Goal: Transaction & Acquisition: Purchase product/service

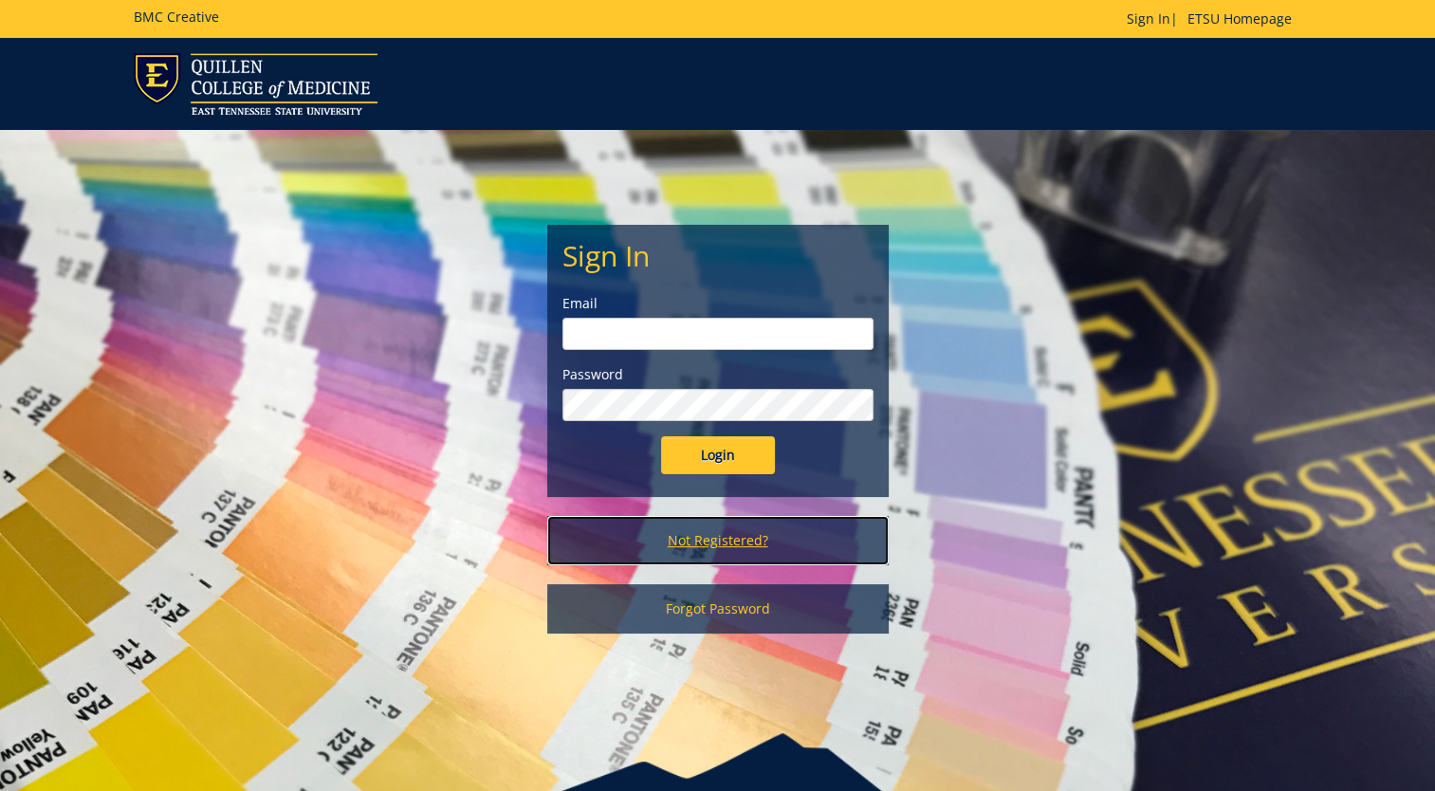
click at [713, 546] on link "Not Registered?" at bounding box center [718, 540] width 342 height 49
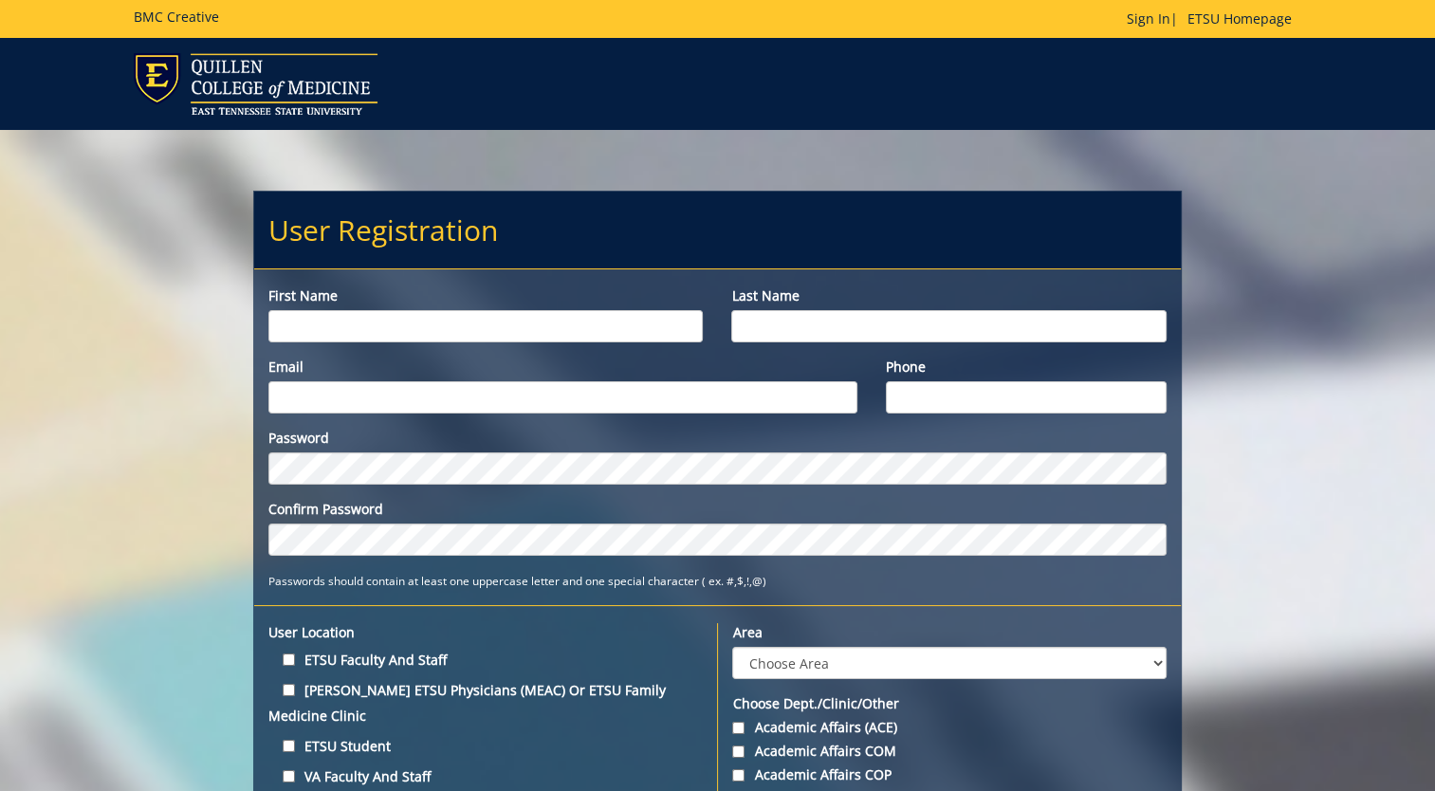
scroll to position [95, 0]
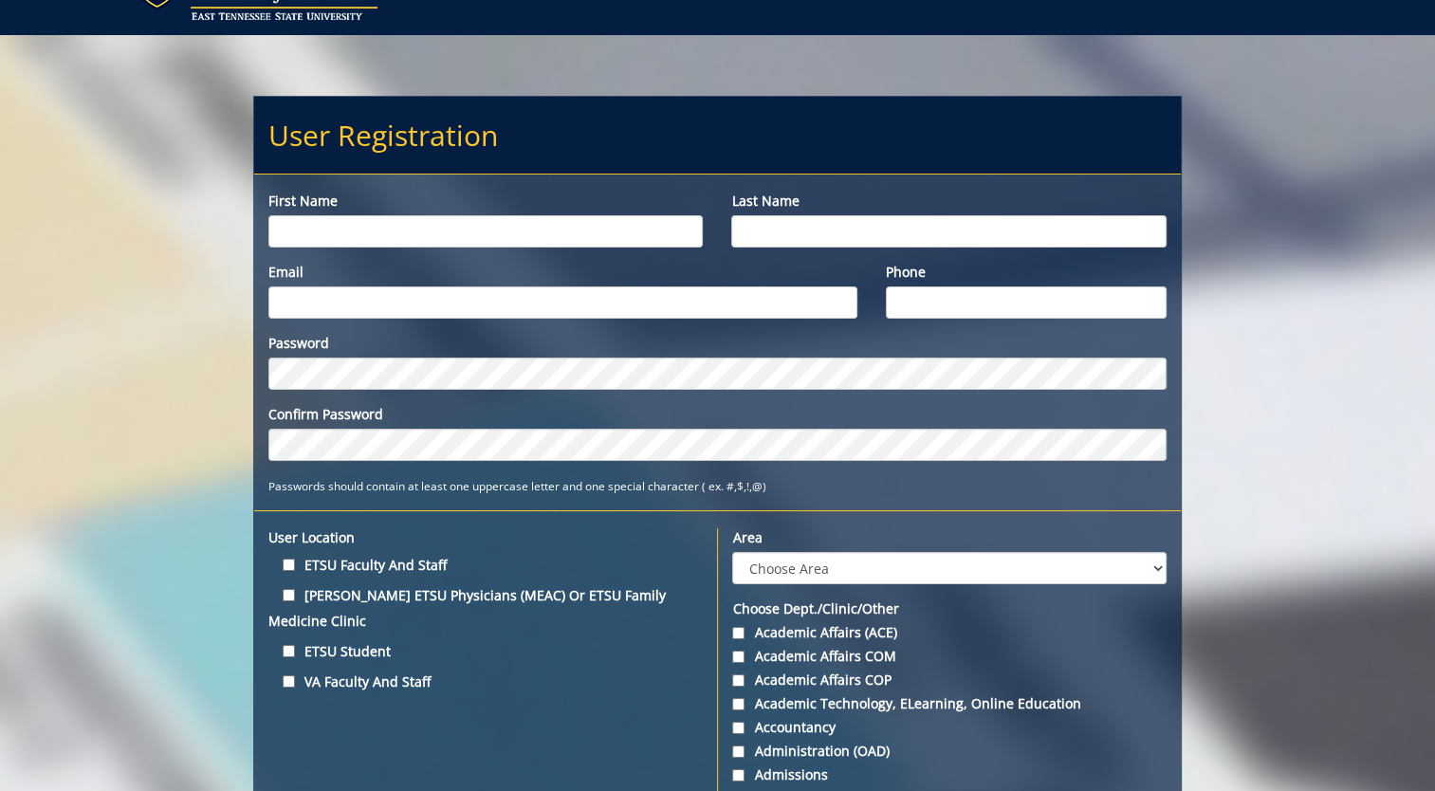
click at [526, 235] on input "First name" at bounding box center [486, 231] width 435 height 32
type input "[PERSON_NAME]"
type input "Moon"
type input "moonj2@etsu.edu"
click at [1040, 307] on input "Phone" at bounding box center [1026, 303] width 281 height 32
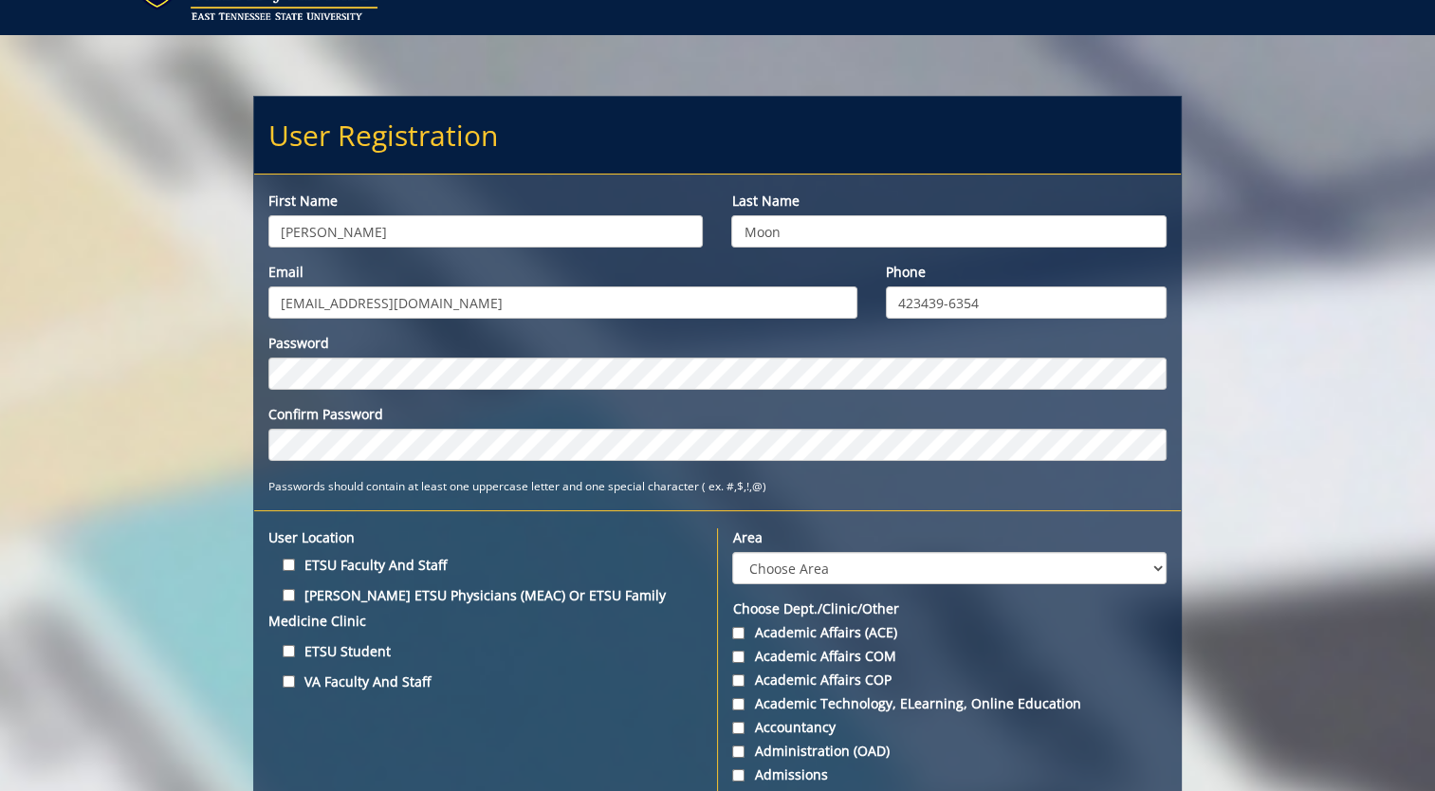
click at [924, 302] on input "423439-6354" at bounding box center [1026, 303] width 281 height 32
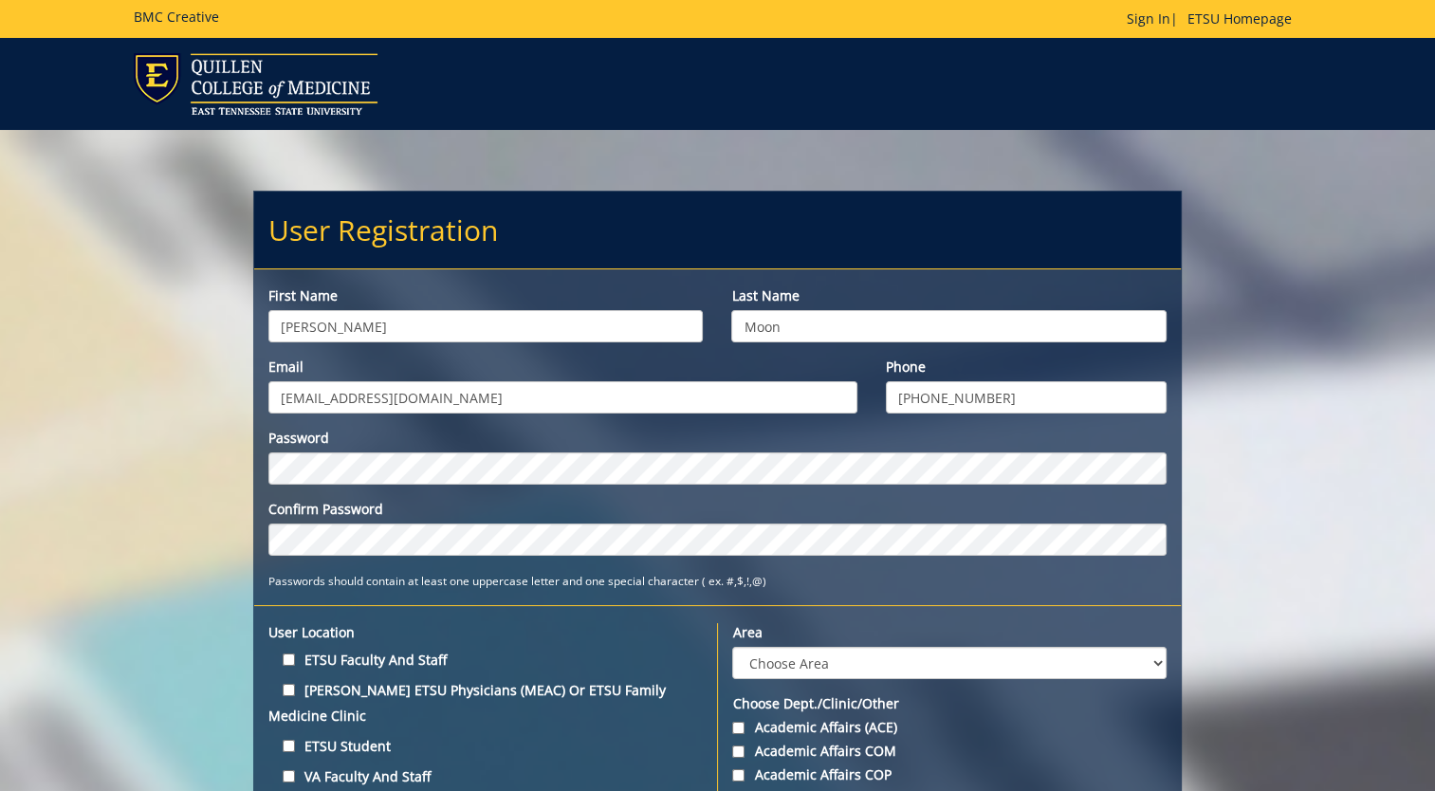
type input "[PHONE_NUMBER]"
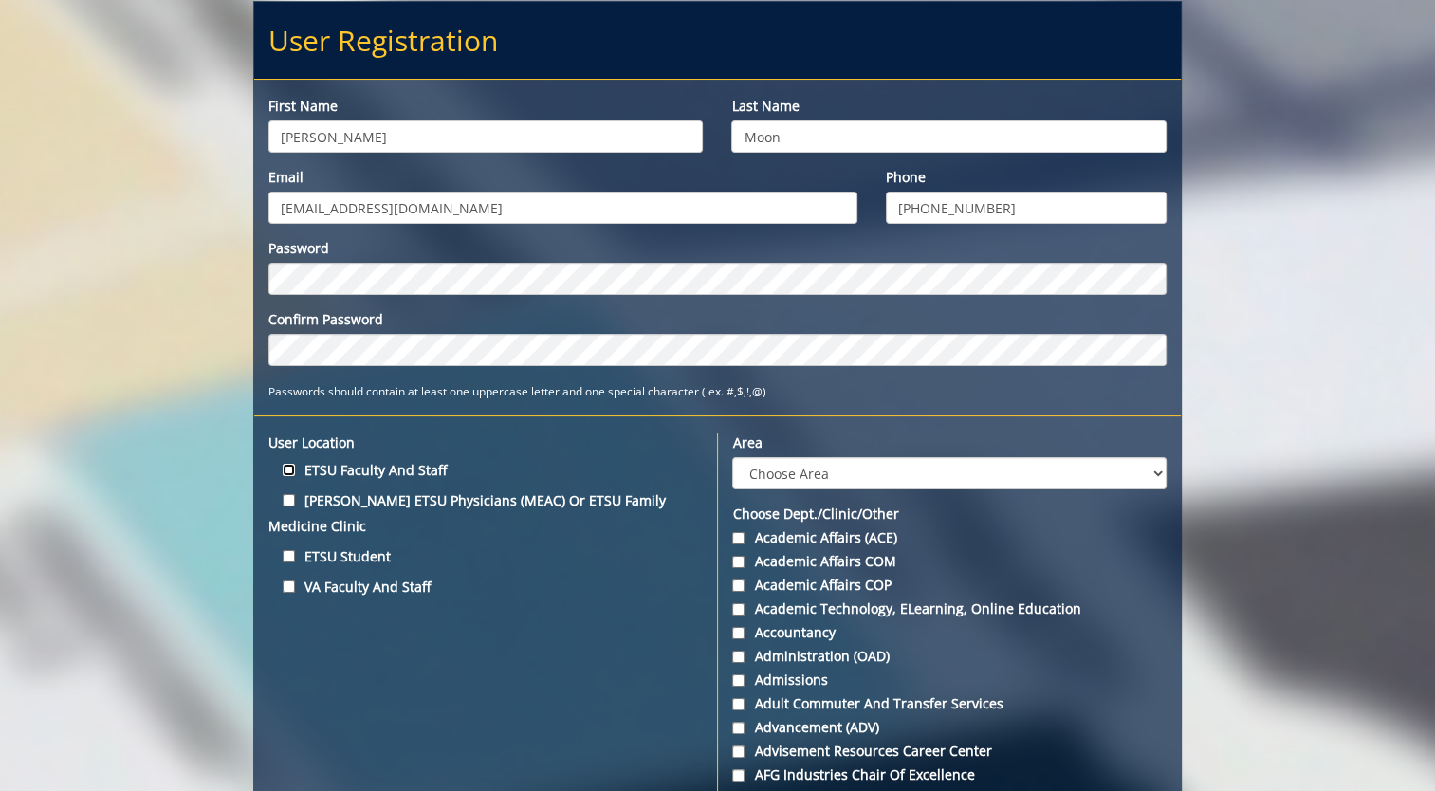
click at [288, 465] on input "ETSU Faculty and Staff" at bounding box center [289, 470] width 12 height 12
checkbox input "true"
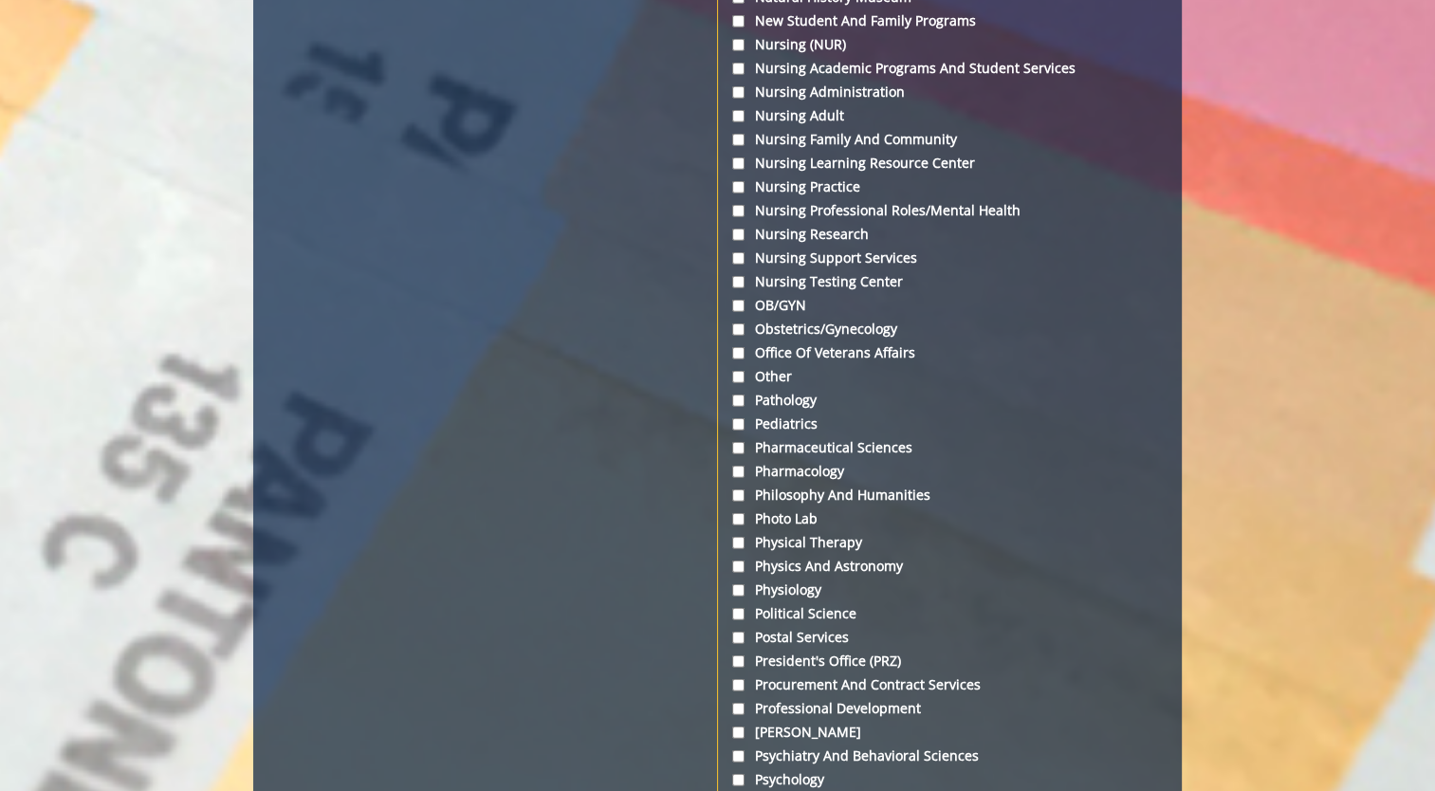
scroll to position [5123, 0]
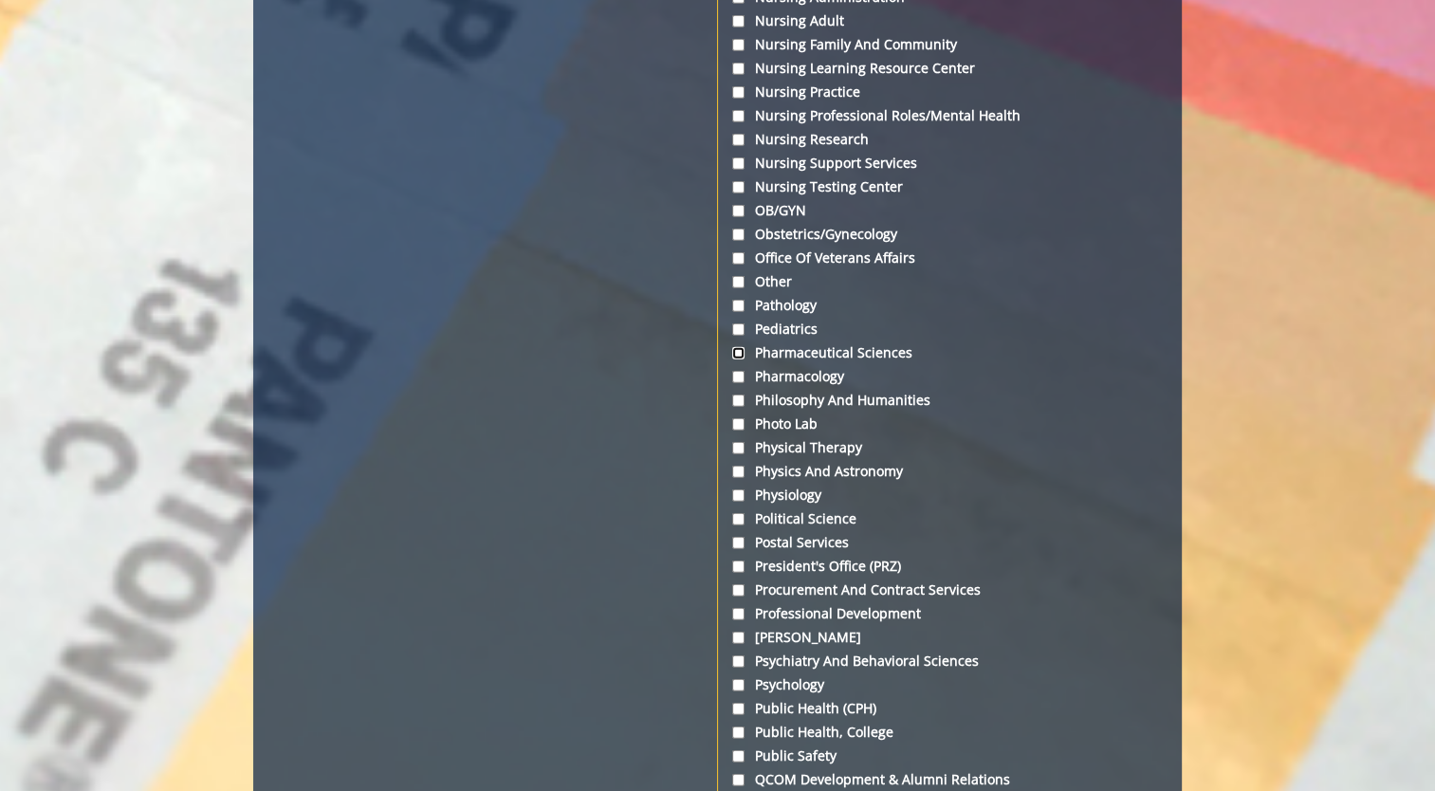
click at [744, 360] on input "Pharmaceutical Sciences" at bounding box center [738, 353] width 12 height 12
checkbox input "true"
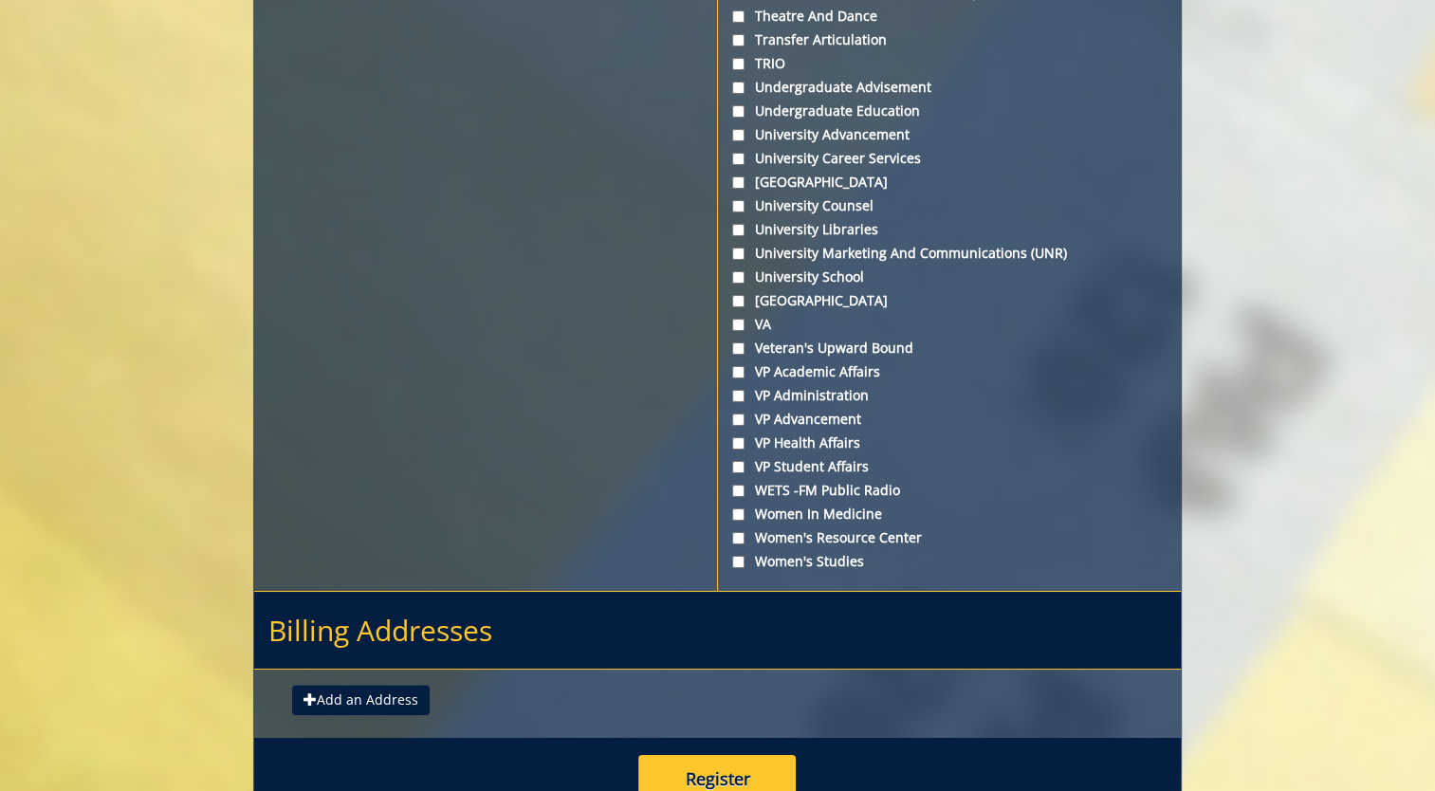
scroll to position [7066, 0]
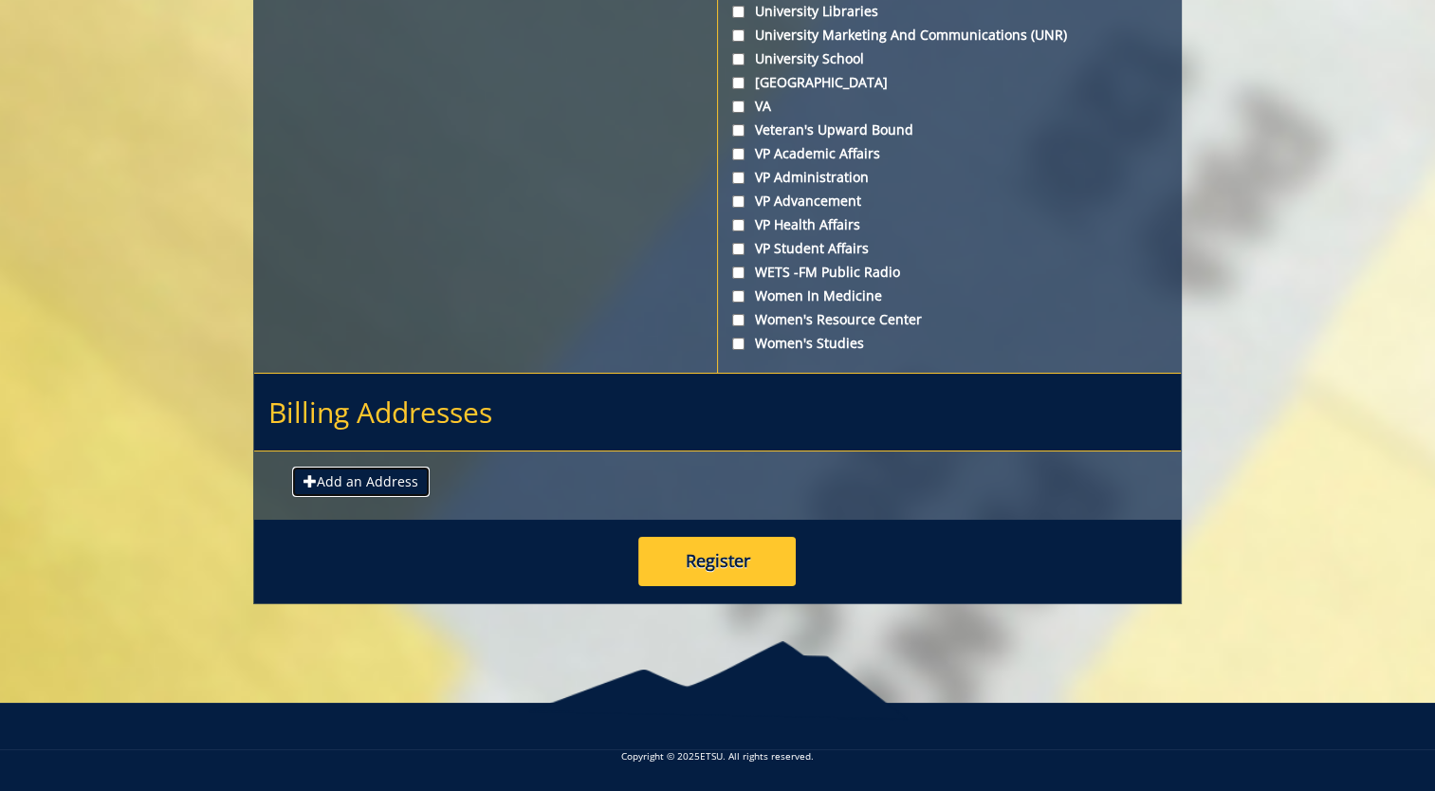
click at [328, 478] on button "Add an Address" at bounding box center [361, 482] width 138 height 30
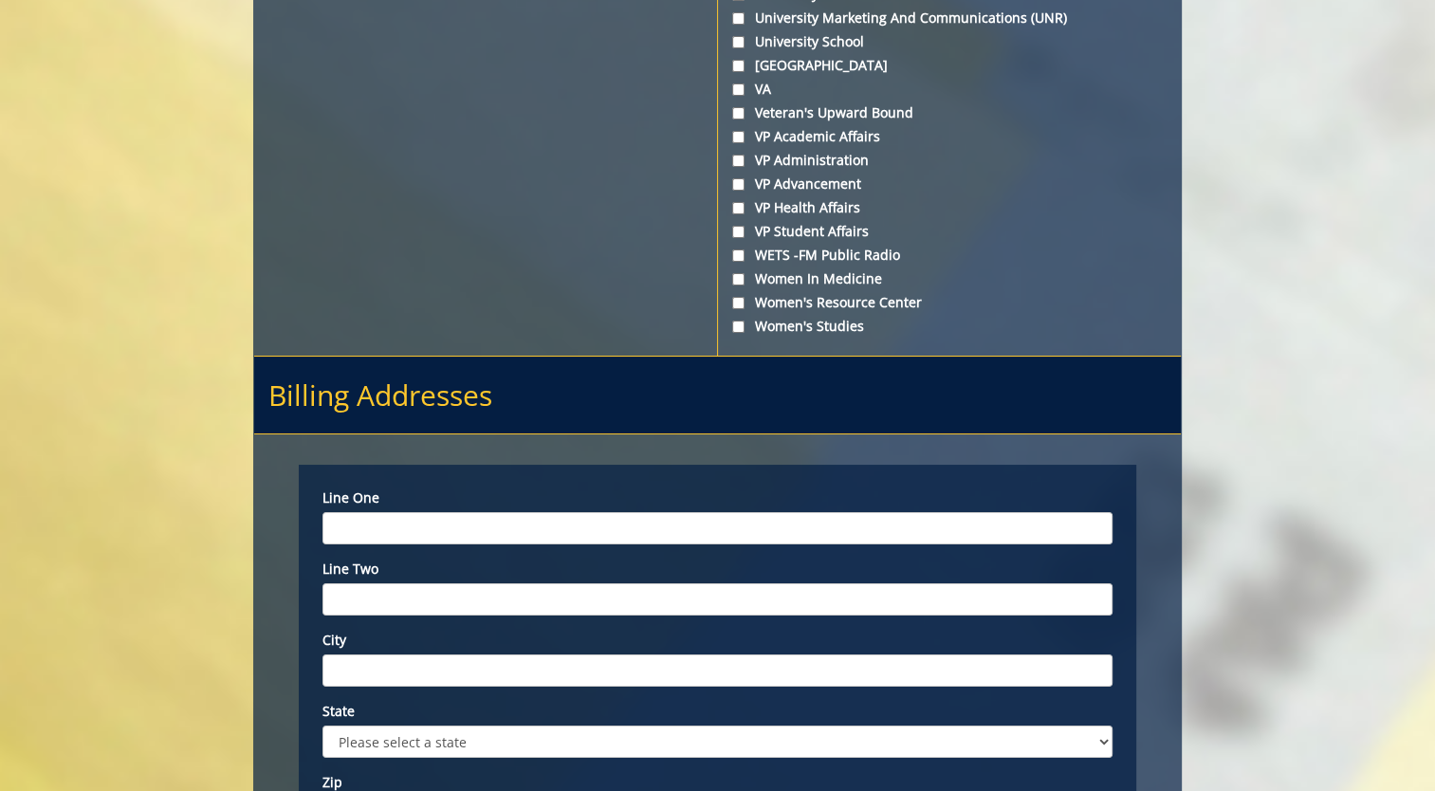
click at [539, 545] on input "Line one" at bounding box center [718, 528] width 790 height 32
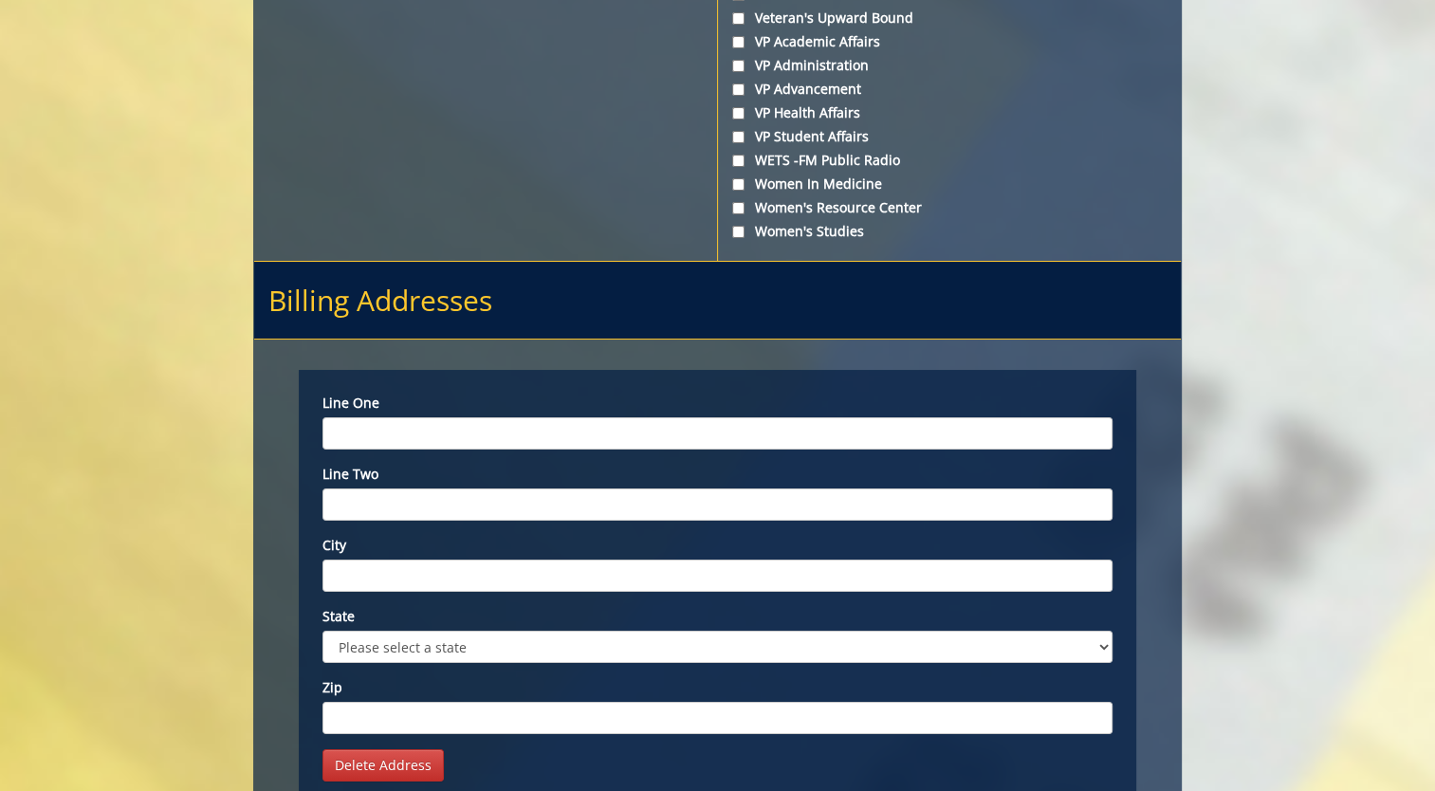
scroll to position [7256, 0]
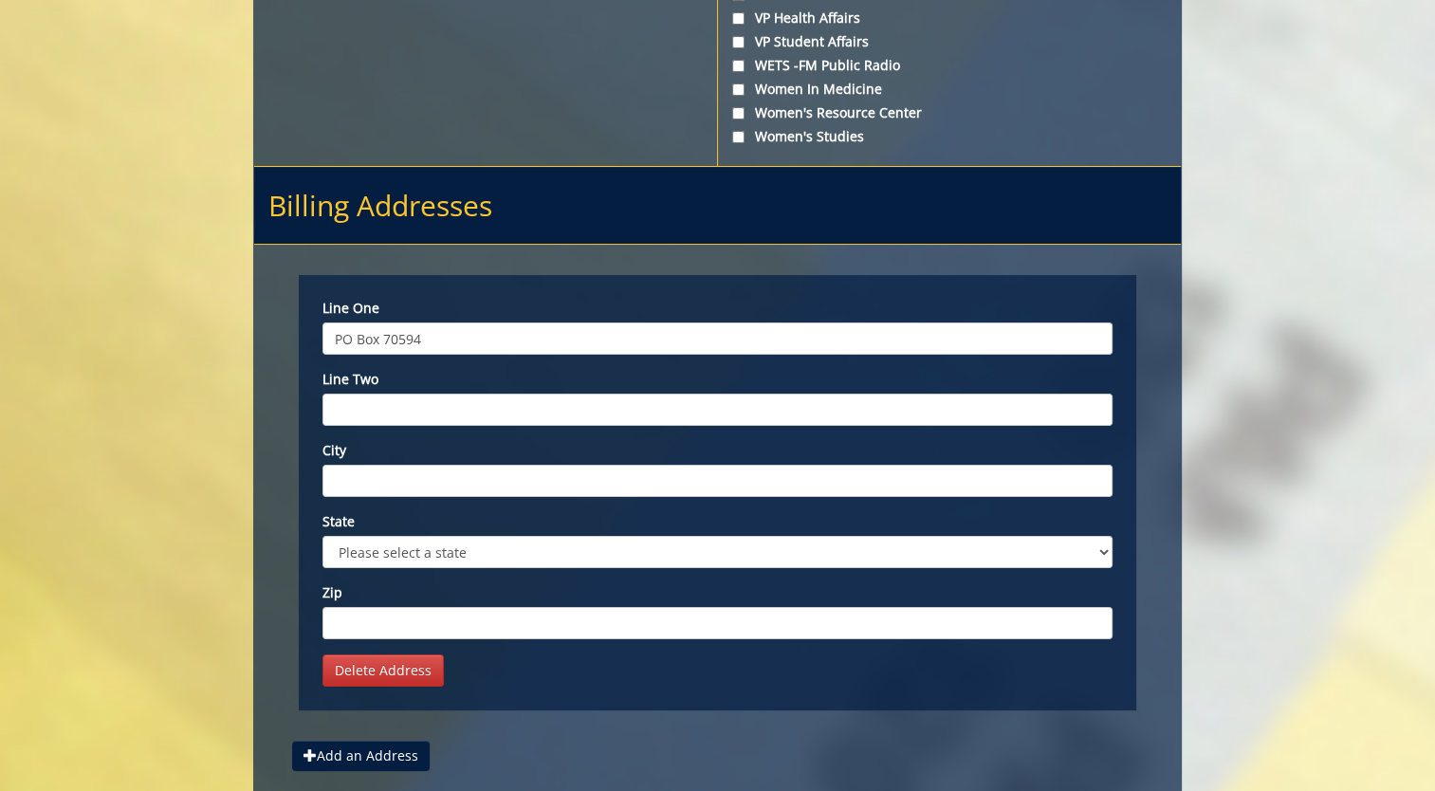
type input "PO Box 70594"
click at [437, 497] on input "City" at bounding box center [718, 481] width 790 height 32
type input "Johnson City"
click at [457, 568] on select "Please select a state AK AL AR AS AZ CA CO CT DC DE FL FM GA GU HI IA ID IL IN …" at bounding box center [718, 552] width 790 height 32
select select "1"
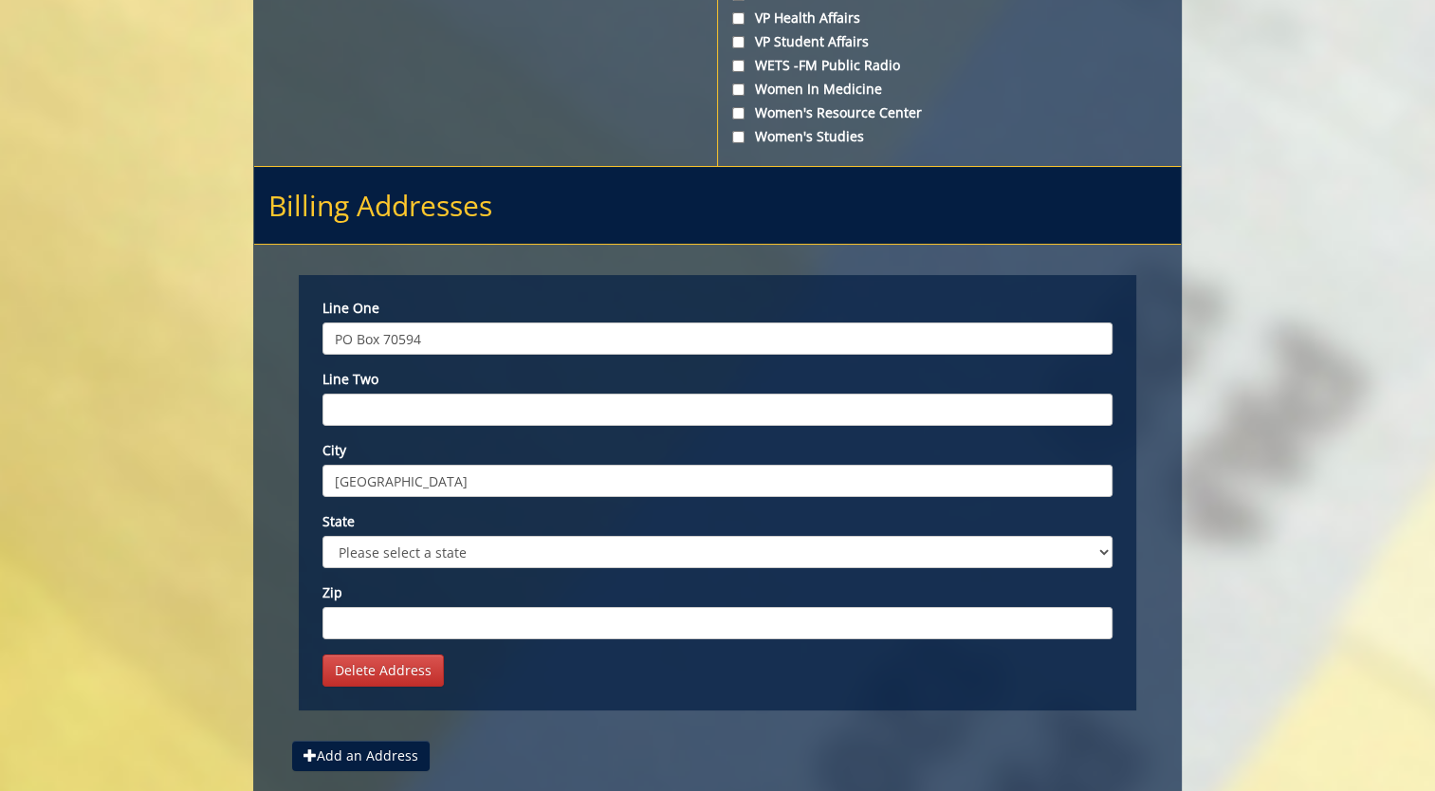
click at [323, 553] on select "Please select a state AK AL AR AS AZ CA CO CT DC DE FL FM GA GU HI IA ID IL IN …" at bounding box center [718, 552] width 790 height 32
click at [450, 639] on input "Zip" at bounding box center [718, 623] width 790 height 32
type input "37614"
click at [405, 687] on link "Delete Address" at bounding box center [383, 671] width 121 height 32
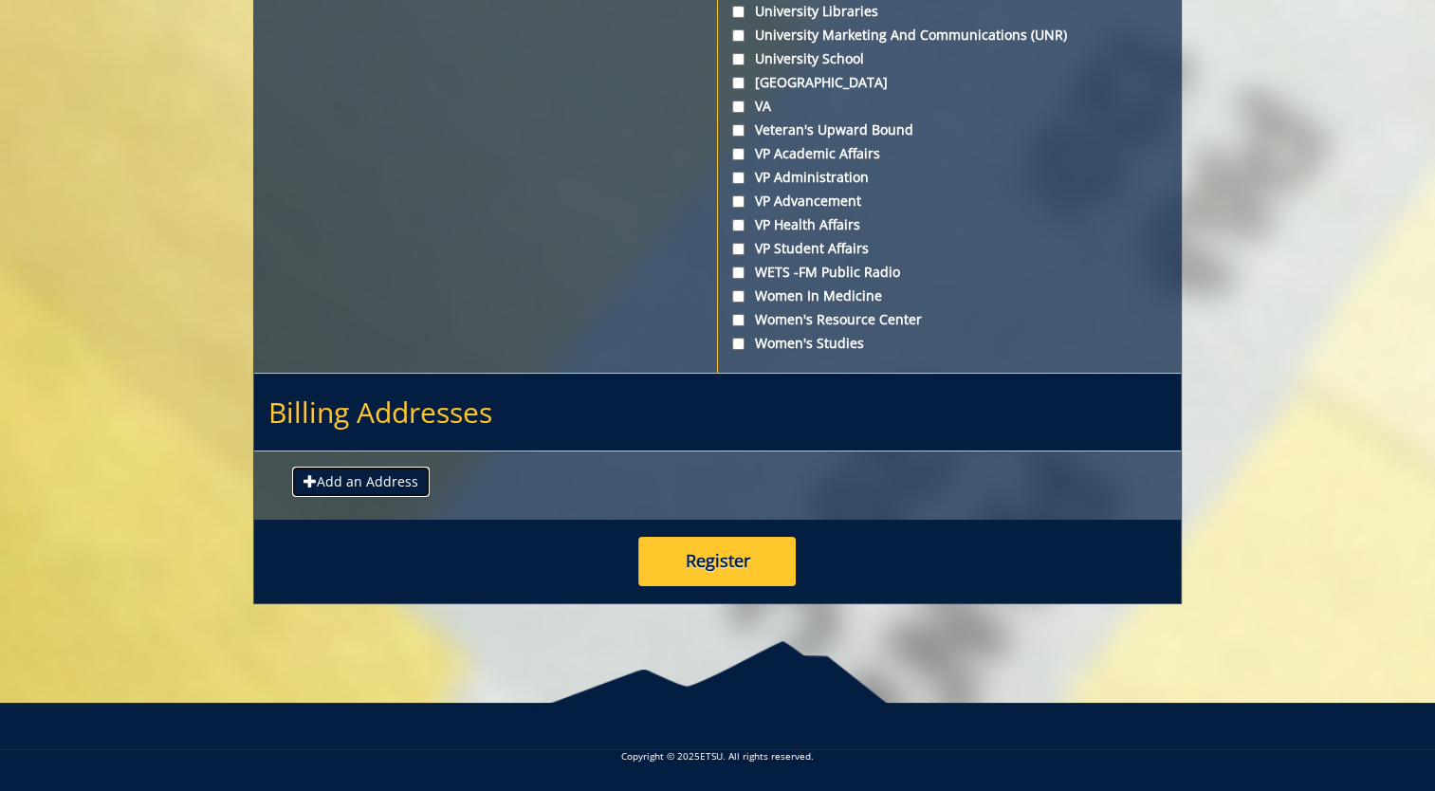
click at [343, 487] on button "Add an Address" at bounding box center [361, 482] width 138 height 30
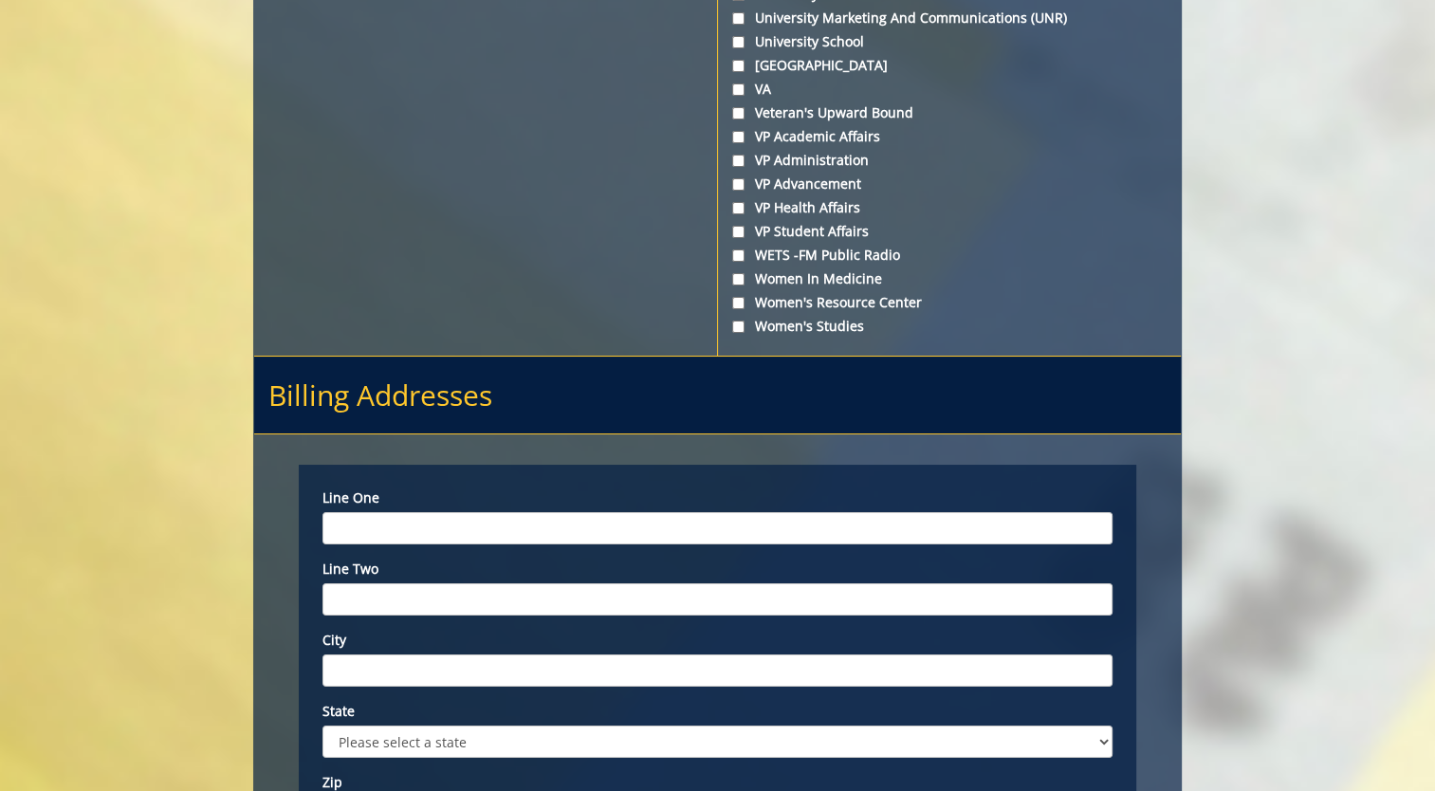
scroll to position [7256, 0]
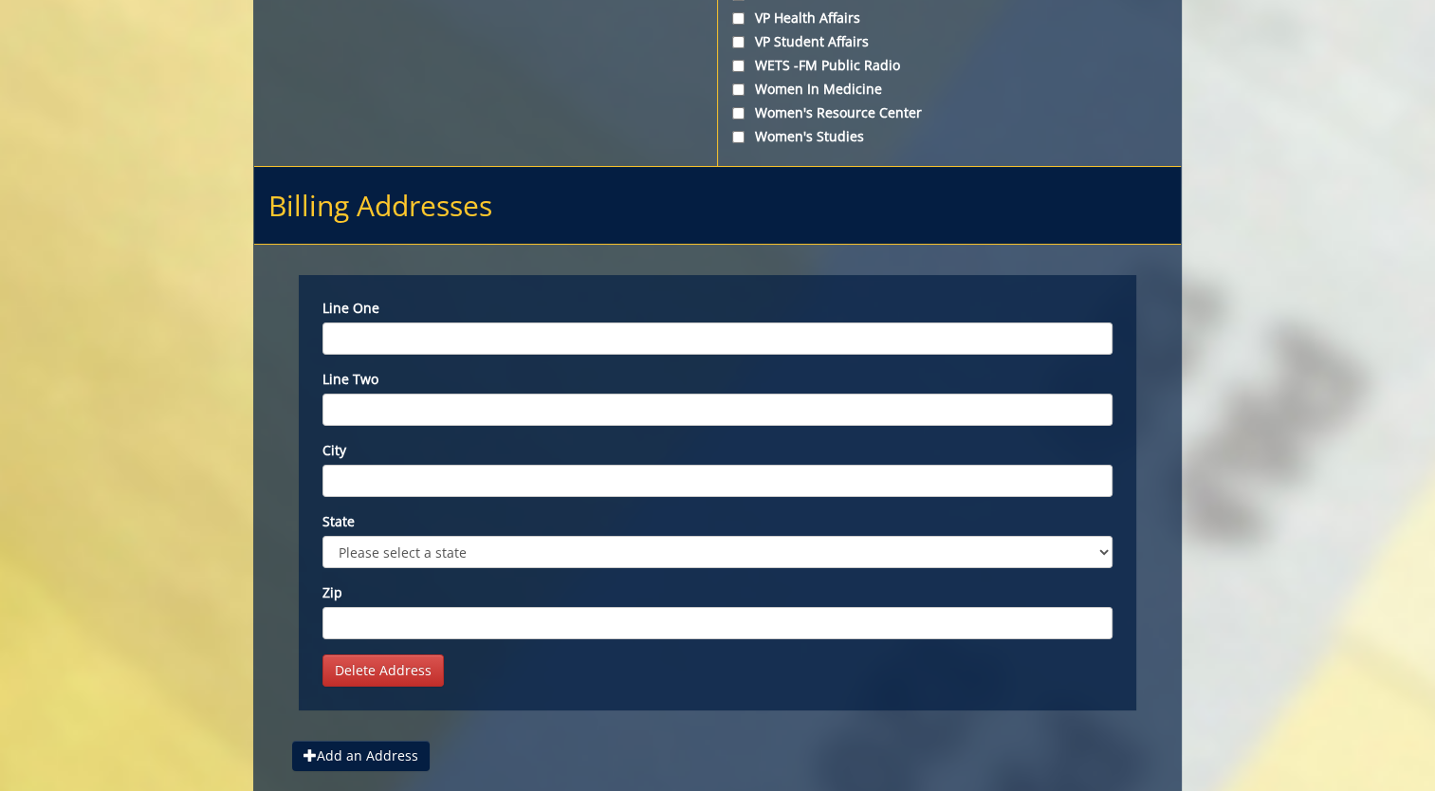
click at [447, 355] on input "Line one" at bounding box center [718, 339] width 790 height 32
type input "PO Box"
click at [403, 497] on input "City" at bounding box center [718, 481] width 790 height 32
type input "Johnson City"
click at [487, 355] on input "PO Box" at bounding box center [718, 339] width 790 height 32
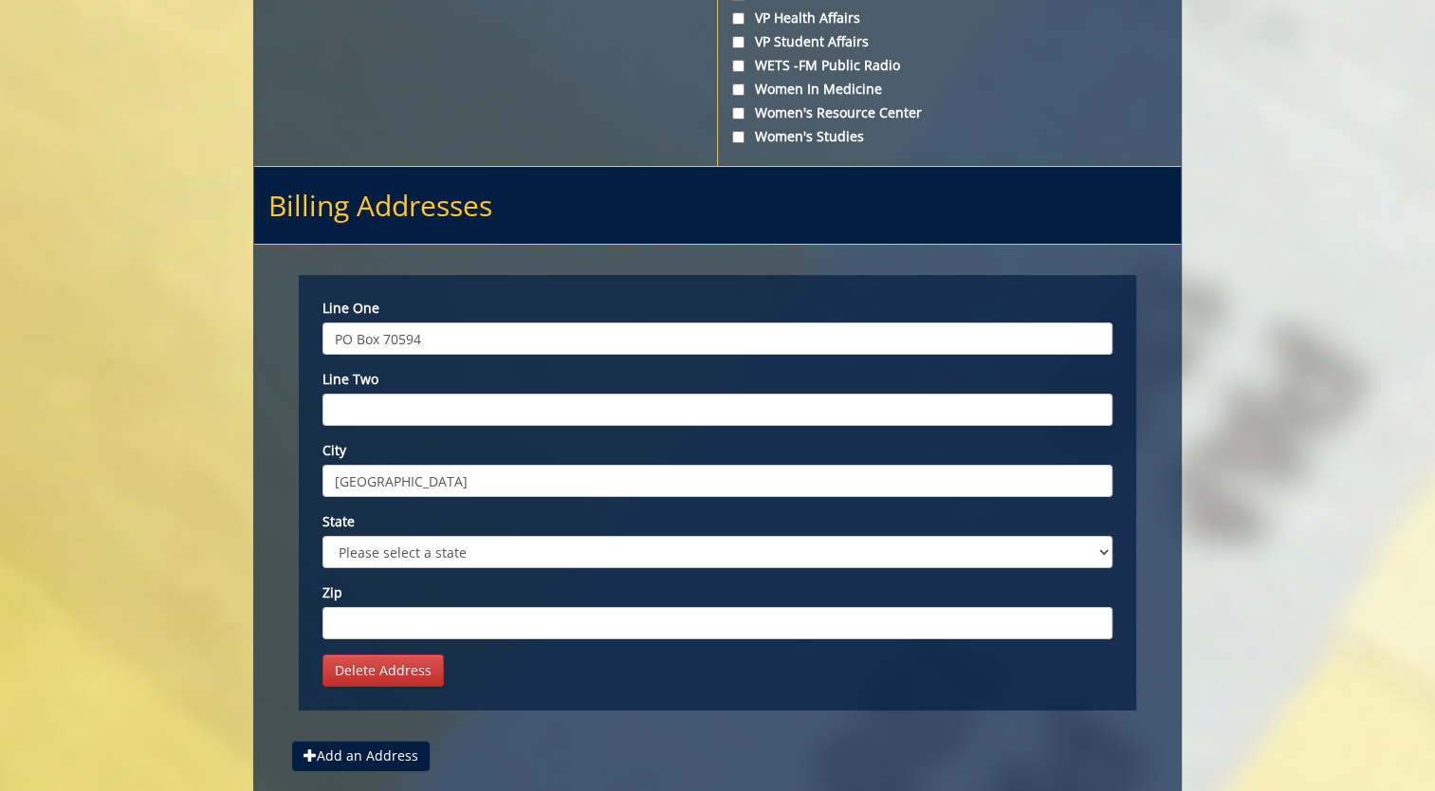
type input "PO Box 70594"
click at [434, 639] on input "Zip" at bounding box center [718, 623] width 790 height 32
type input "37614"
click at [481, 568] on select "Please select a state AK AL AR AS AZ CA CO CT DC DE FL FM GA GU HI IA ID IL IN …" at bounding box center [718, 552] width 790 height 32
select select "1"
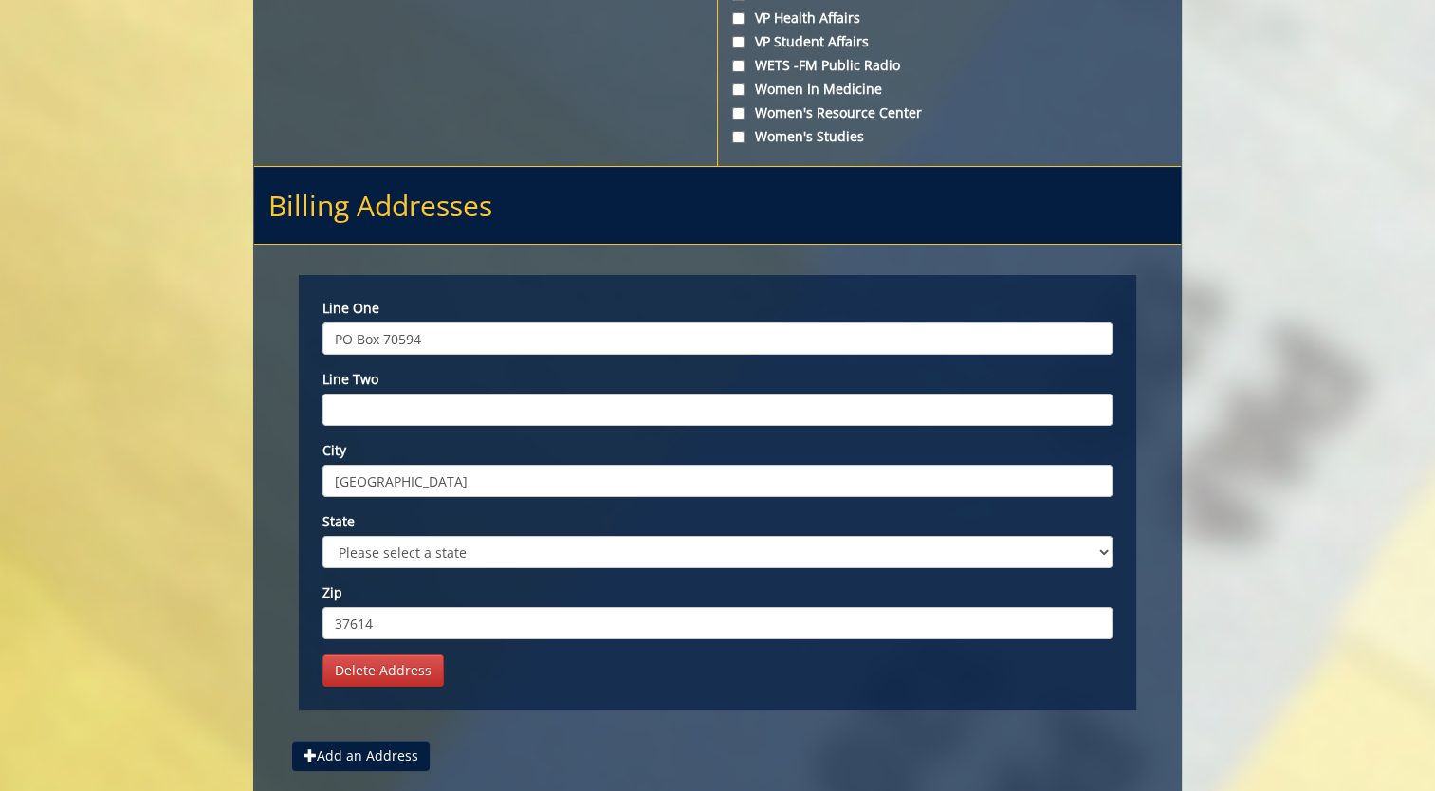
click at [323, 553] on select "Please select a state AK AL AR AS AZ CA CO CT DC DE FL FM GA GU HI IA ID IL IN …" at bounding box center [718, 552] width 790 height 32
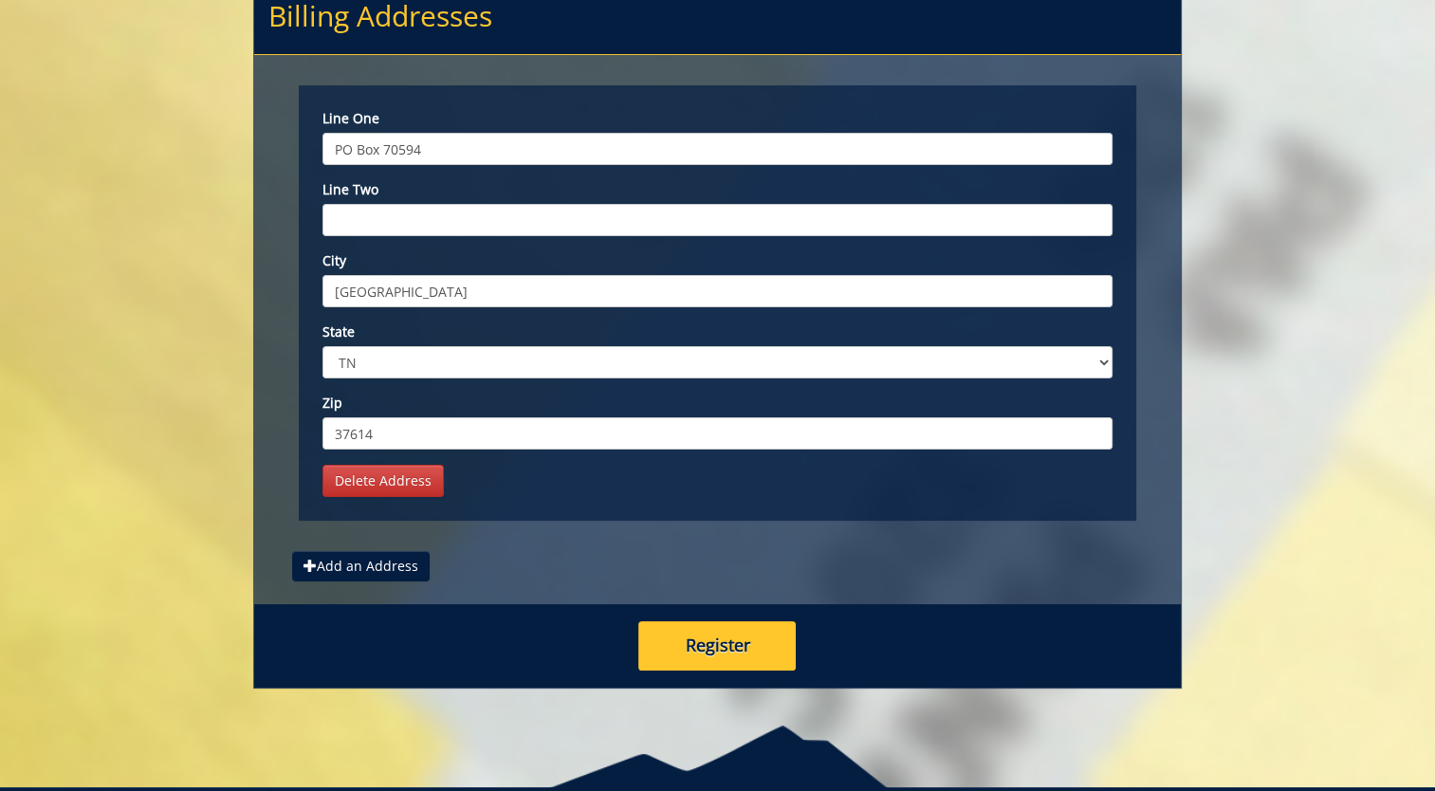
scroll to position [7541, 0]
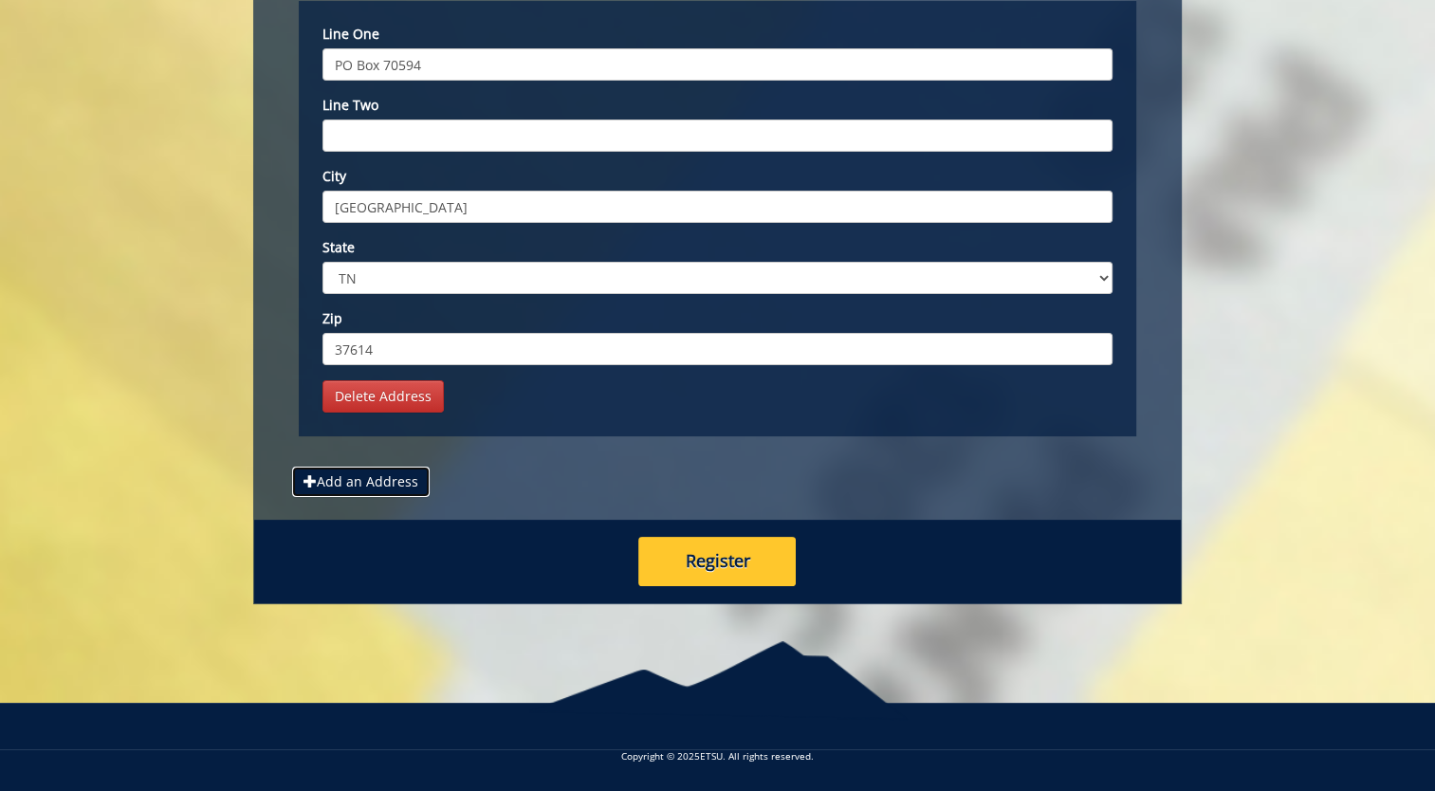
click at [365, 496] on button "Add an Address" at bounding box center [361, 482] width 138 height 30
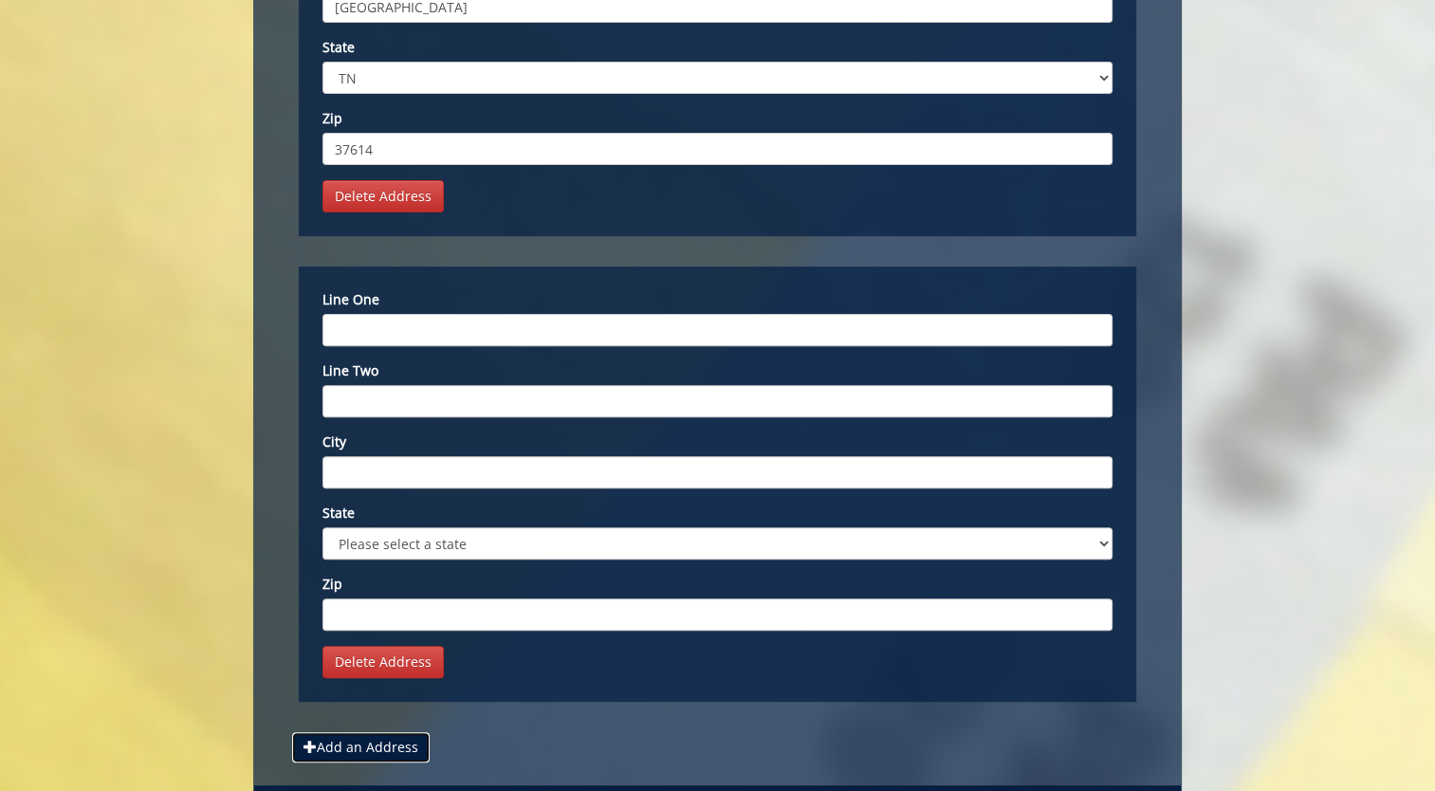
scroll to position [8012, 0]
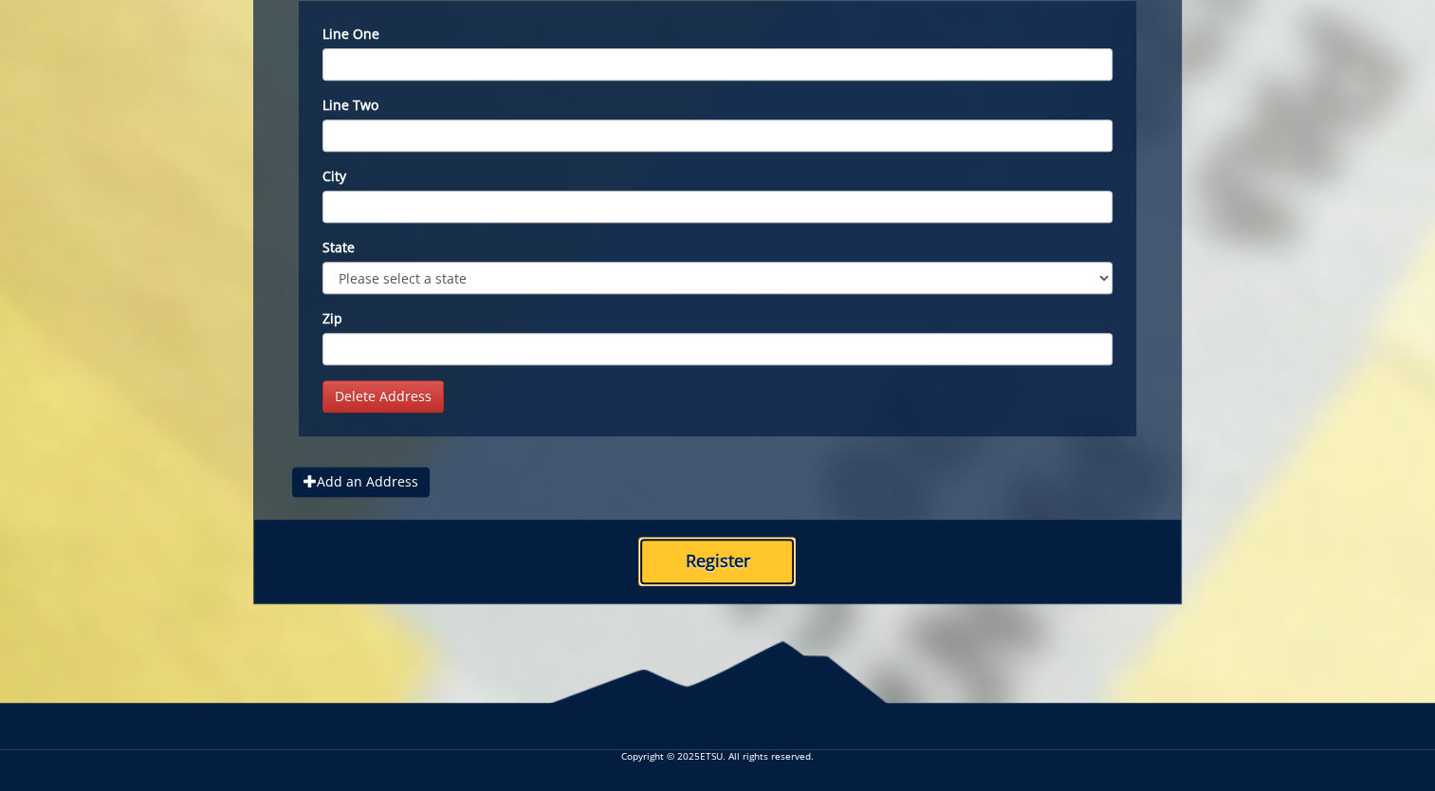
click at [728, 571] on button "Register" at bounding box center [717, 561] width 157 height 49
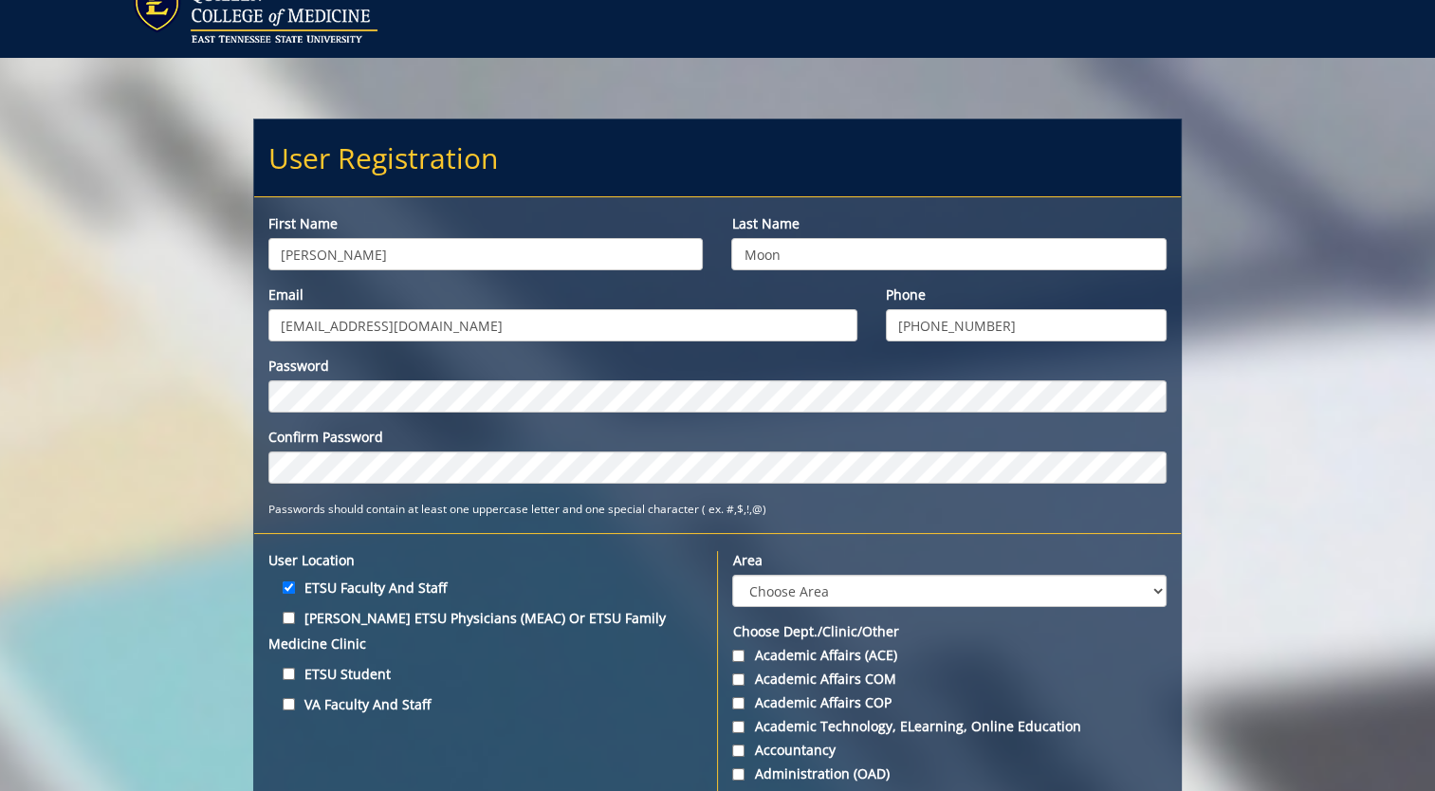
scroll to position [0, 0]
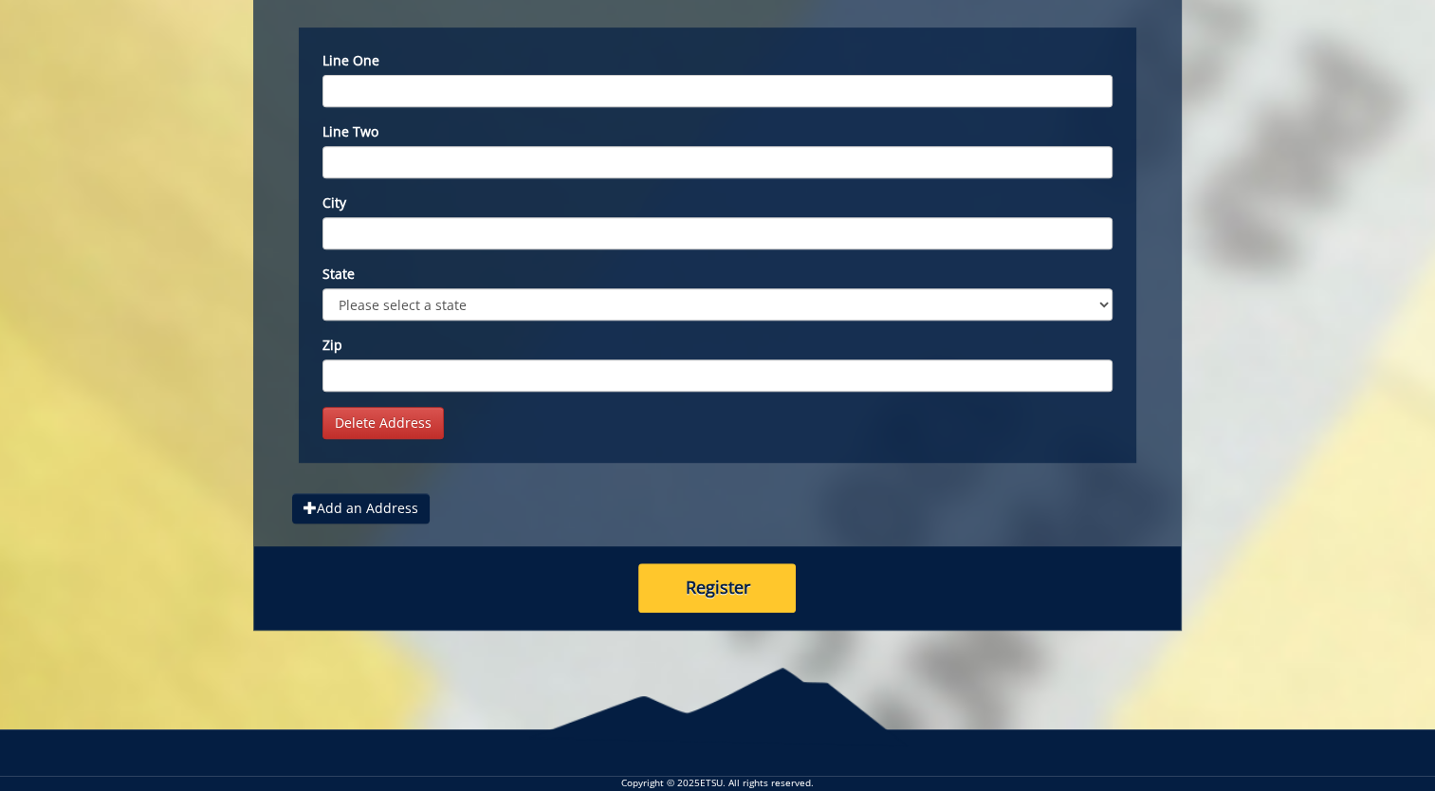
scroll to position [8012, 0]
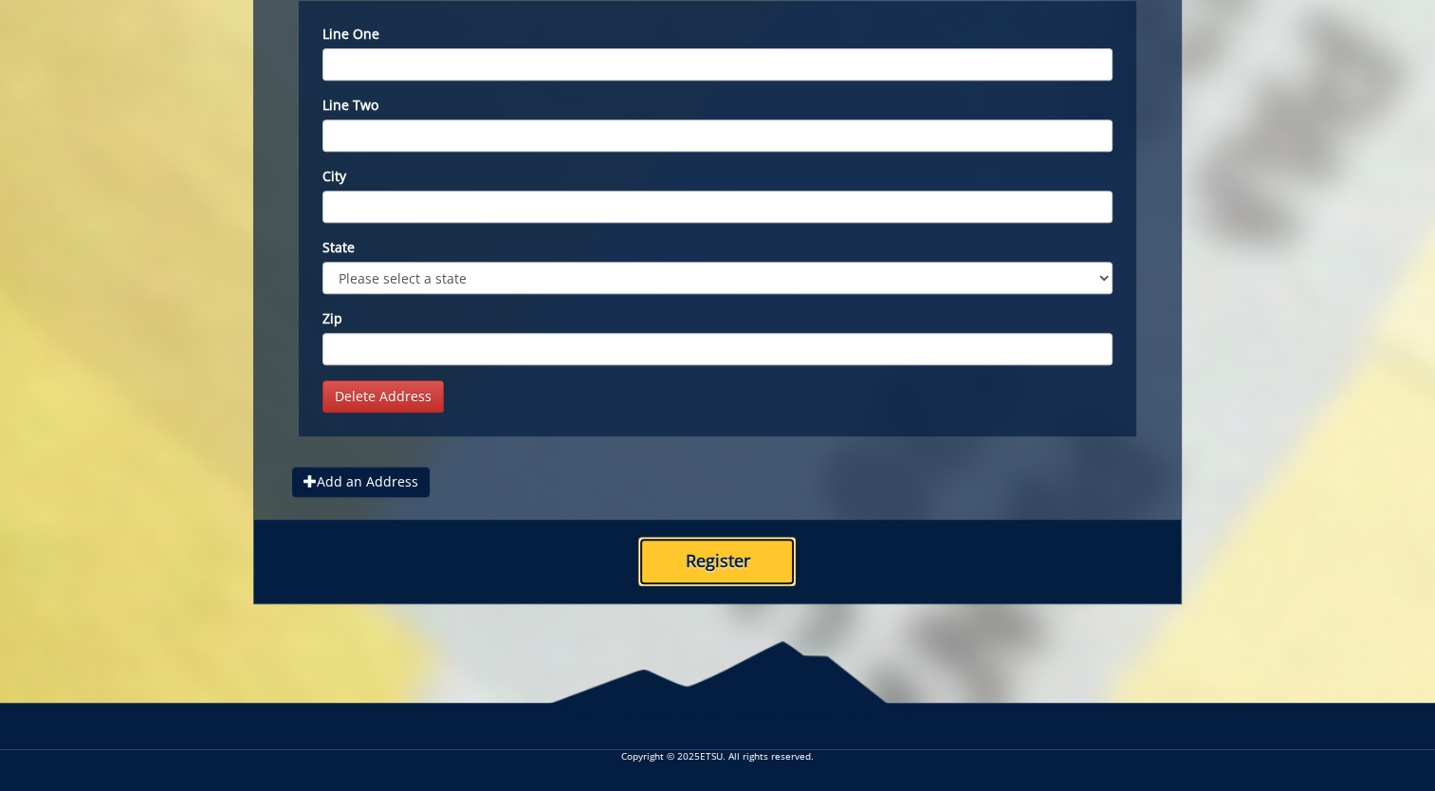
click at [760, 572] on button "Register" at bounding box center [717, 561] width 157 height 49
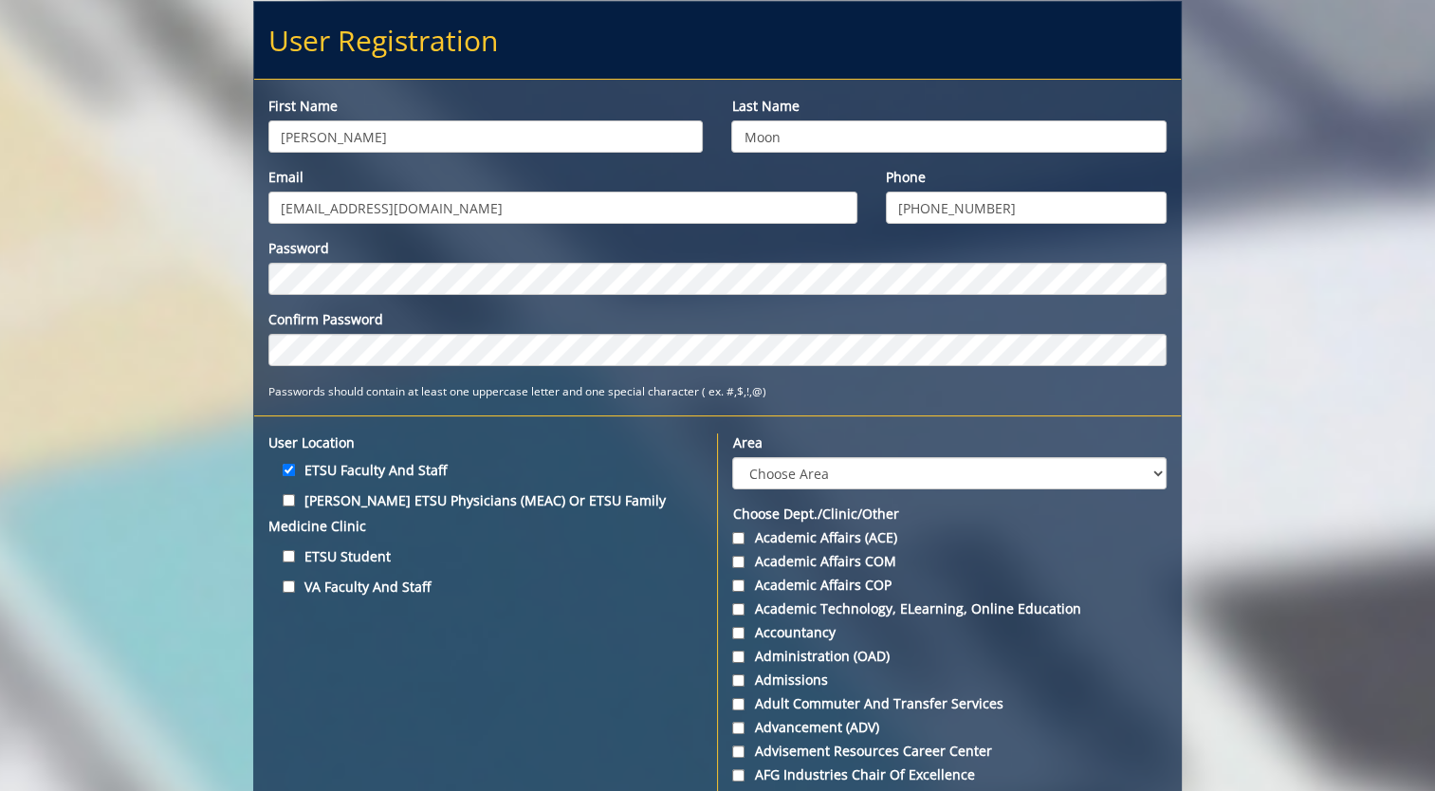
scroll to position [285, 0]
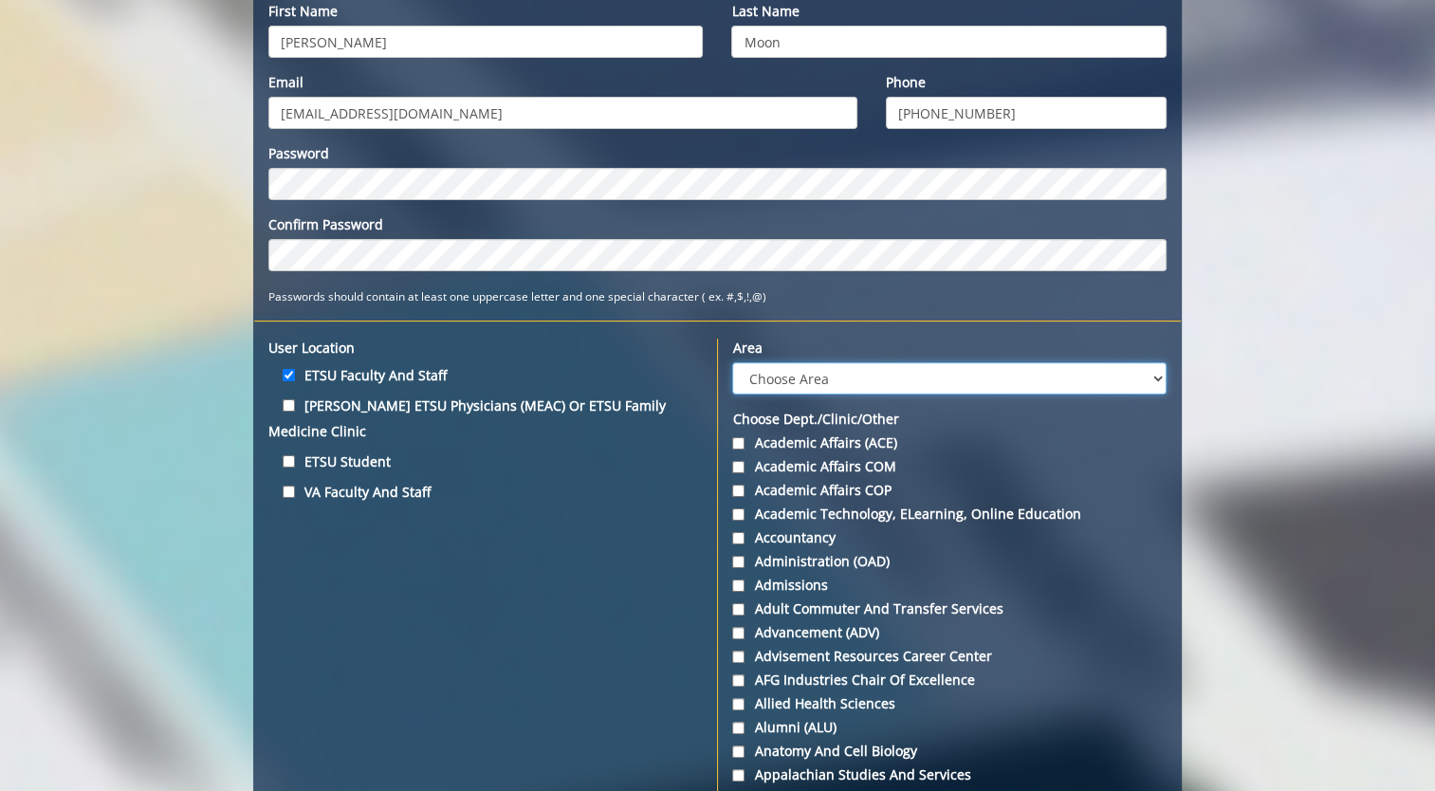
click at [1158, 380] on select "Choose Area Administration Advancement (ADM) BucSports Business & Finance Clemm…" at bounding box center [949, 378] width 434 height 32
select select "12"
click at [732, 362] on select "Choose Area Administration Advancement (ADM) BucSports Business & Finance Clemm…" at bounding box center [949, 378] width 434 height 32
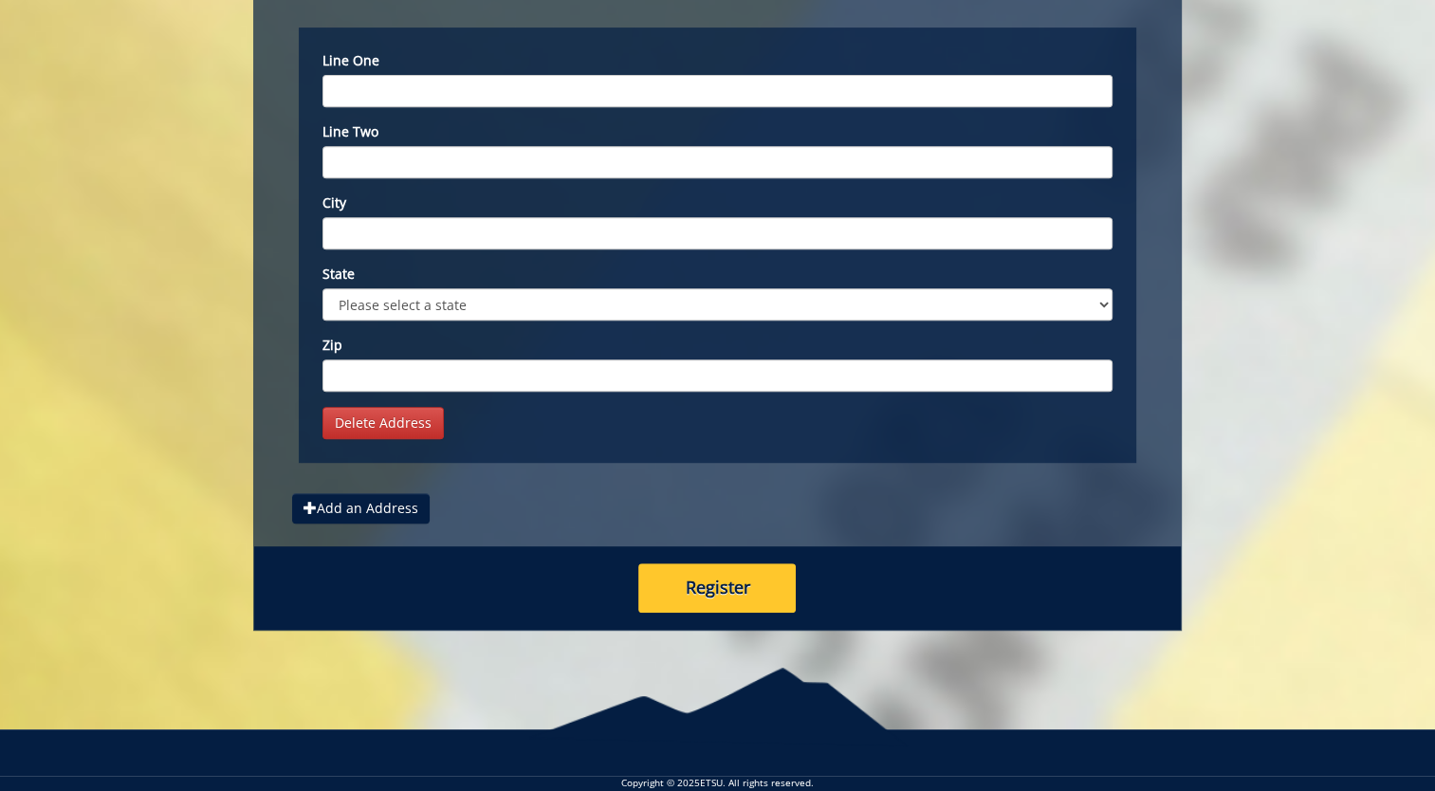
scroll to position [8012, 0]
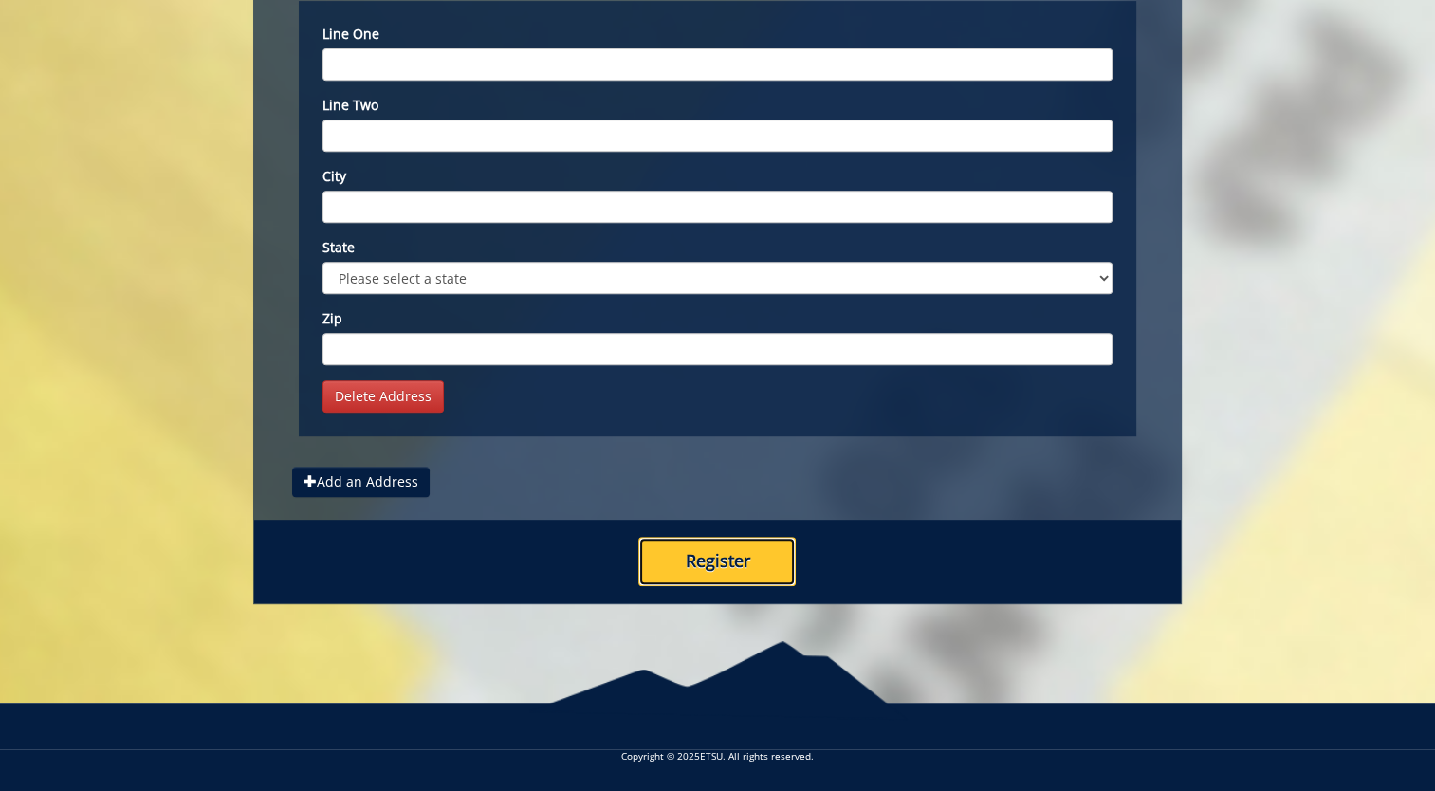
click at [737, 575] on button "Register" at bounding box center [717, 561] width 157 height 49
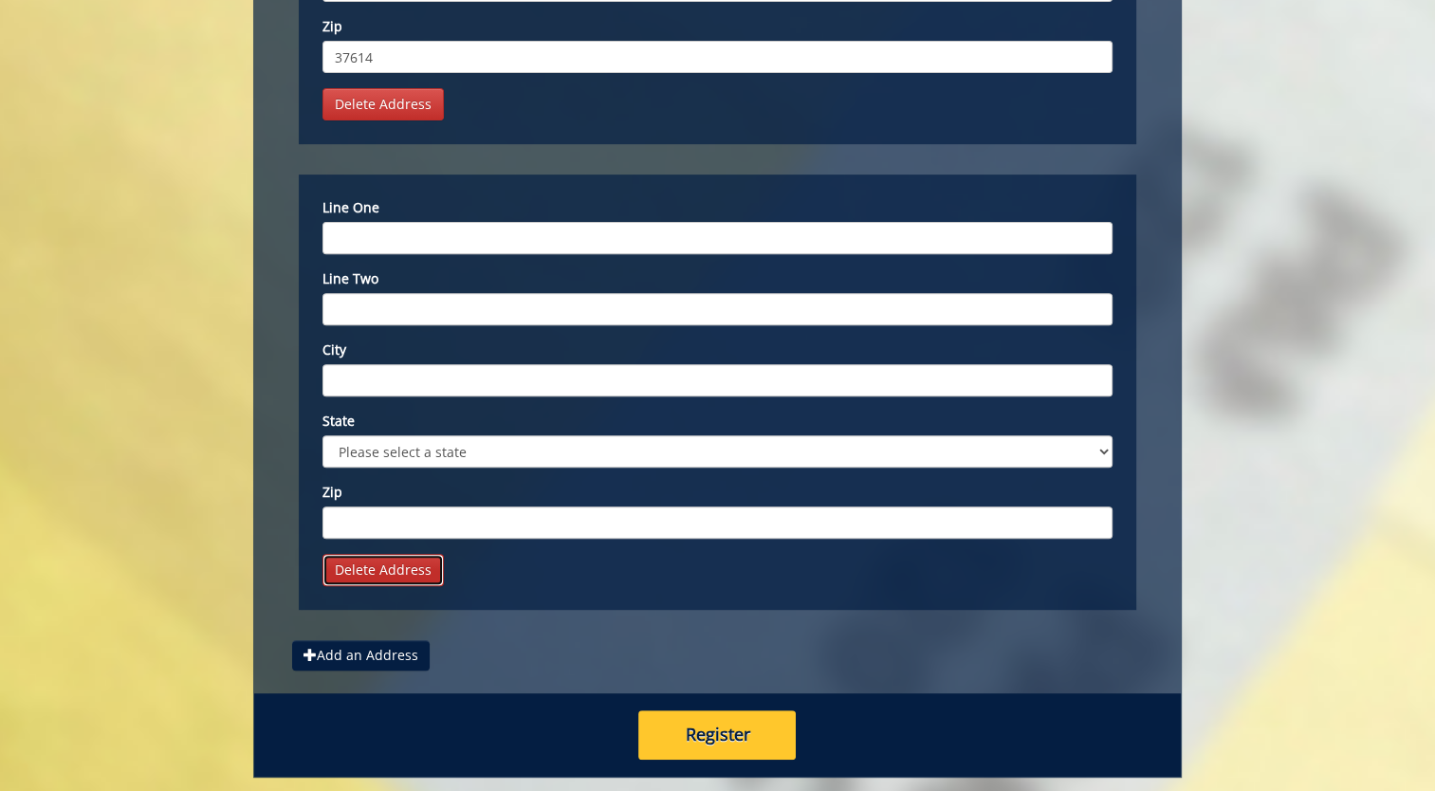
click at [396, 586] on link "Delete Address" at bounding box center [383, 570] width 121 height 32
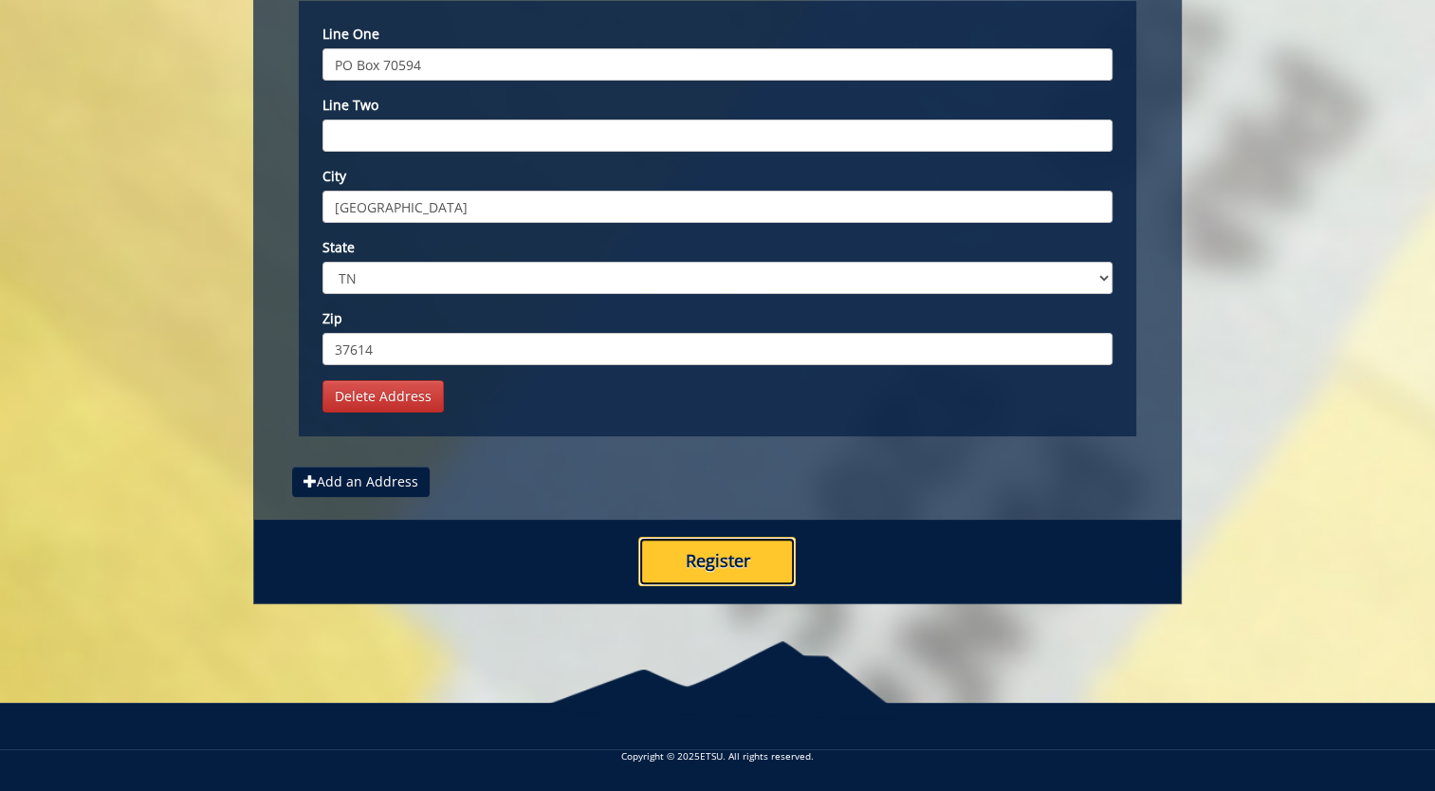
click at [740, 571] on button "Register" at bounding box center [717, 561] width 157 height 49
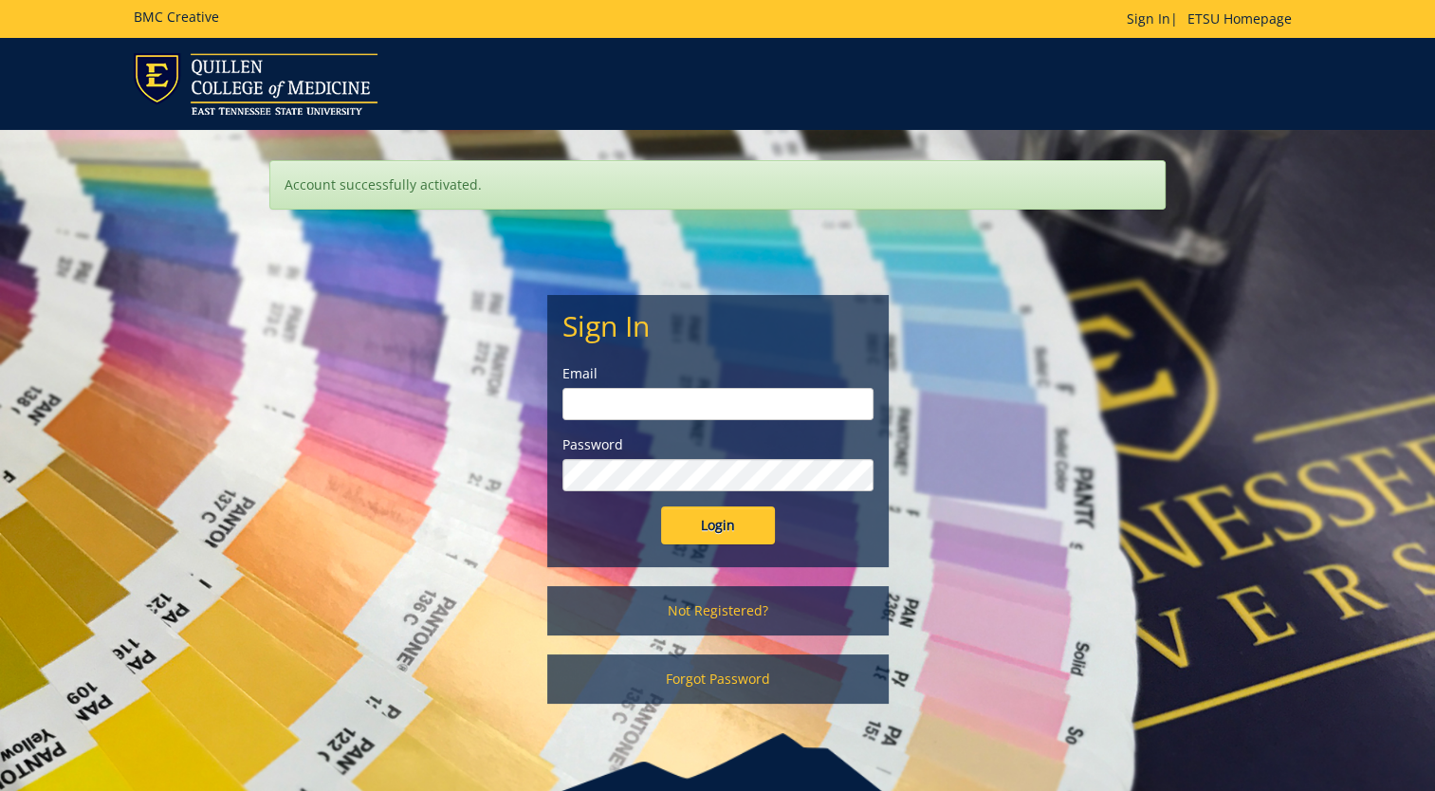
click at [705, 408] on input "email" at bounding box center [718, 404] width 311 height 32
type input "moonj2@etsu.edu"
click at [709, 526] on input "Login" at bounding box center [718, 526] width 114 height 38
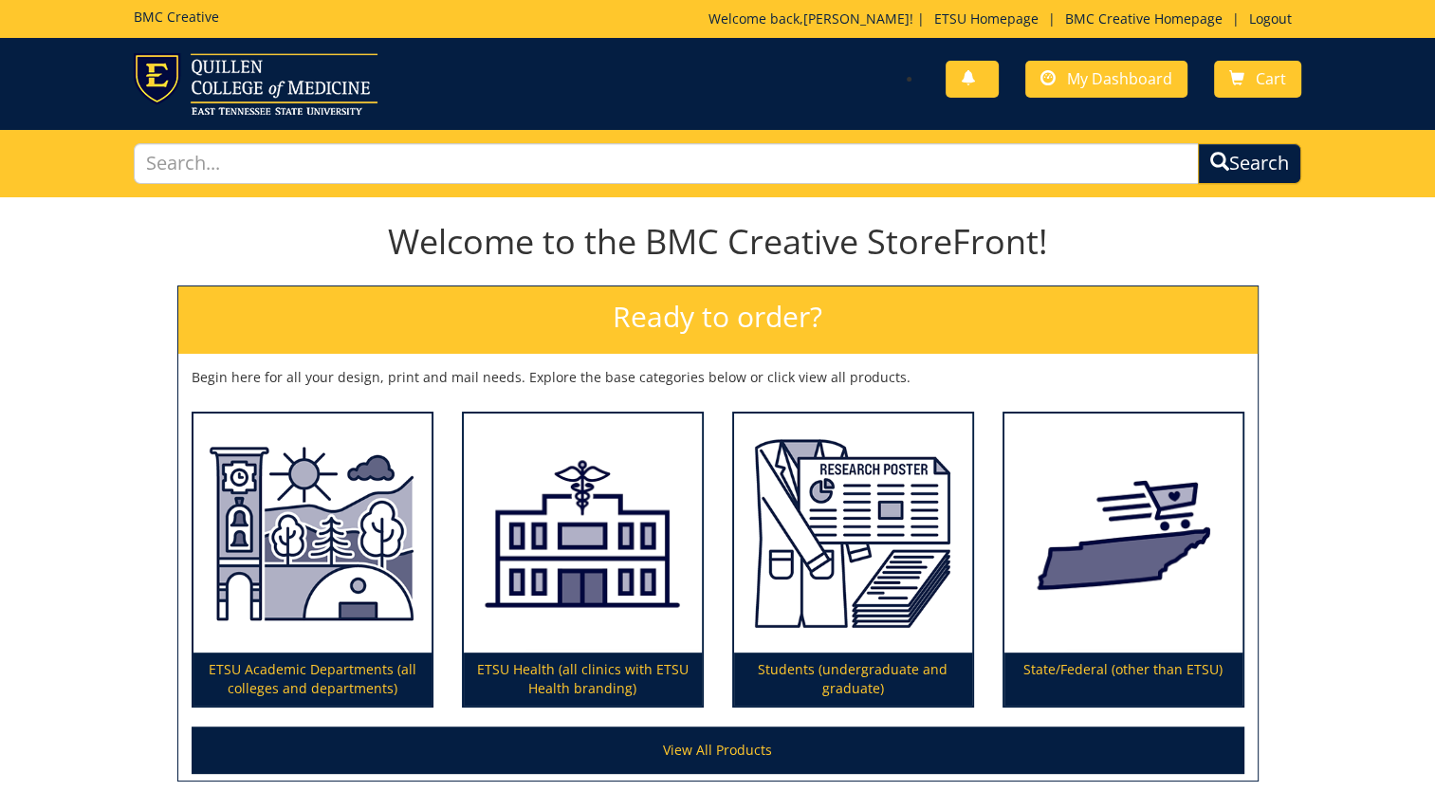
scroll to position [95, 0]
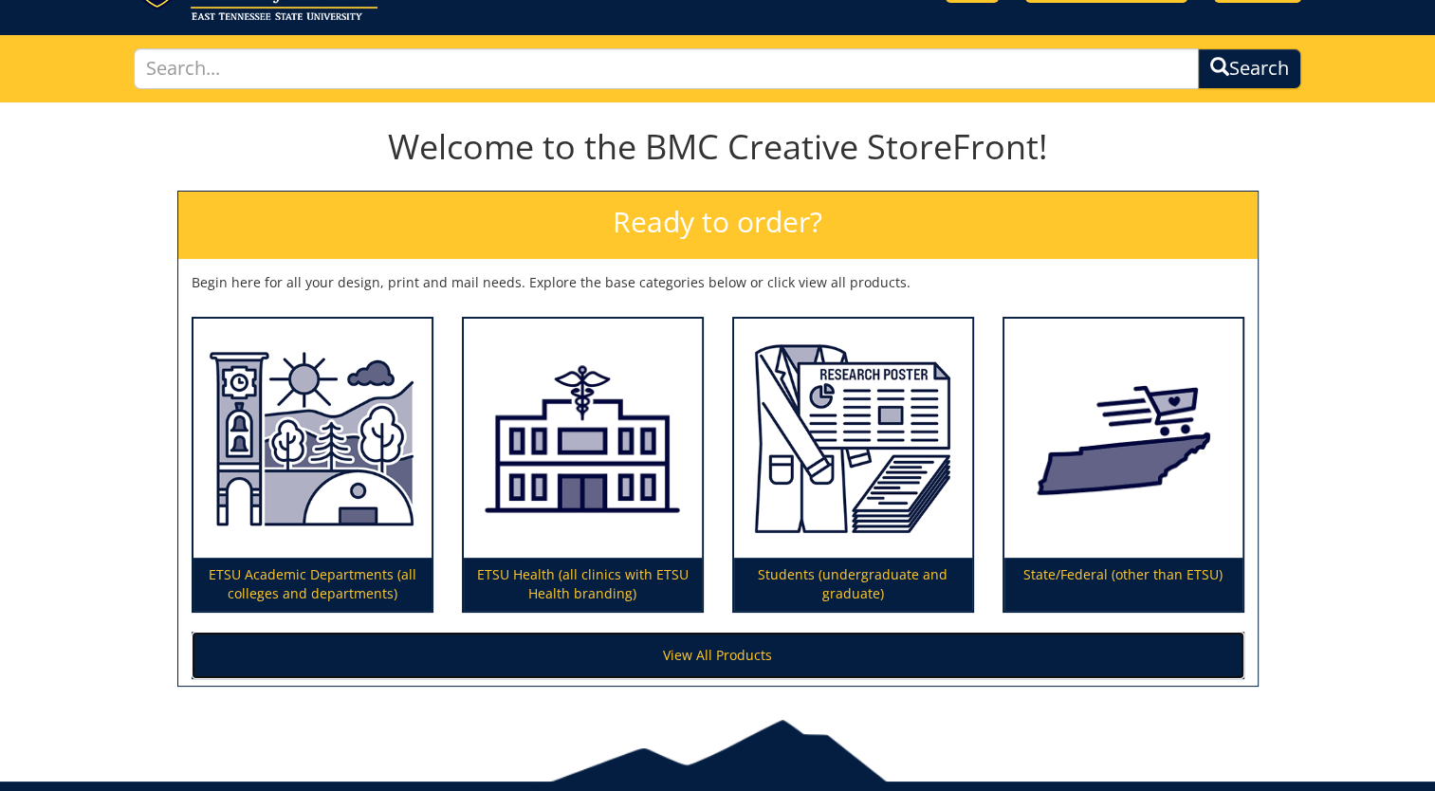
click at [678, 651] on link "View All Products" at bounding box center [718, 655] width 1053 height 47
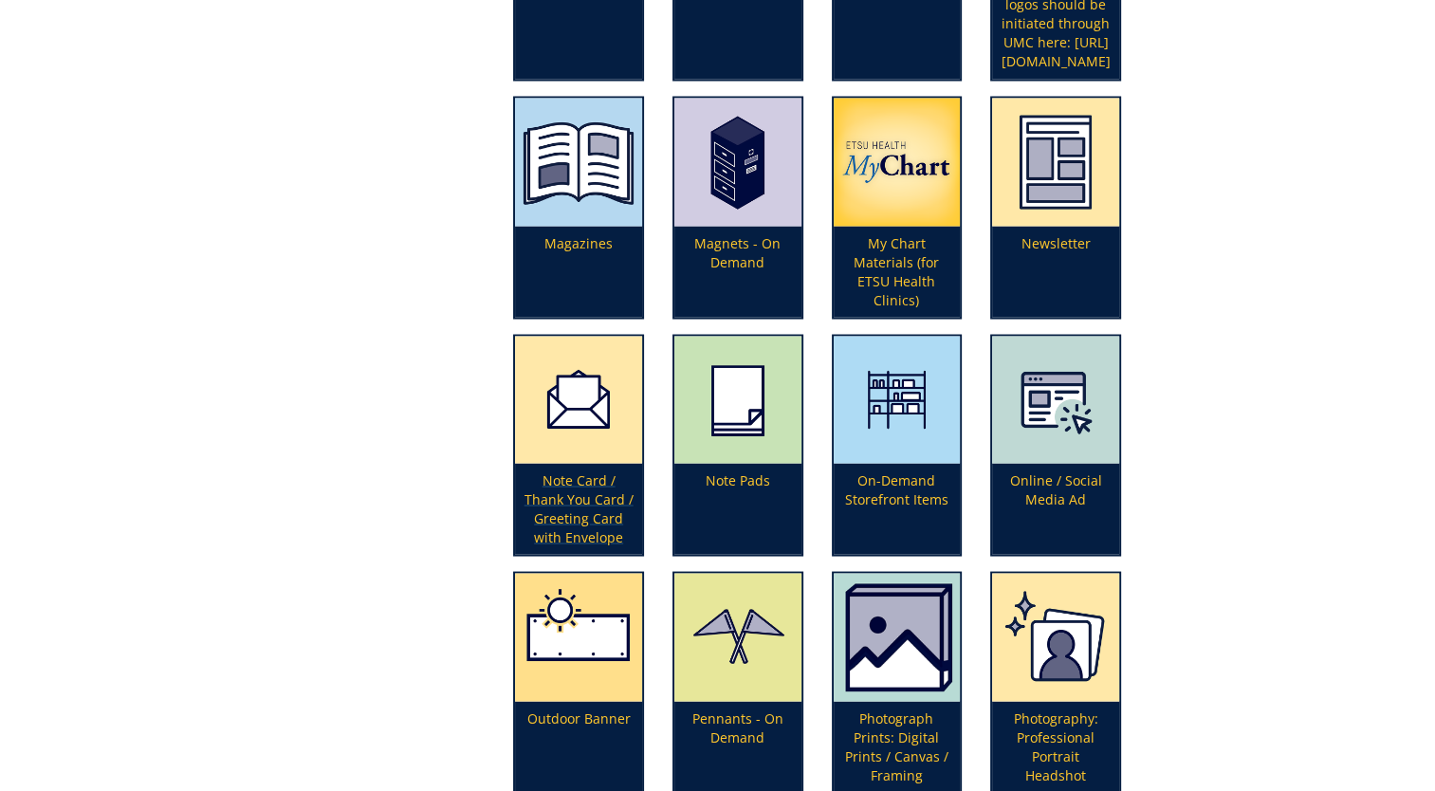
scroll to position [3605, 0]
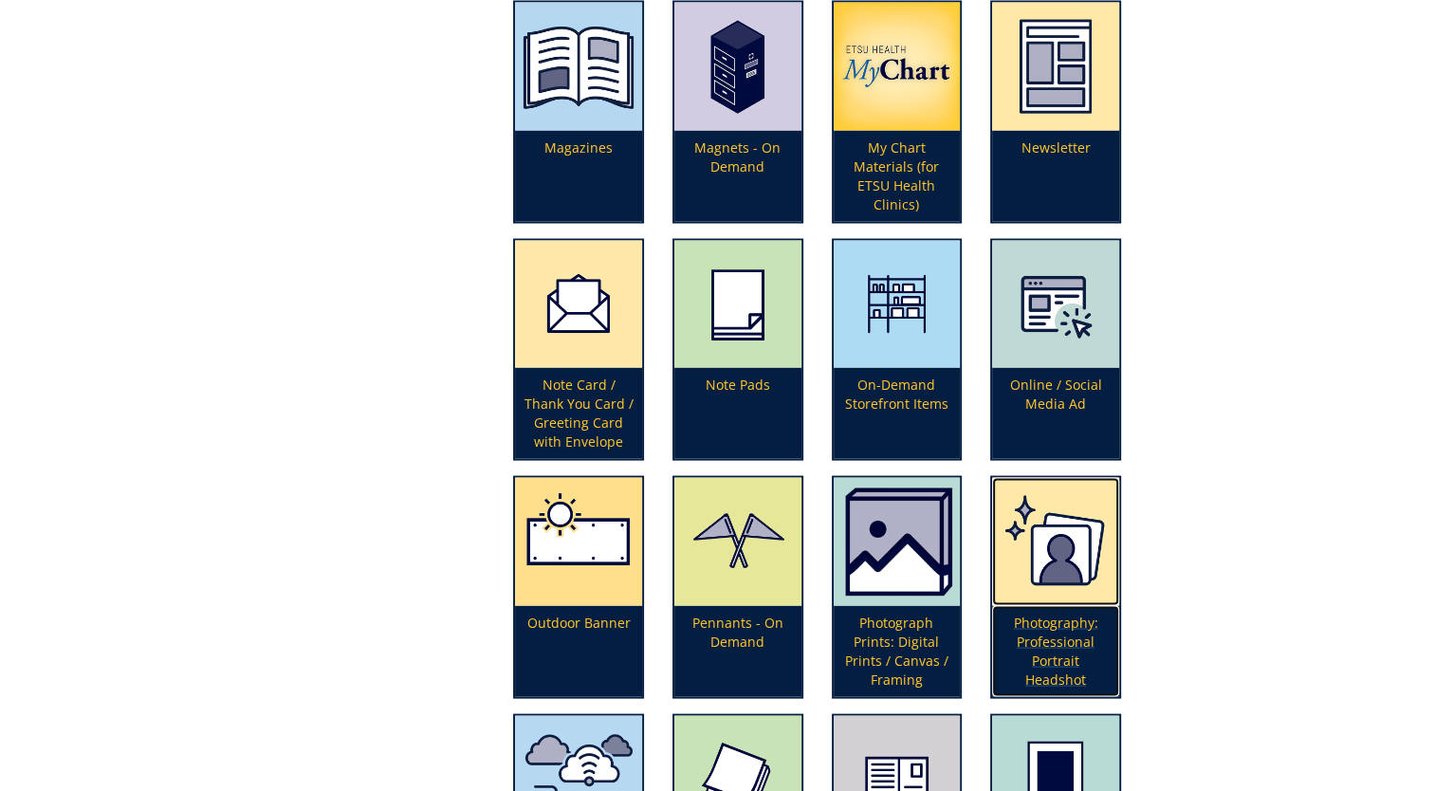
click at [1044, 632] on p "Photography: Professional Portrait Headshot" at bounding box center [1055, 651] width 127 height 91
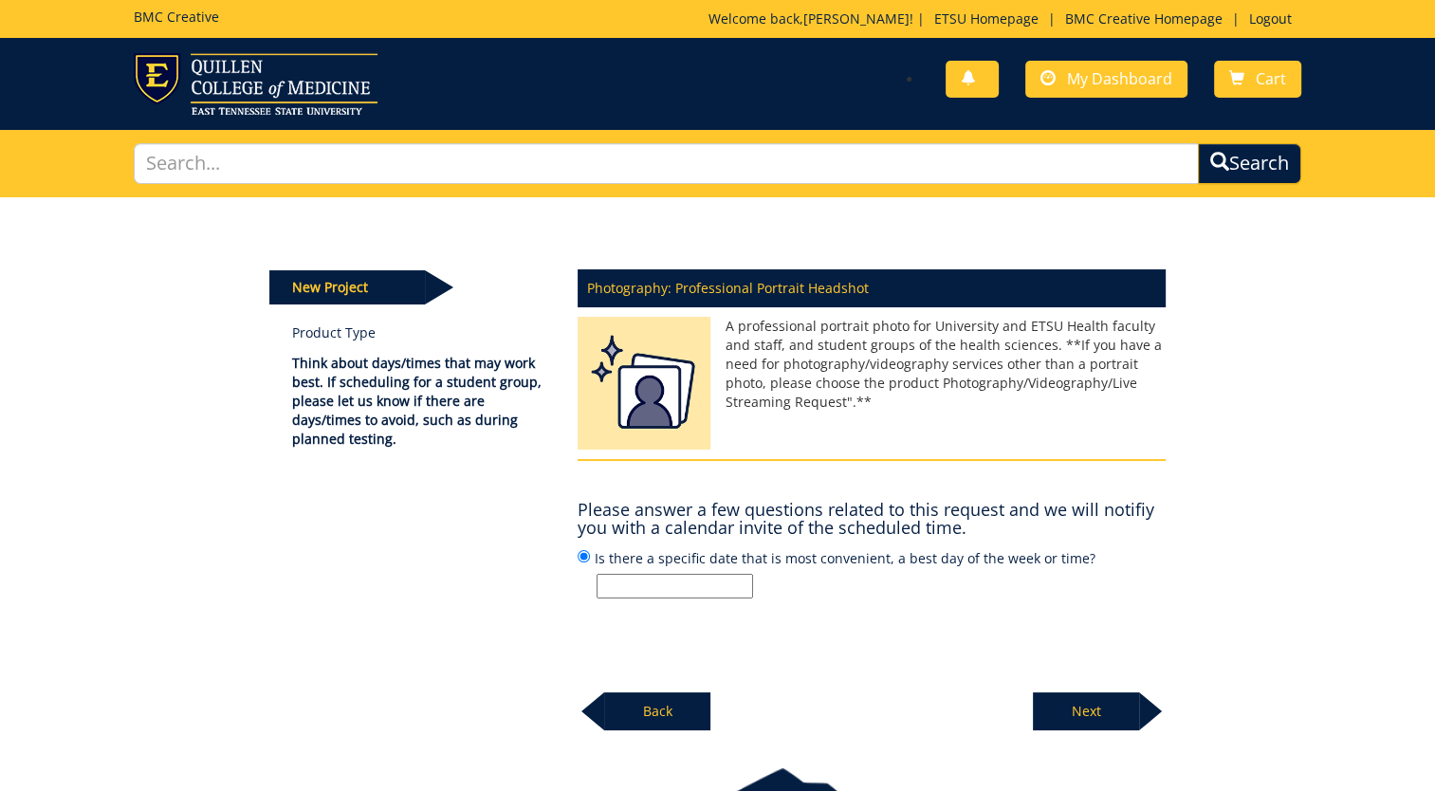
click at [663, 588] on input "Is there a specific date that is most convenient, a best day of the week or tim…" at bounding box center [675, 586] width 157 height 25
type input "Fridays"
click at [1089, 716] on p "Next" at bounding box center [1086, 712] width 106 height 38
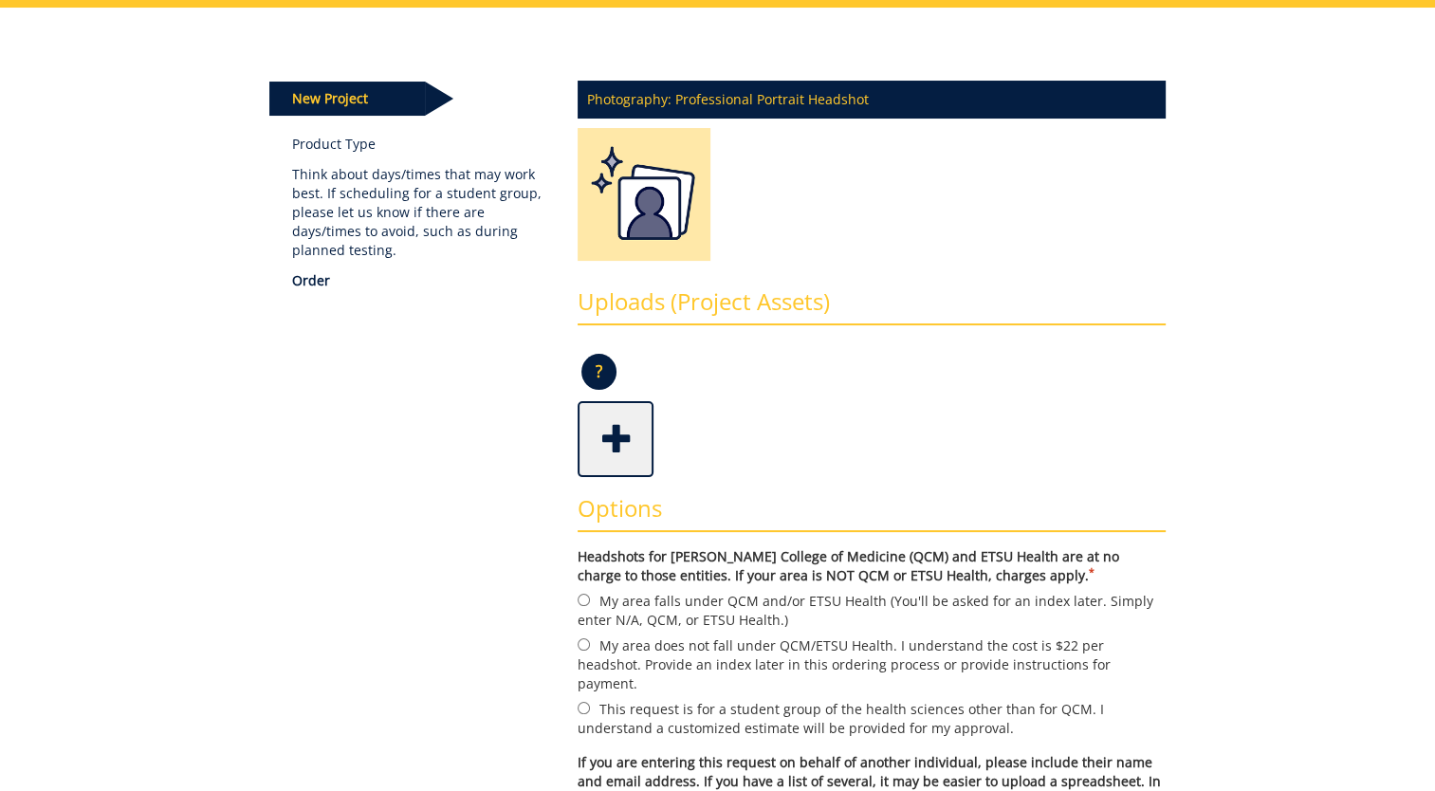
scroll to position [285, 0]
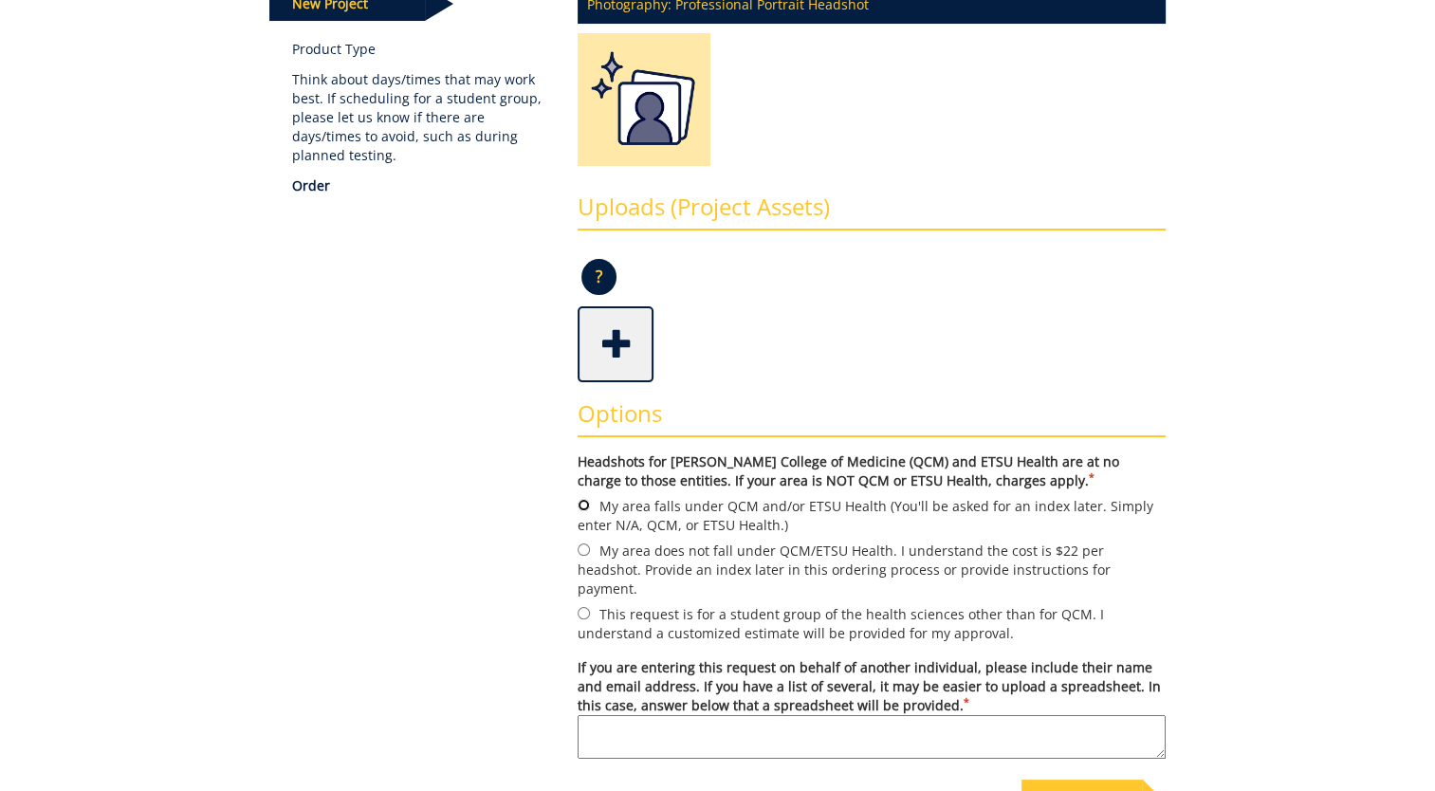
click at [586, 506] on input "My area falls under QCM and/or ETSU Health (You'll be asked for an index later.…" at bounding box center [584, 505] width 12 height 12
radio input "true"
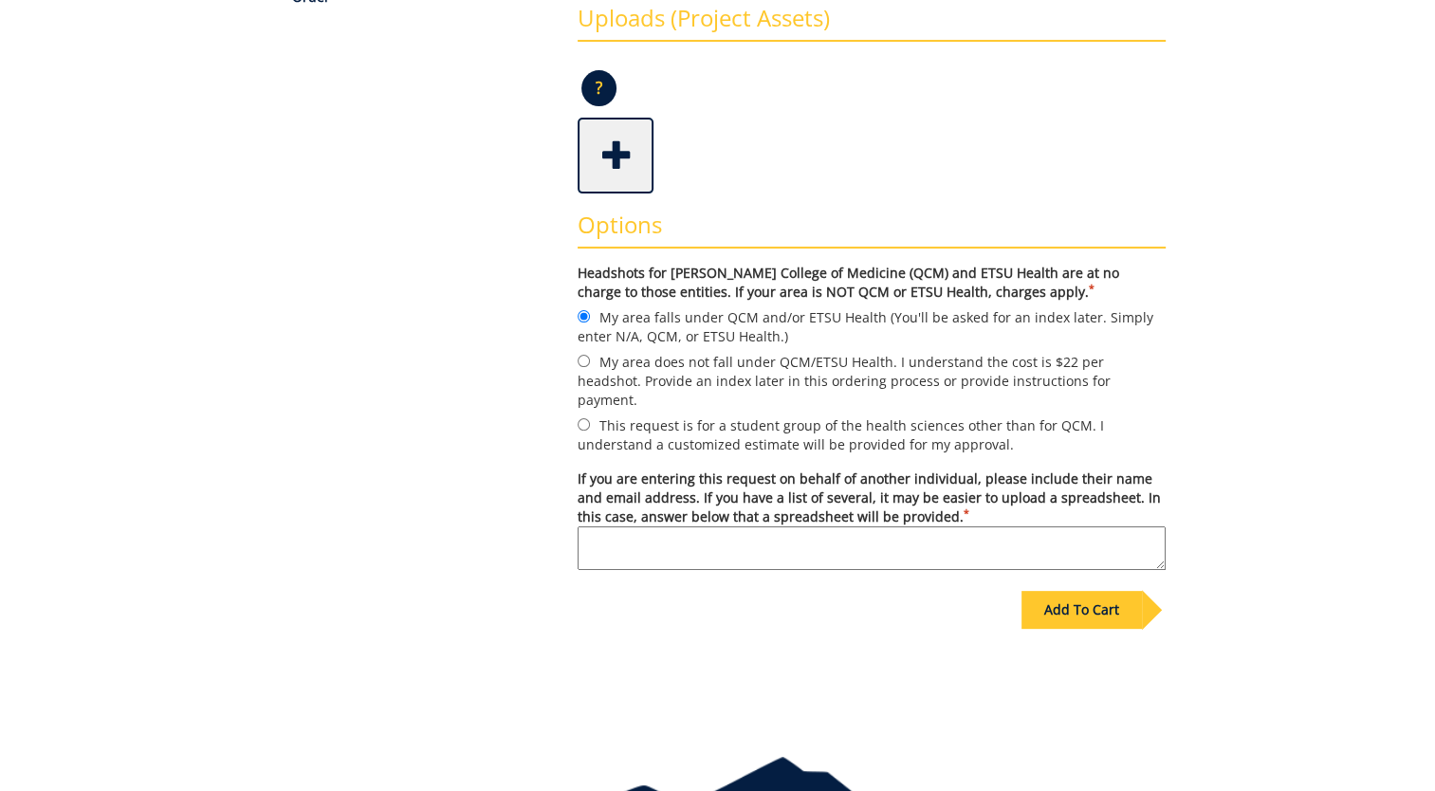
click at [1096, 595] on div "Add To Cart" at bounding box center [1082, 610] width 120 height 38
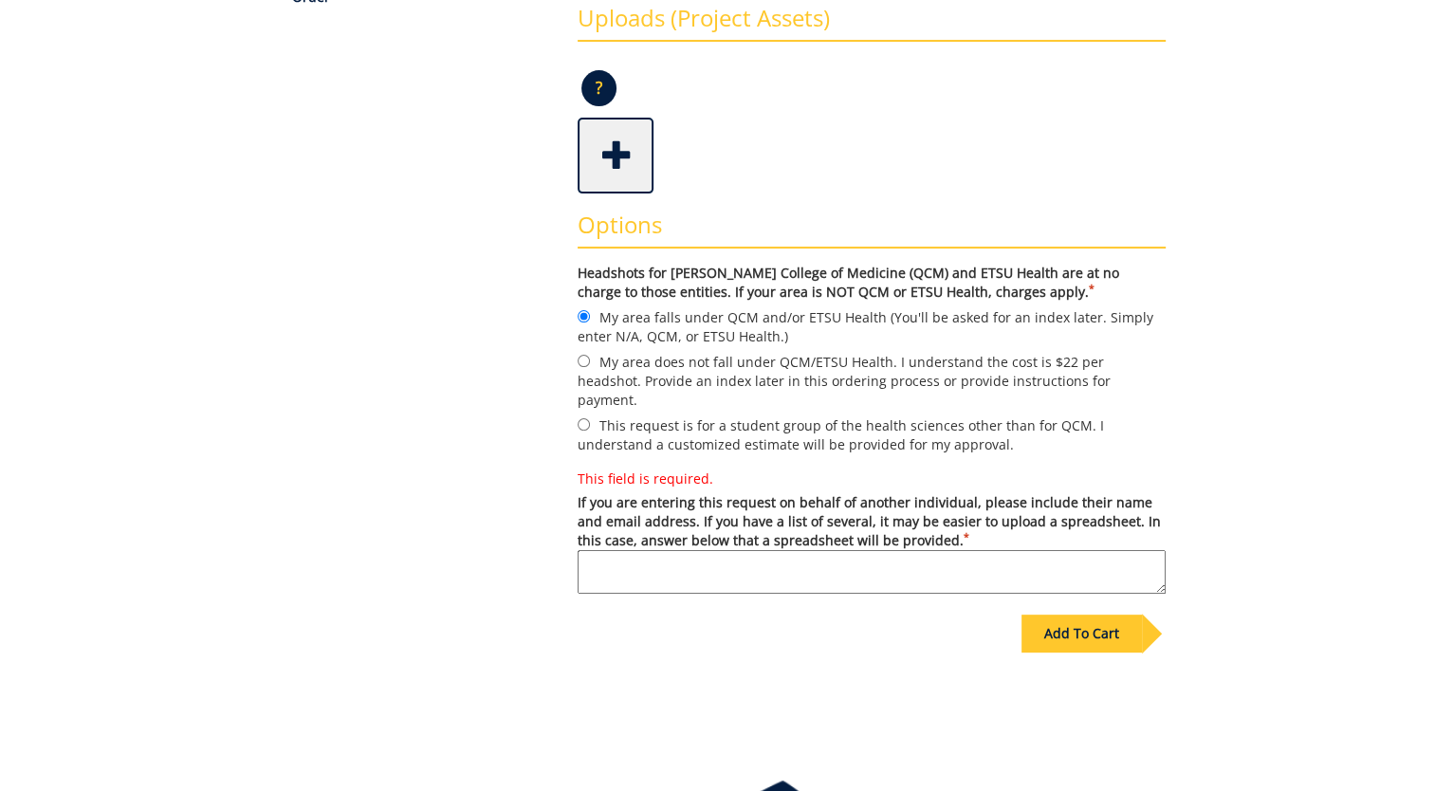
click at [828, 550] on textarea "This field is required. If you are entering this request on behalf of another i…" at bounding box center [872, 572] width 588 height 44
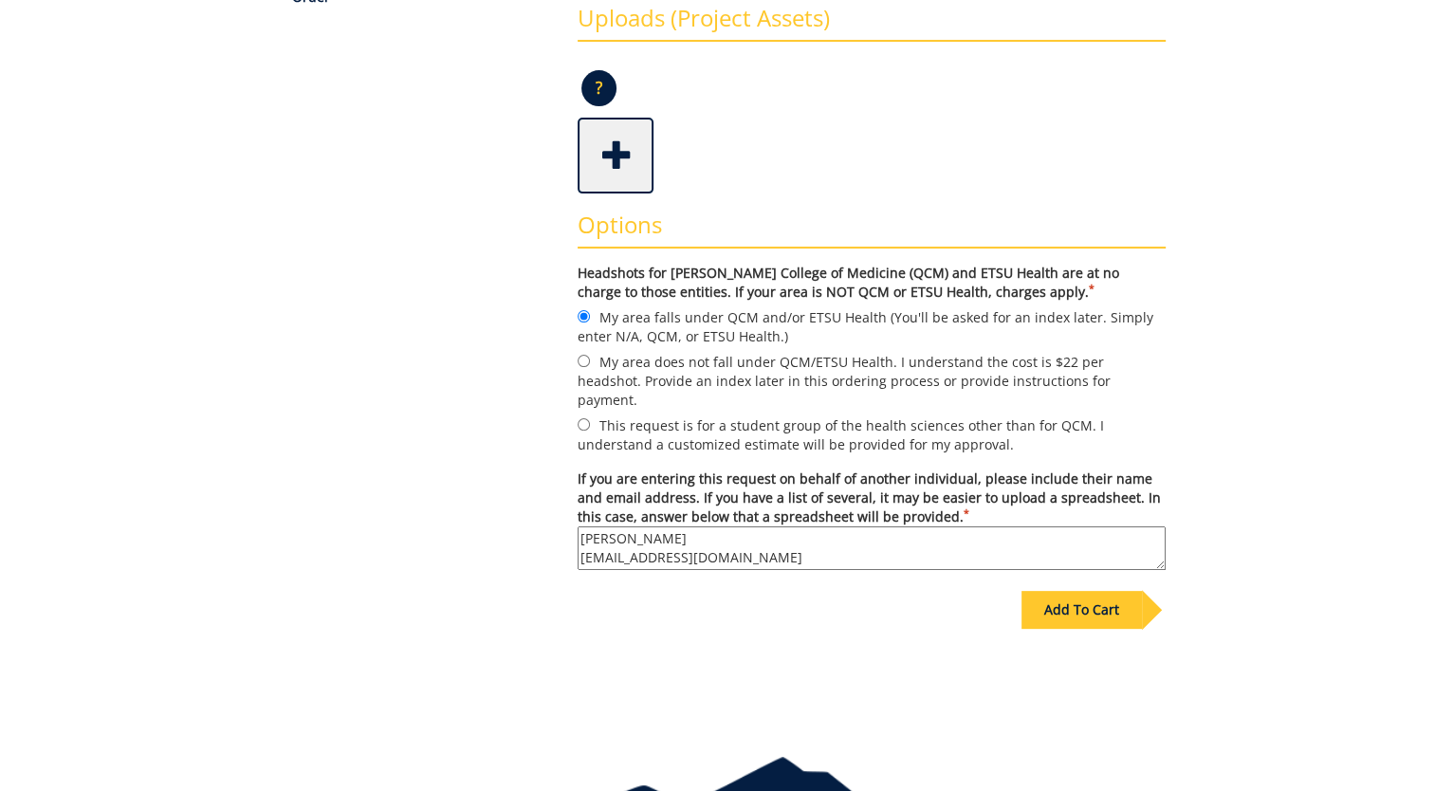
type textarea "[PERSON_NAME] [EMAIL_ADDRESS][DOMAIN_NAME]"
click at [1083, 599] on div "Add To Cart" at bounding box center [1082, 610] width 120 height 38
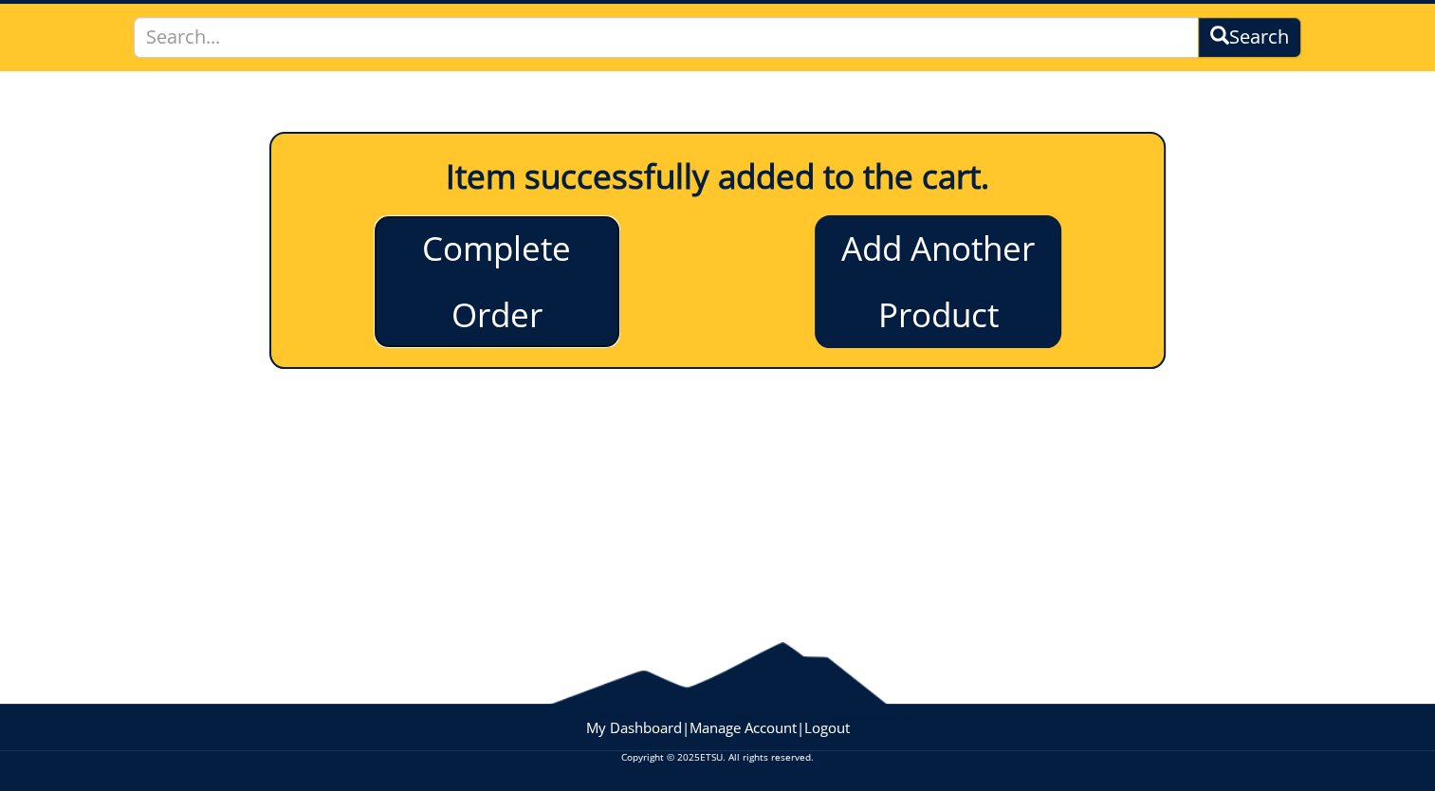
click at [476, 315] on link "Complete Order" at bounding box center [497, 281] width 247 height 133
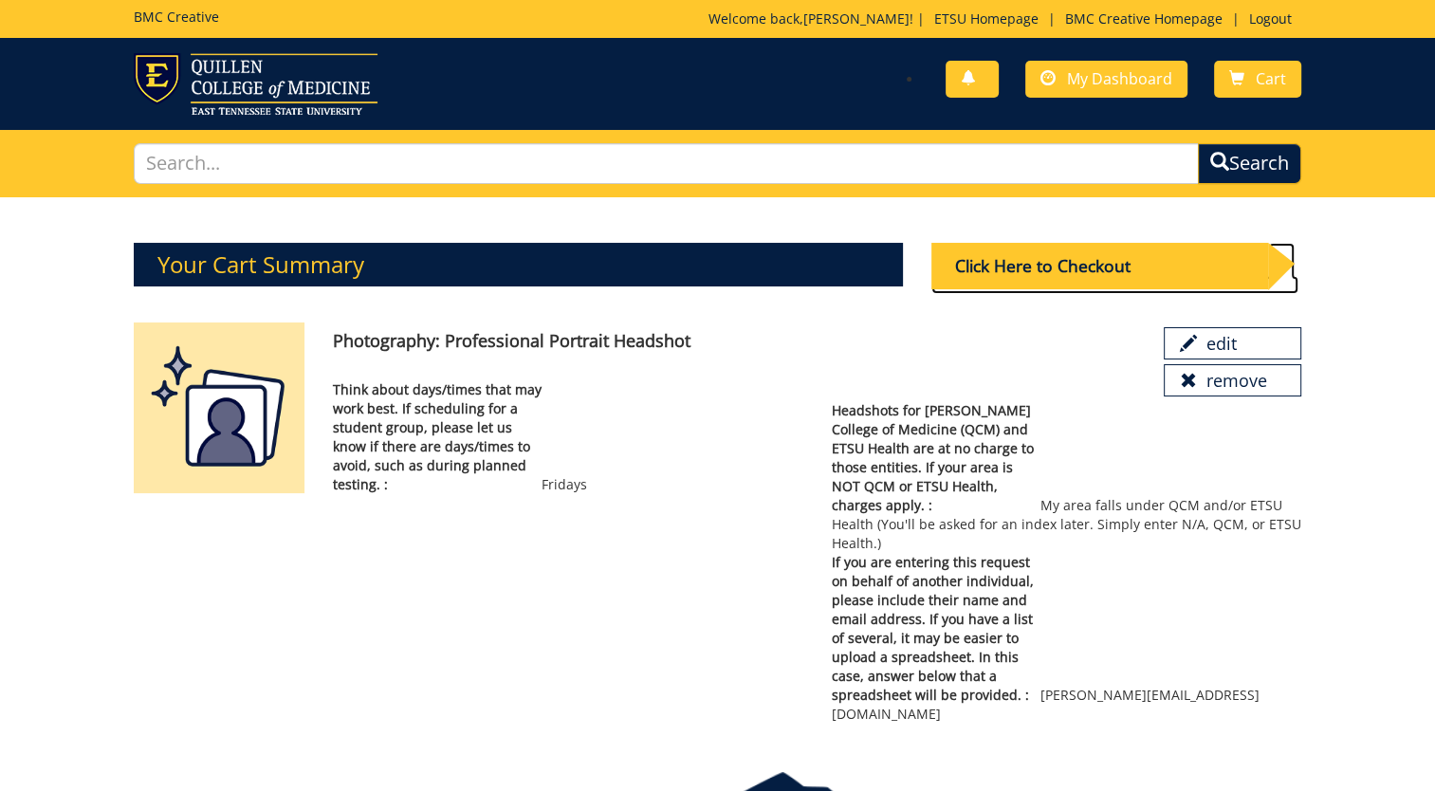
click at [1087, 260] on div "Click Here to Checkout" at bounding box center [1100, 266] width 337 height 46
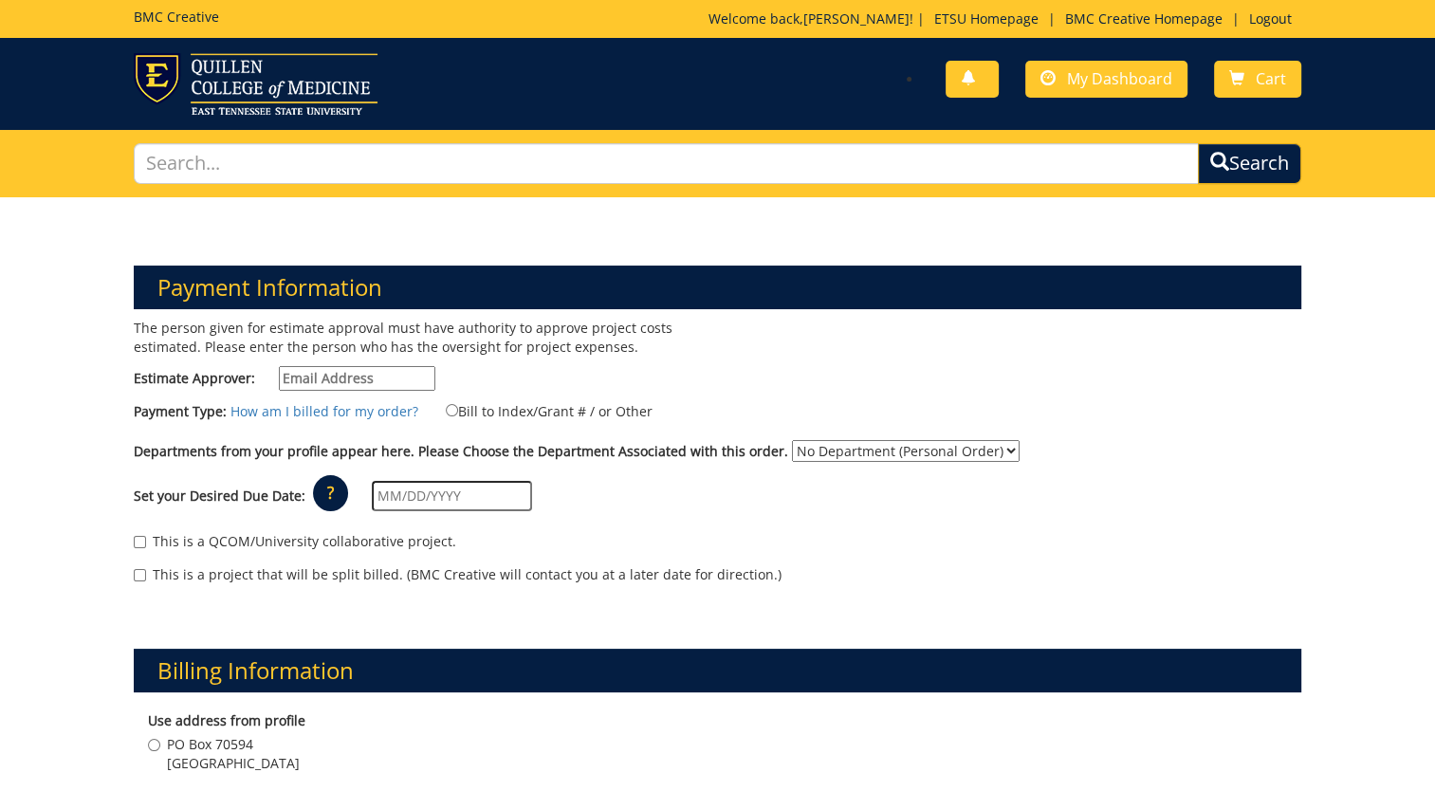
click at [376, 380] on input "Estimate Approver:" at bounding box center [357, 378] width 157 height 25
type input "[EMAIL_ADDRESS][DOMAIN_NAME]"
click at [446, 411] on input "Bill to Index/Grant # / or Other" at bounding box center [452, 410] width 12 height 12
radio input "true"
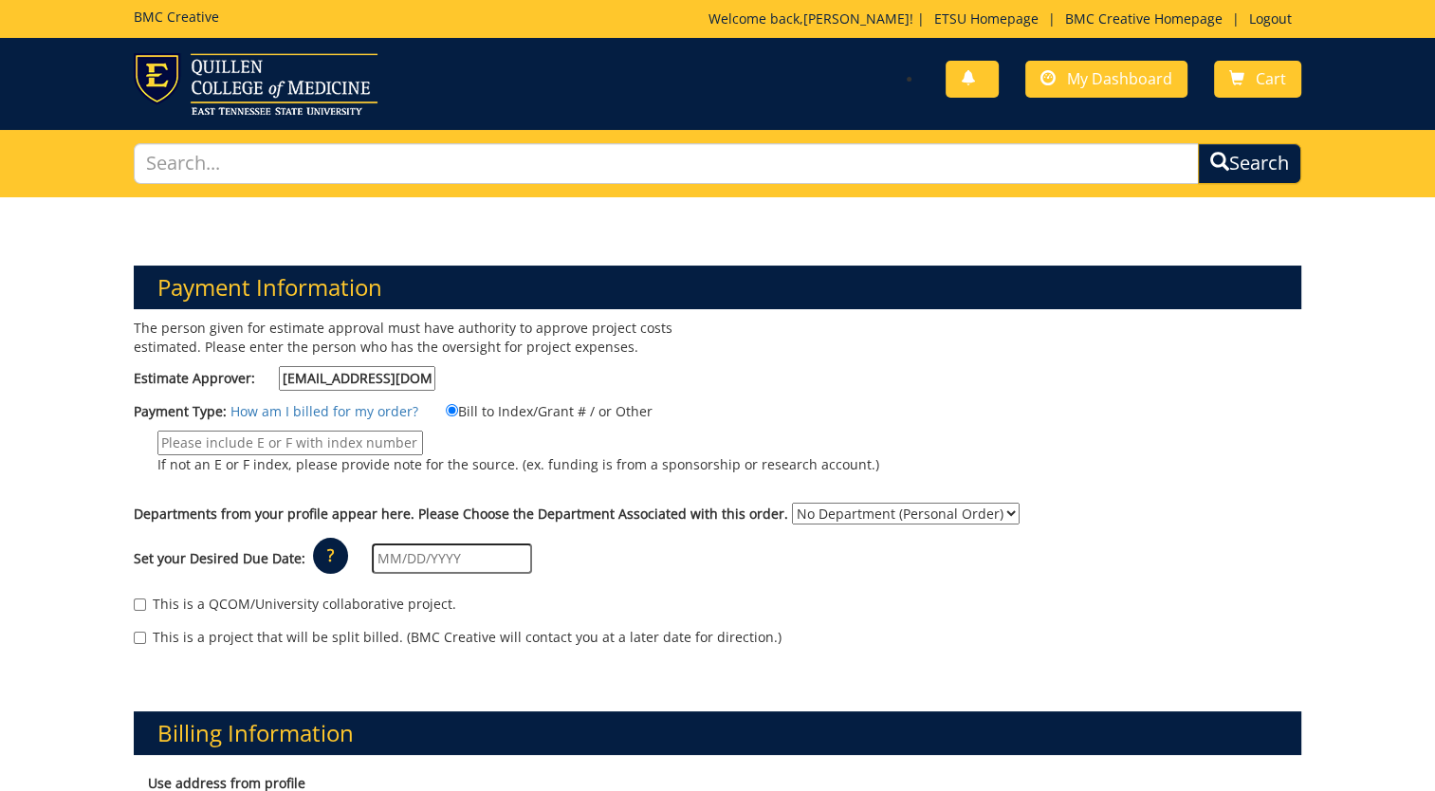
click at [307, 445] on input "If not an E or F index, please provide note for the source. (ex. funding is fro…" at bounding box center [290, 443] width 266 height 25
type input "40-71000-100000-100-74490-200-999-999-999"
click at [405, 562] on input "text" at bounding box center [452, 559] width 160 height 30
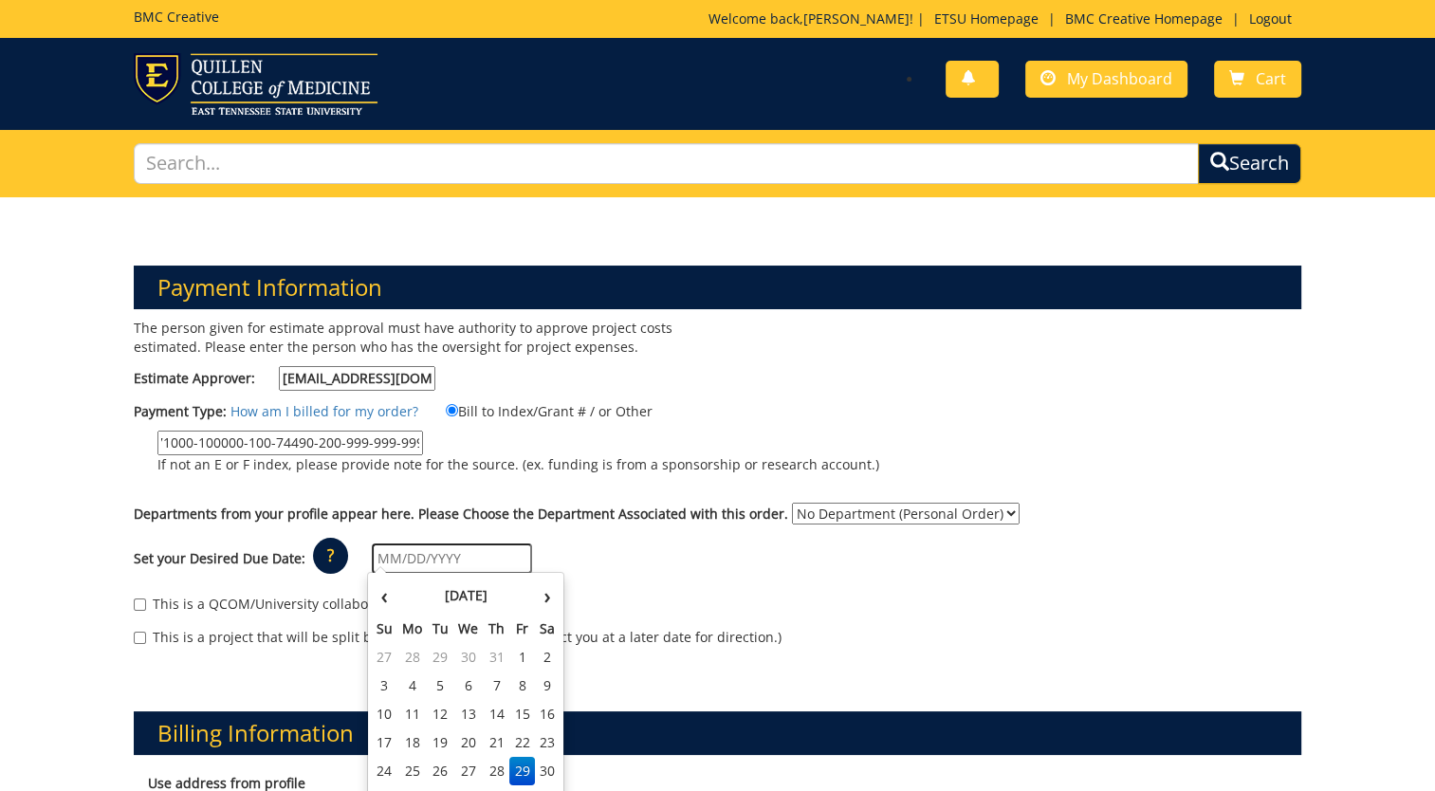
scroll to position [0, 0]
click at [549, 600] on th "›" at bounding box center [547, 596] width 25 height 38
click at [519, 734] on td "26" at bounding box center [522, 743] width 26 height 28
type input "[DATE]"
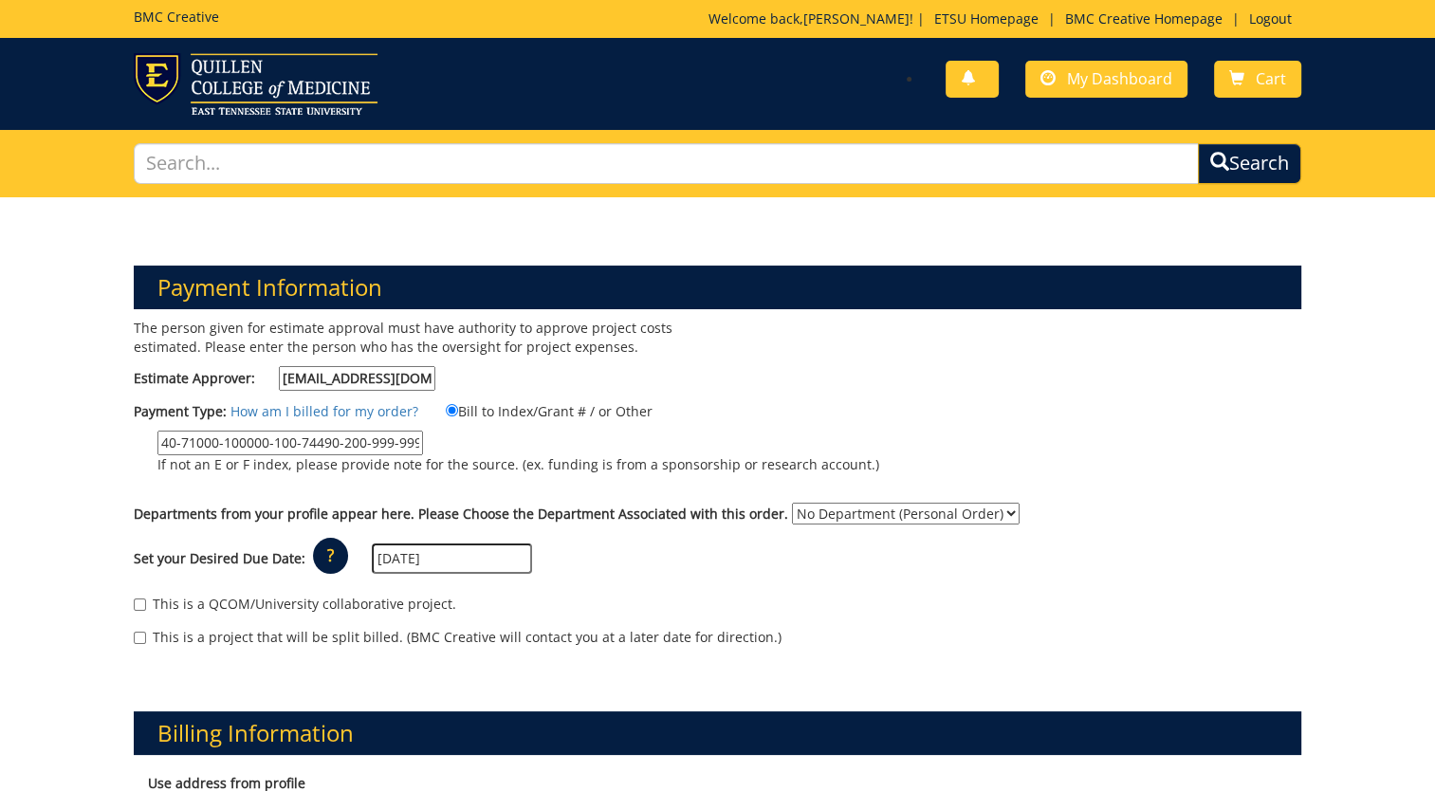
click at [983, 514] on select "No Department (Personal Order) Pharmaceutical Sciences" at bounding box center [906, 514] width 228 height 22
select select "139"
click at [792, 503] on select "No Department (Personal Order) Pharmaceutical Sciences" at bounding box center [906, 514] width 228 height 22
click at [675, 582] on div "Set your Desired Due Date: ? × How long will my project take to finish? : Pleas…" at bounding box center [718, 559] width 1196 height 52
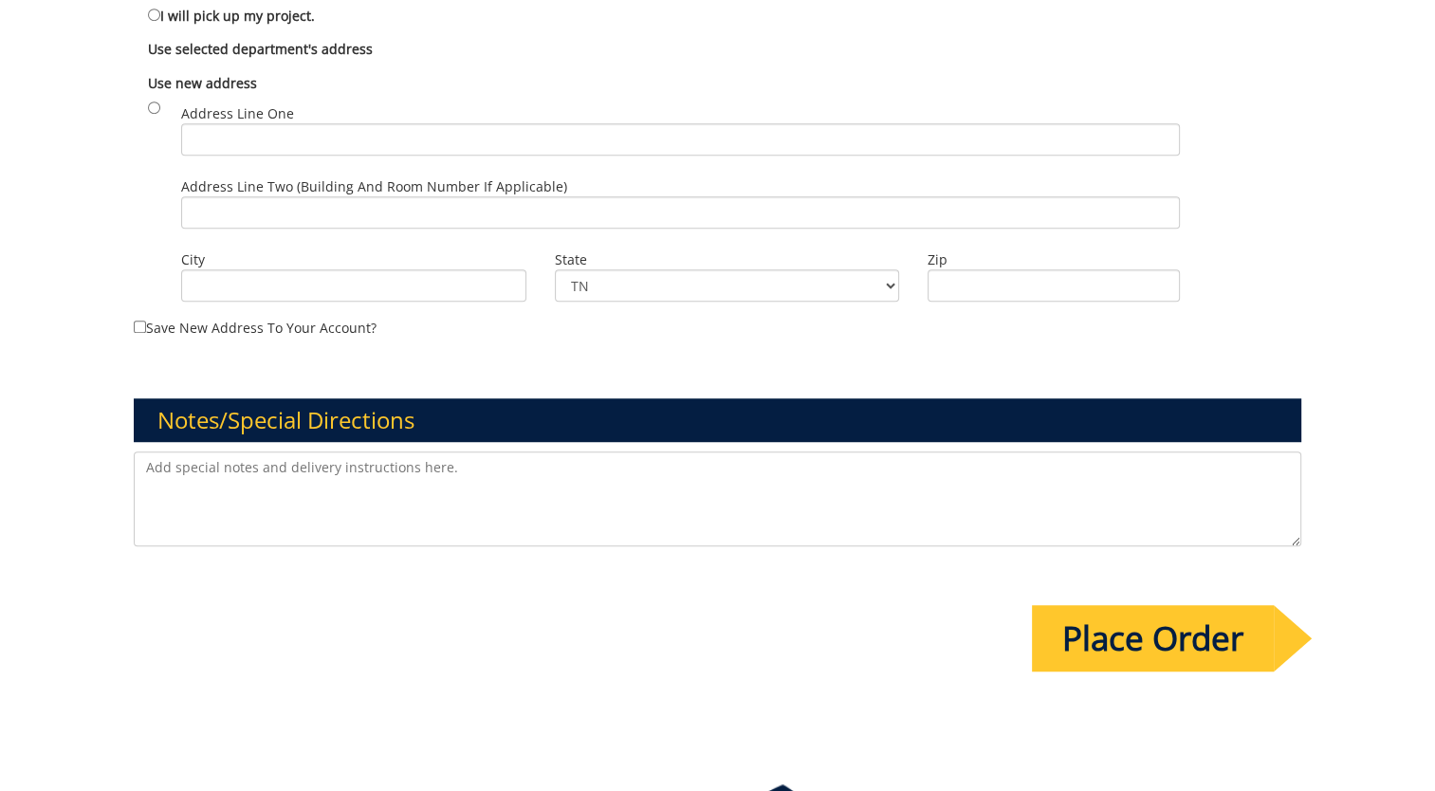
scroll to position [1328, 0]
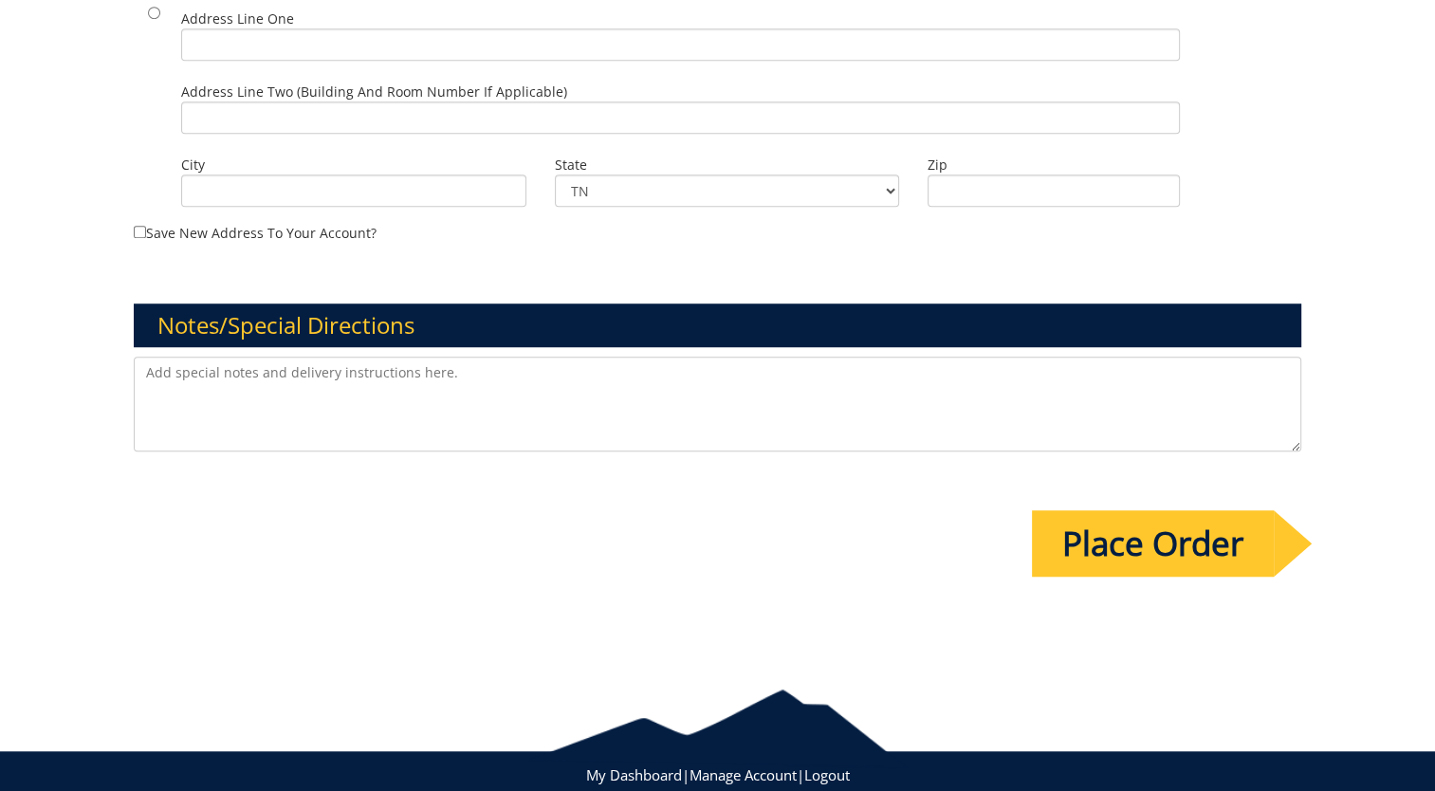
click at [1188, 528] on input "Place Order" at bounding box center [1153, 543] width 242 height 66
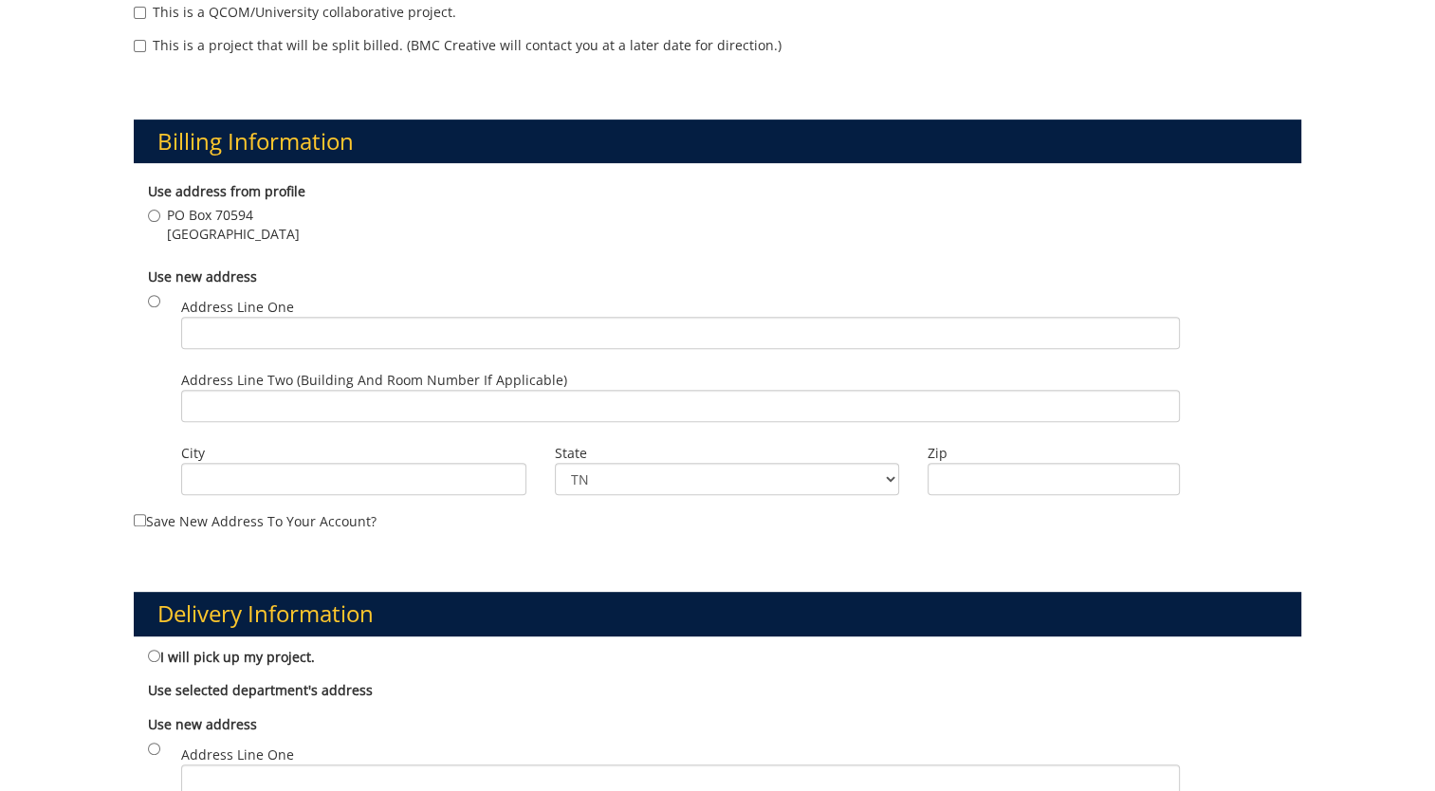
scroll to position [569, 0]
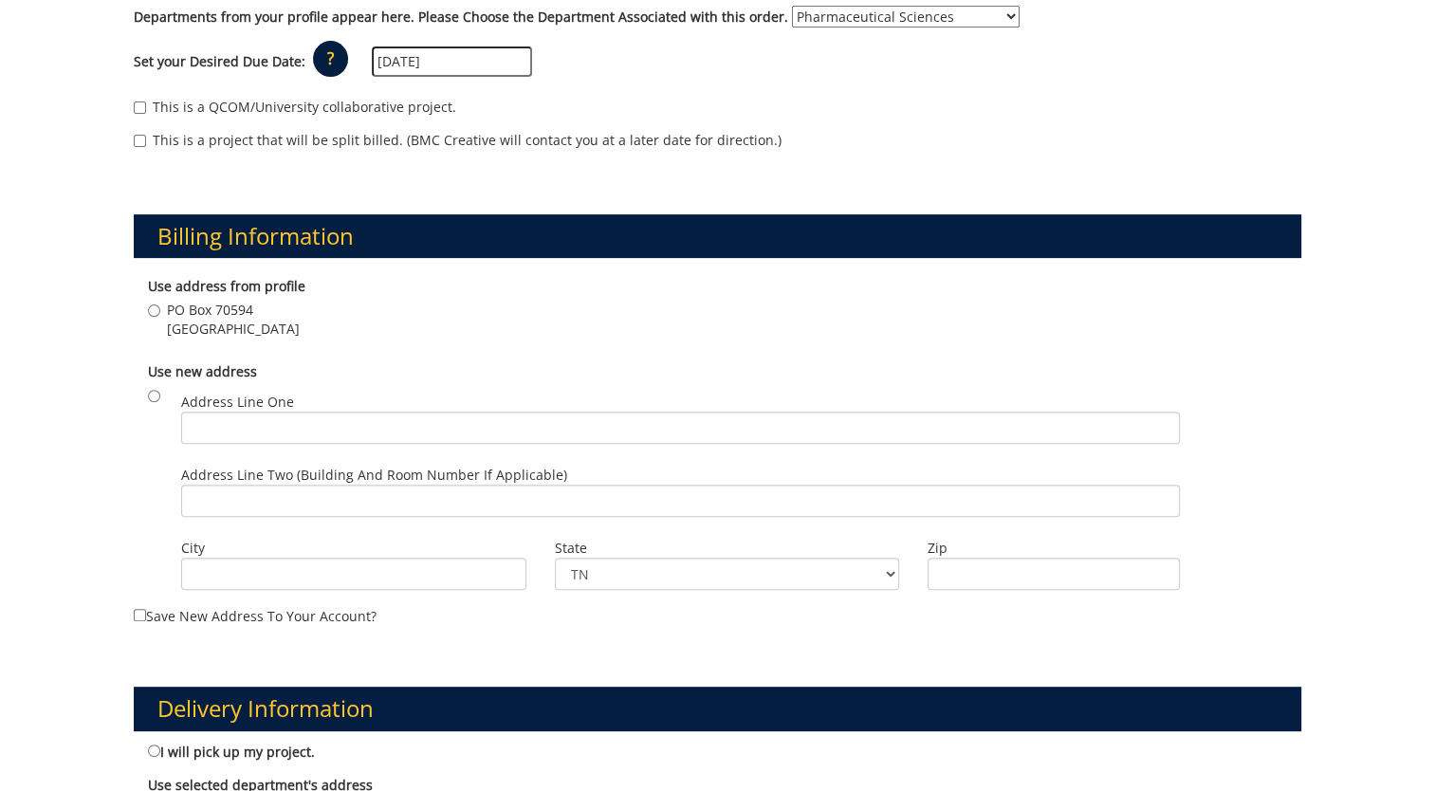
click at [151, 314] on label "PO Box 70594 Johnson City , TN 37614" at bounding box center [224, 320] width 152 height 38
click at [151, 314] on input "PO Box 70594 Johnson City , TN 37614" at bounding box center [154, 311] width 12 height 12
radio input "true"
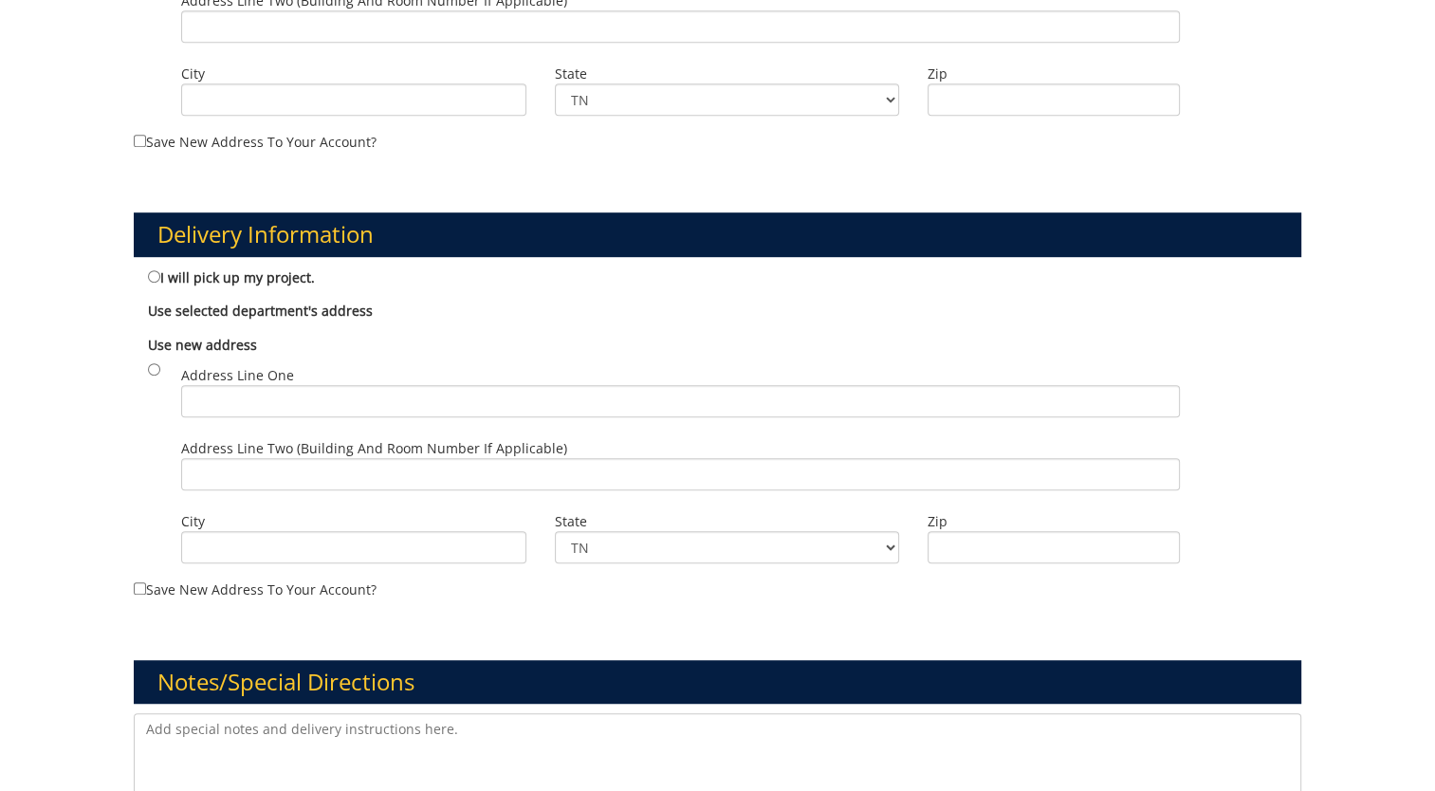
scroll to position [1443, 0]
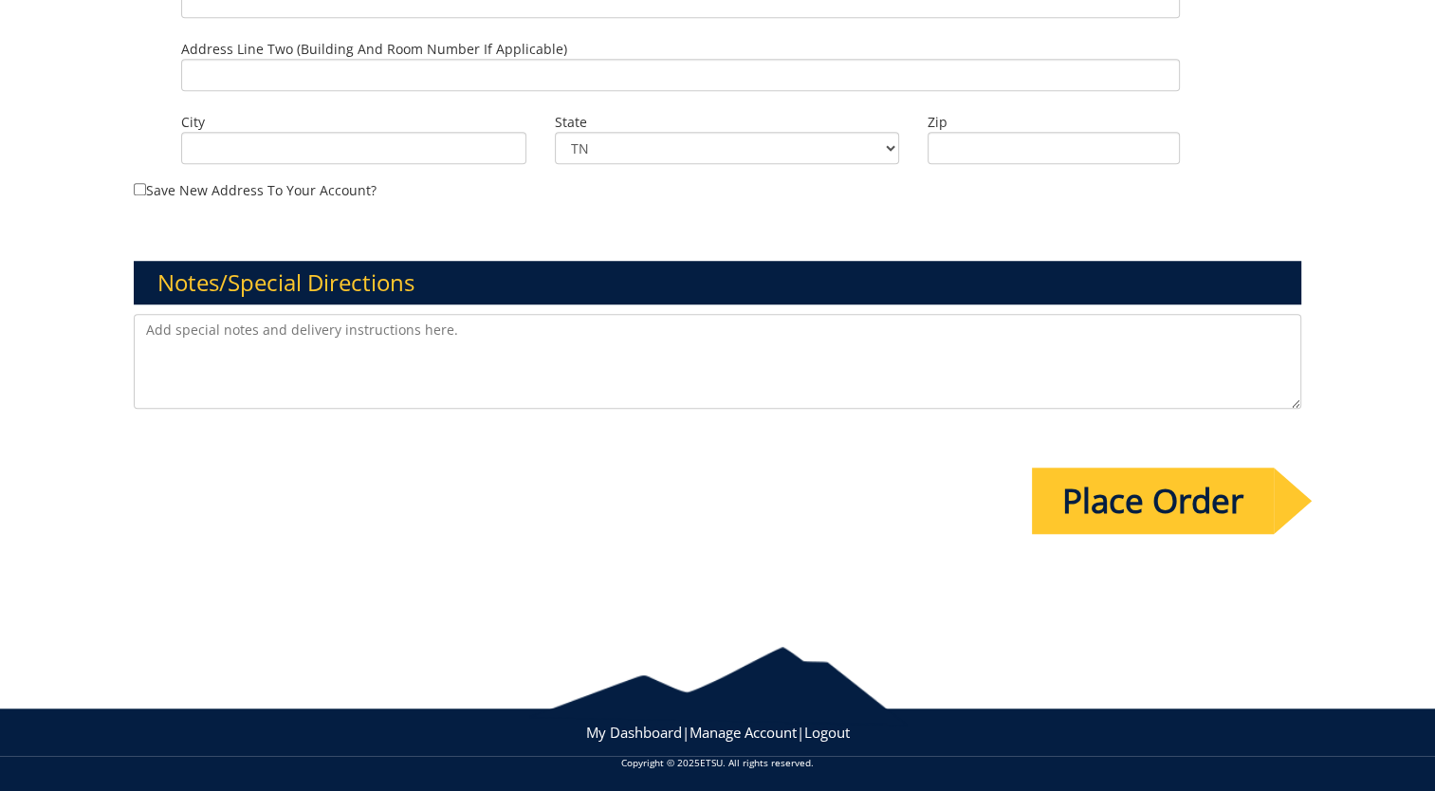
click at [1108, 500] on input "Place Order" at bounding box center [1153, 501] width 242 height 66
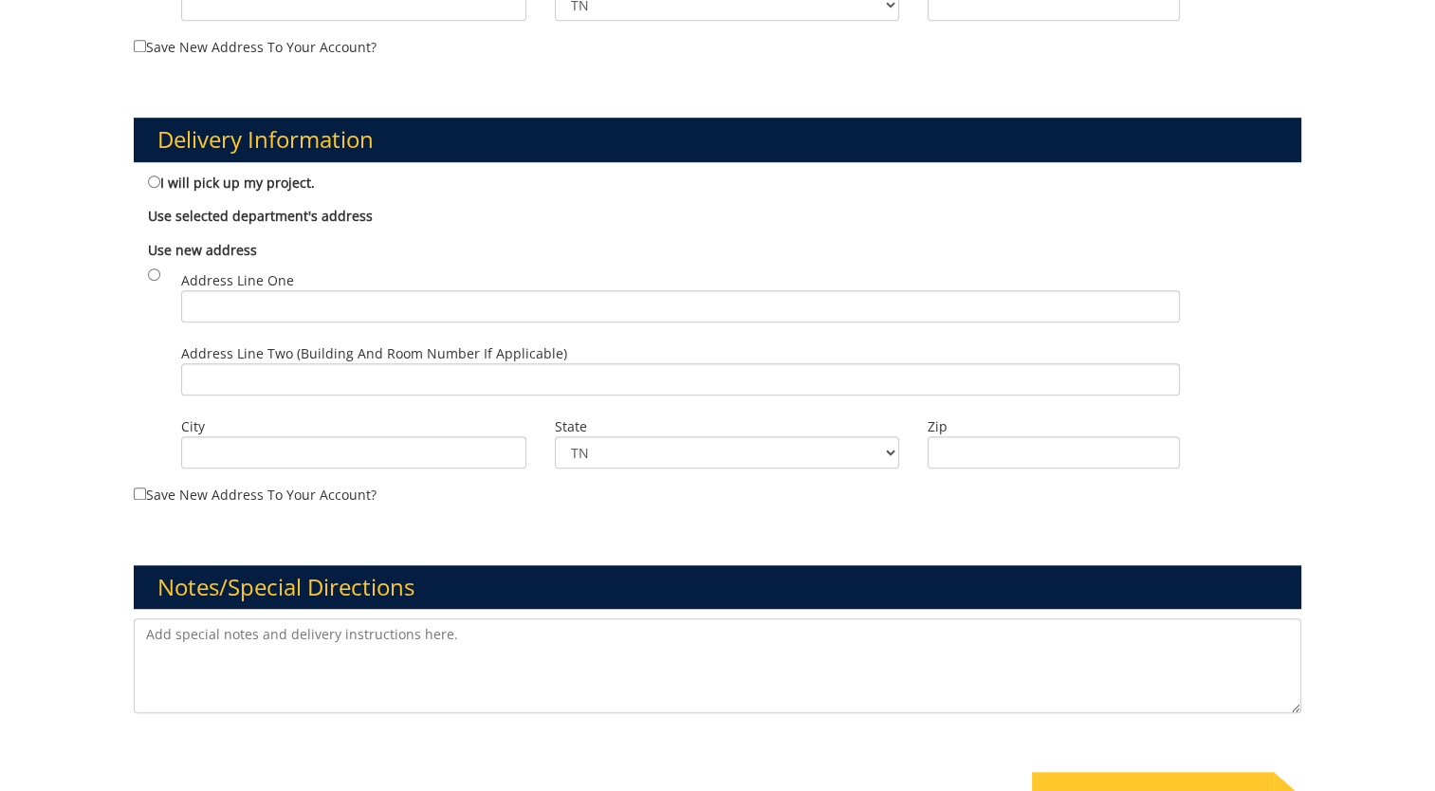
scroll to position [1233, 0]
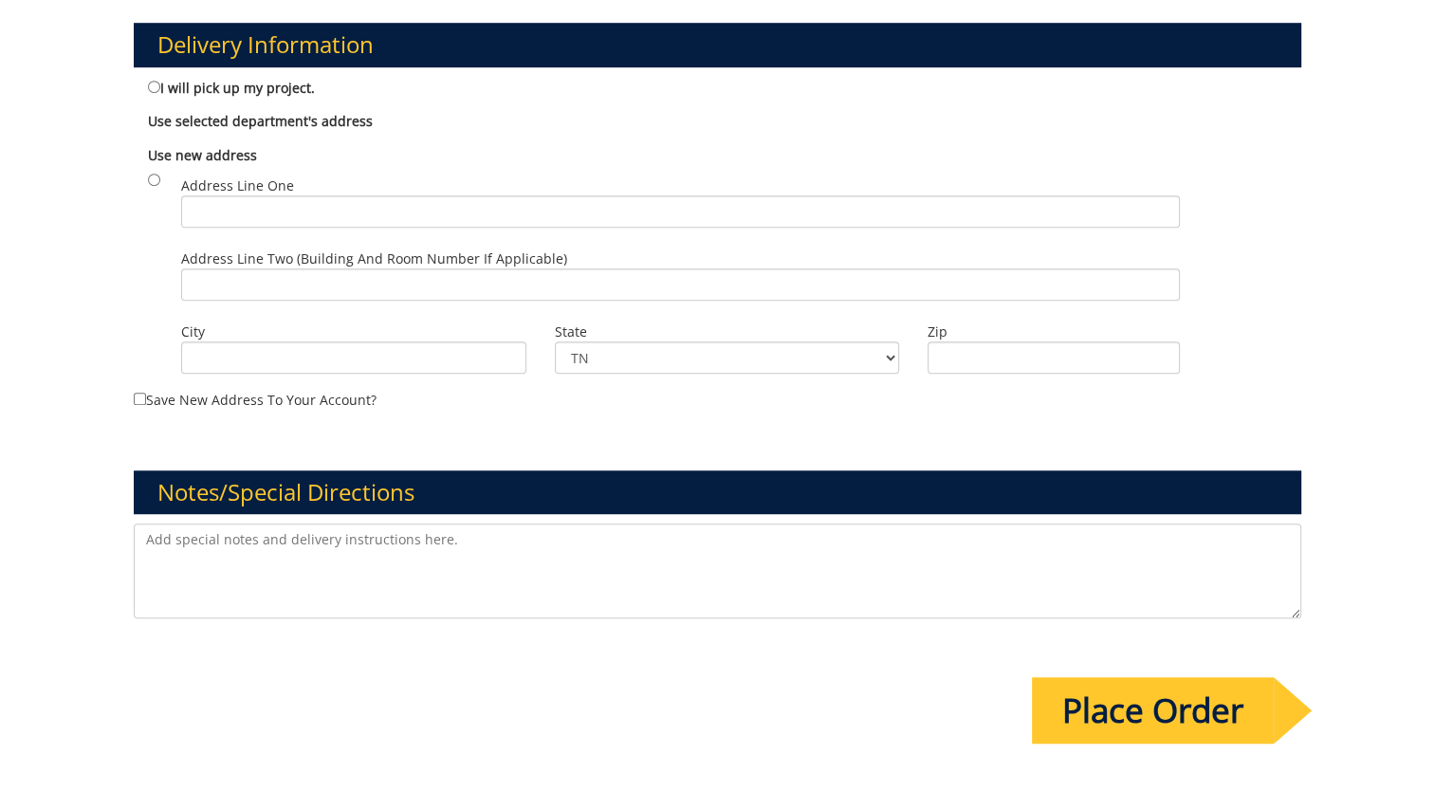
click at [276, 121] on b "Use selected department's address" at bounding box center [260, 121] width 225 height 18
click at [223, 117] on b "Use selected department's address" at bounding box center [260, 121] width 225 height 18
click at [189, 117] on b "Use selected department's address" at bounding box center [260, 121] width 225 height 18
click at [353, 120] on b "Use selected department's address" at bounding box center [260, 121] width 225 height 18
click at [404, 117] on label "Use selected department's address" at bounding box center [717, 121] width 1139 height 19
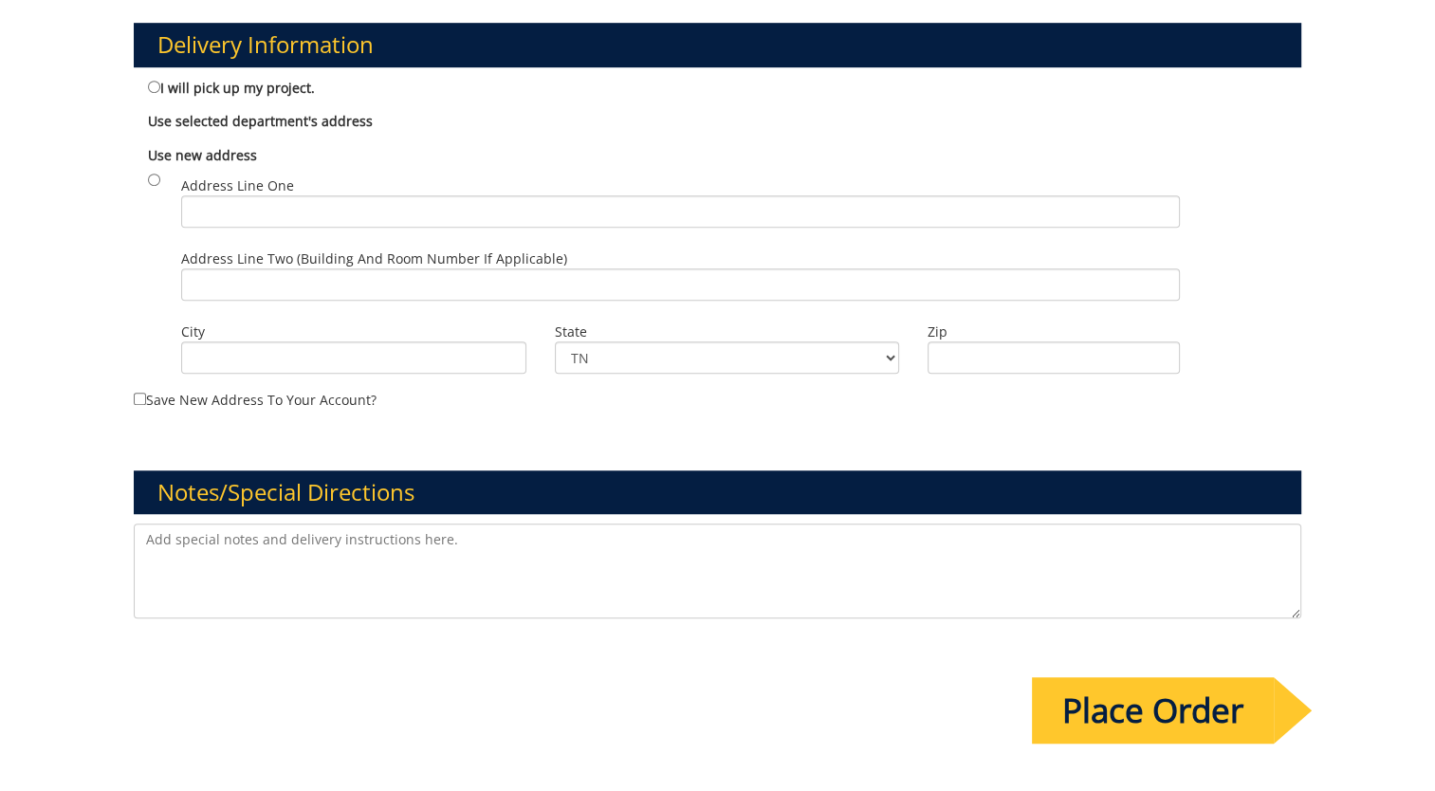
click at [235, 119] on b "Use selected department's address" at bounding box center [260, 121] width 225 height 18
click at [150, 112] on b "Use selected department's address" at bounding box center [260, 121] width 225 height 18
click at [132, 119] on div "Delivery Information I will pick up my project. Use selected department's addre…" at bounding box center [718, 200] width 1196 height 447
click at [140, 114] on div "Use selected department's address No department is currently selected." at bounding box center [718, 118] width 1168 height 33
click at [144, 113] on div "Use selected department's address No department is currently selected." at bounding box center [718, 118] width 1168 height 33
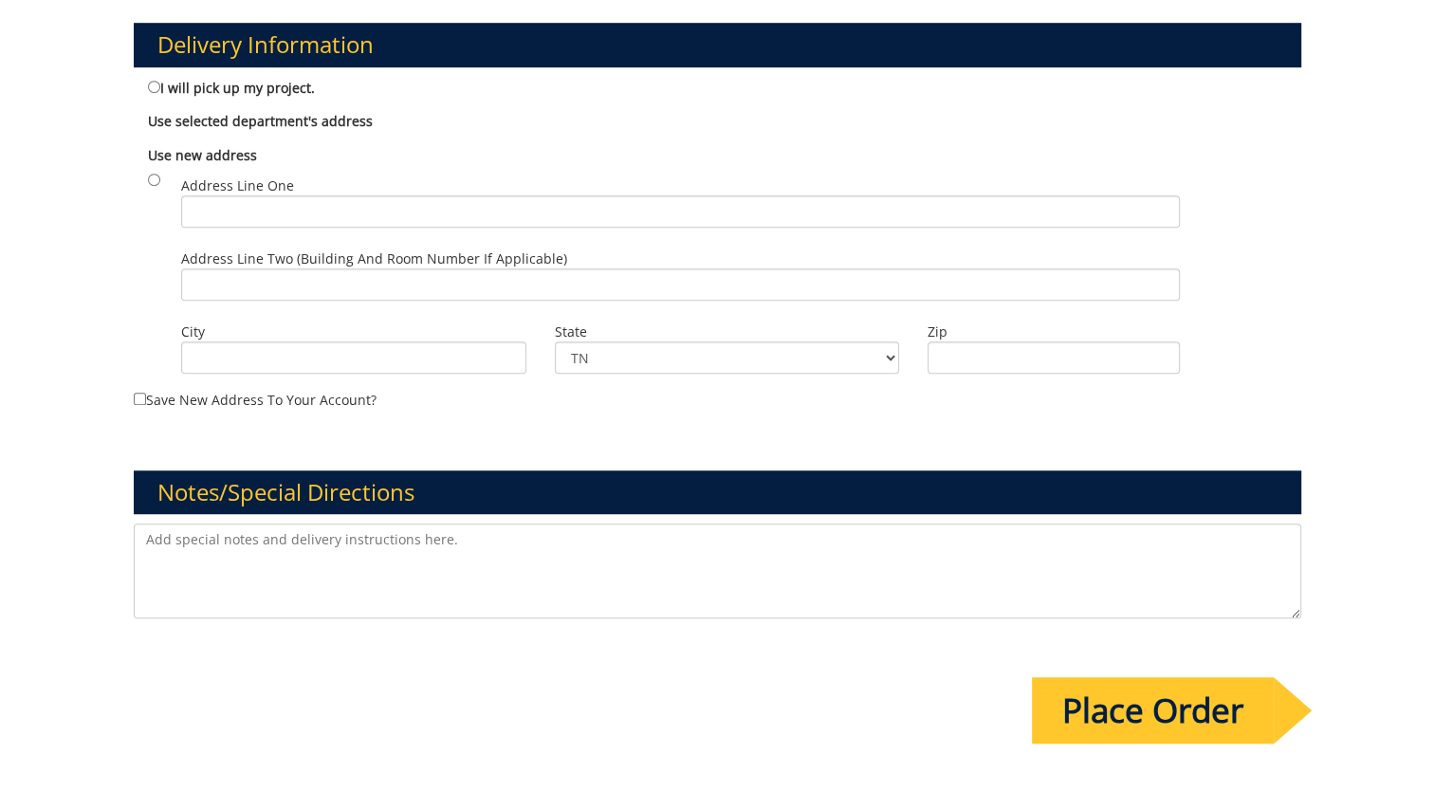
click at [163, 112] on b "Use selected department's address" at bounding box center [260, 121] width 225 height 18
click at [172, 112] on b "Use selected department's address" at bounding box center [260, 121] width 225 height 18
click at [211, 118] on b "Use selected department's address" at bounding box center [260, 121] width 225 height 18
click at [239, 119] on b "Use selected department's address" at bounding box center [260, 121] width 225 height 18
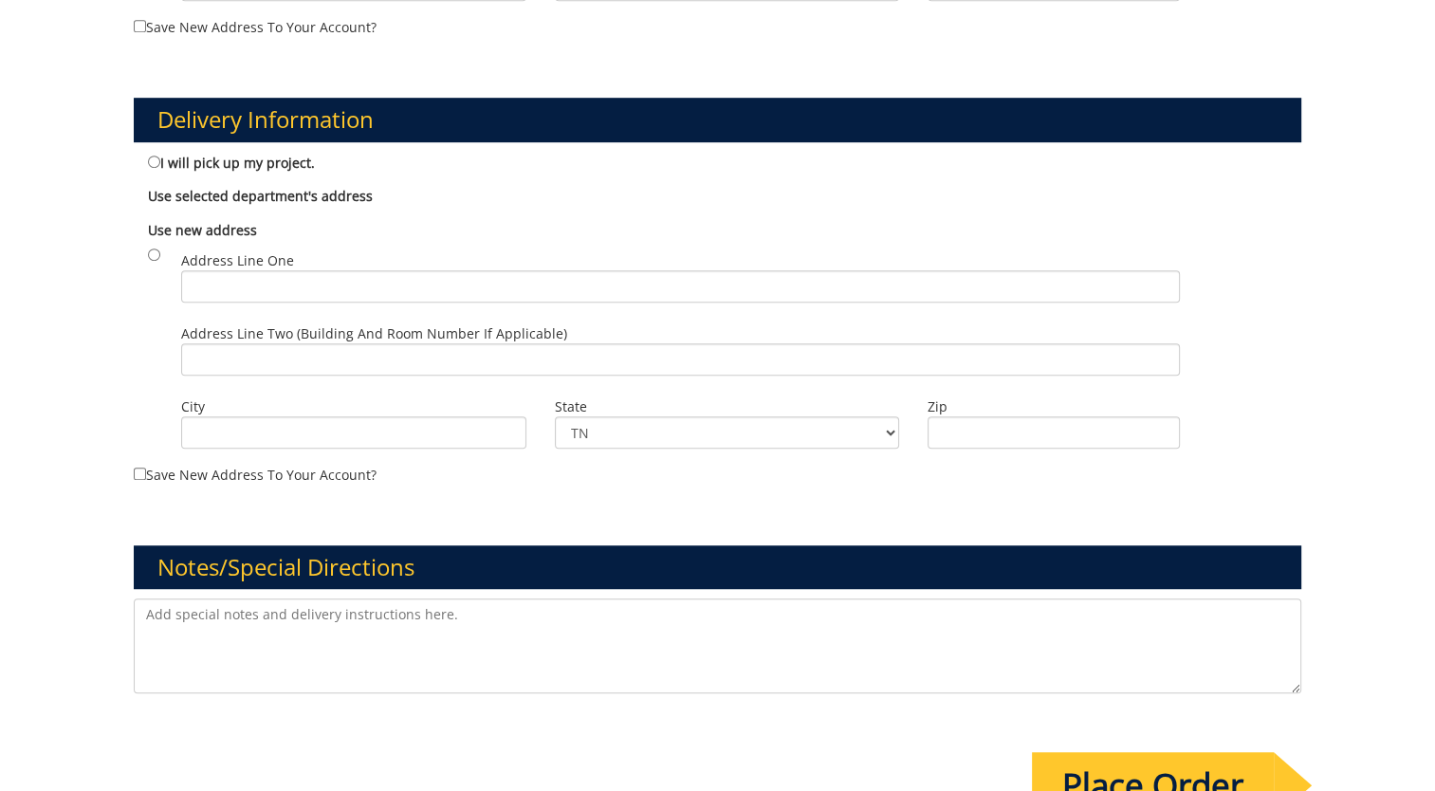
scroll to position [1253, 0]
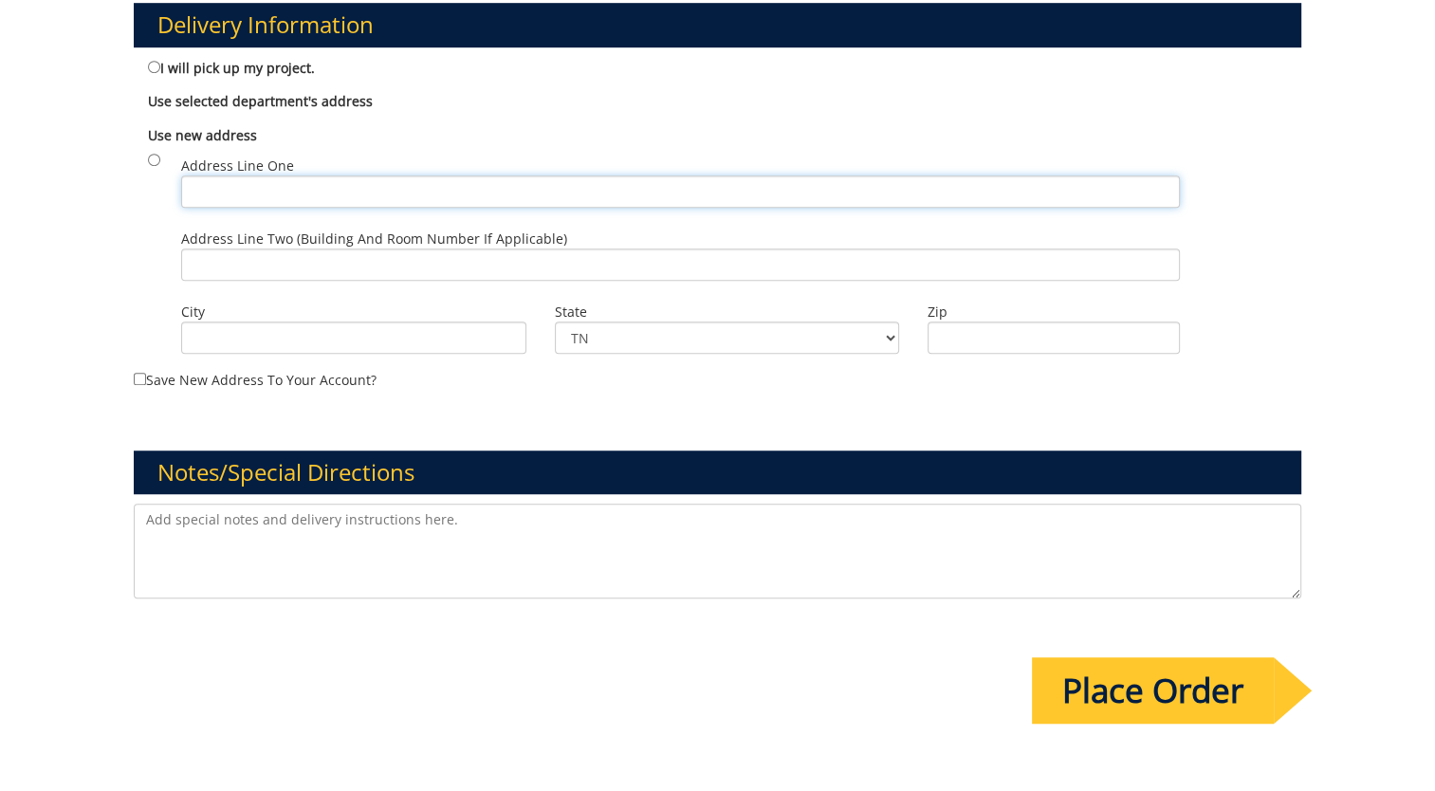
click at [280, 192] on input "Address Line One" at bounding box center [680, 192] width 998 height 32
type input "PO Box 70594"
click at [347, 340] on input "City" at bounding box center [353, 338] width 345 height 32
type input "Johnson City"
type input "37614"
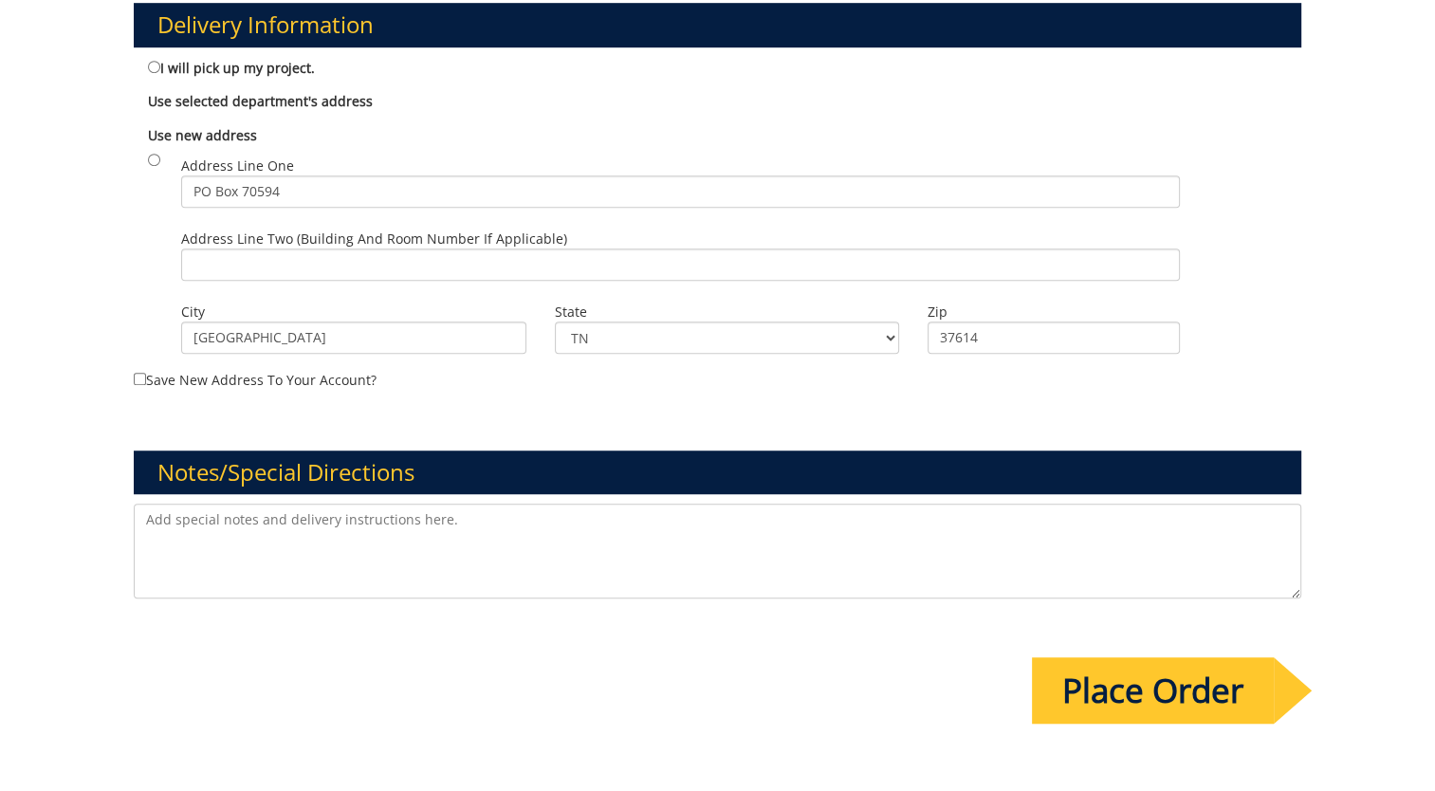
click at [429, 393] on div "Delivery Information I will pick up my project. Use selected department's addre…" at bounding box center [718, 180] width 1196 height 447
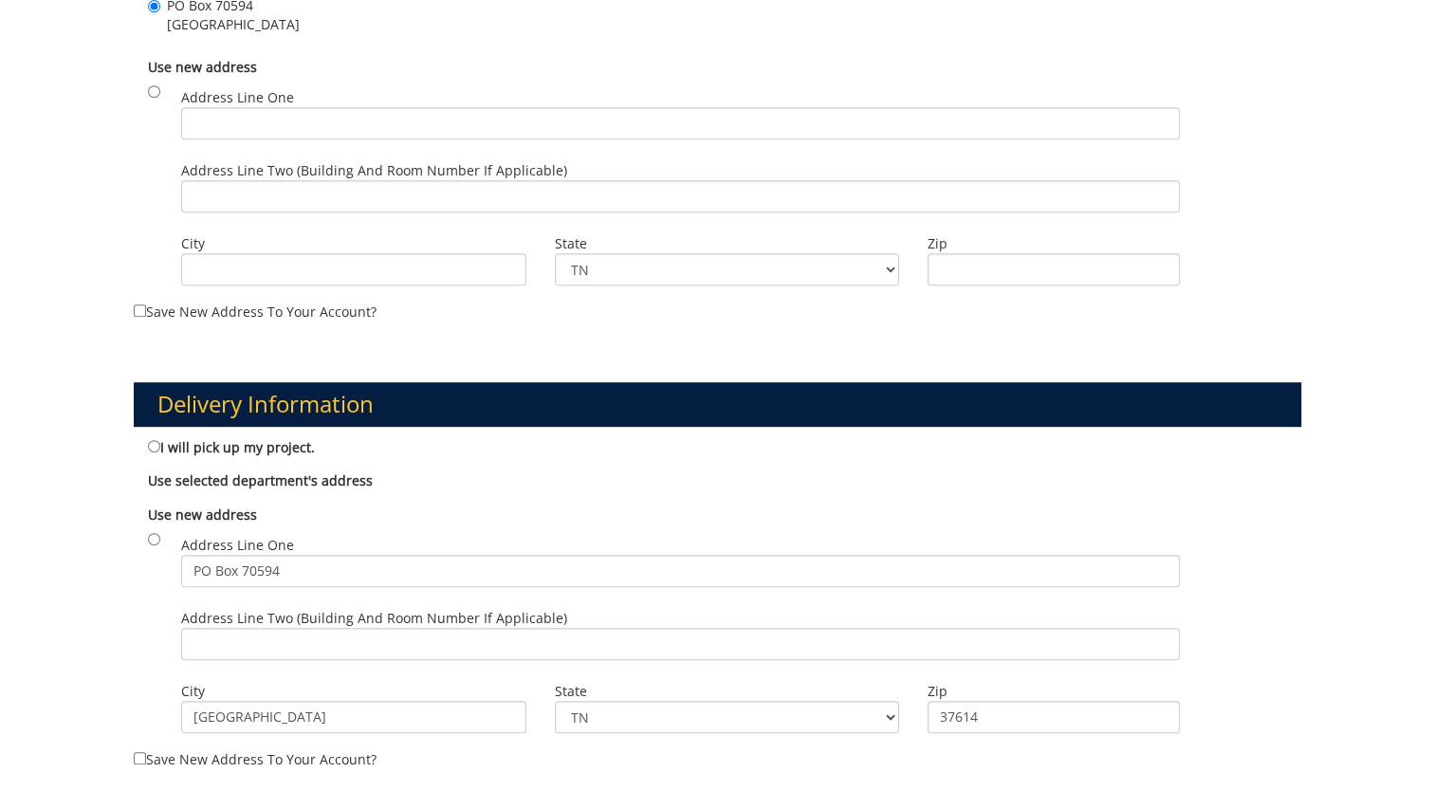
scroll to position [969, 0]
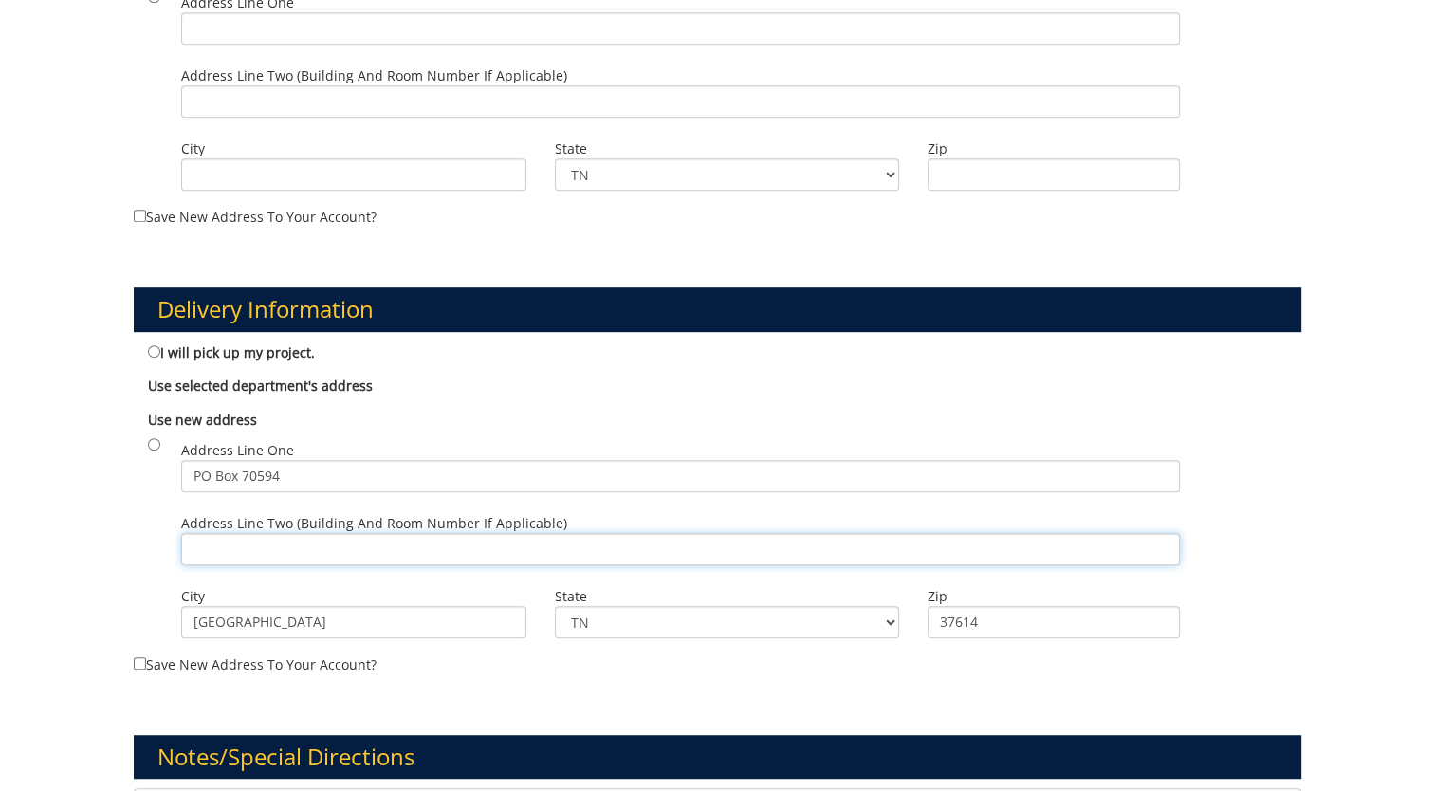
click at [220, 545] on input "Address Line Two (Building and Room Number if applicable)" at bounding box center [680, 549] width 998 height 32
type input "Building 7, 3rd Floor, West Wing"
click at [1358, 593] on div "An address must be selected before an order can be placed. Payment Information …" at bounding box center [717, 159] width 1435 height 1861
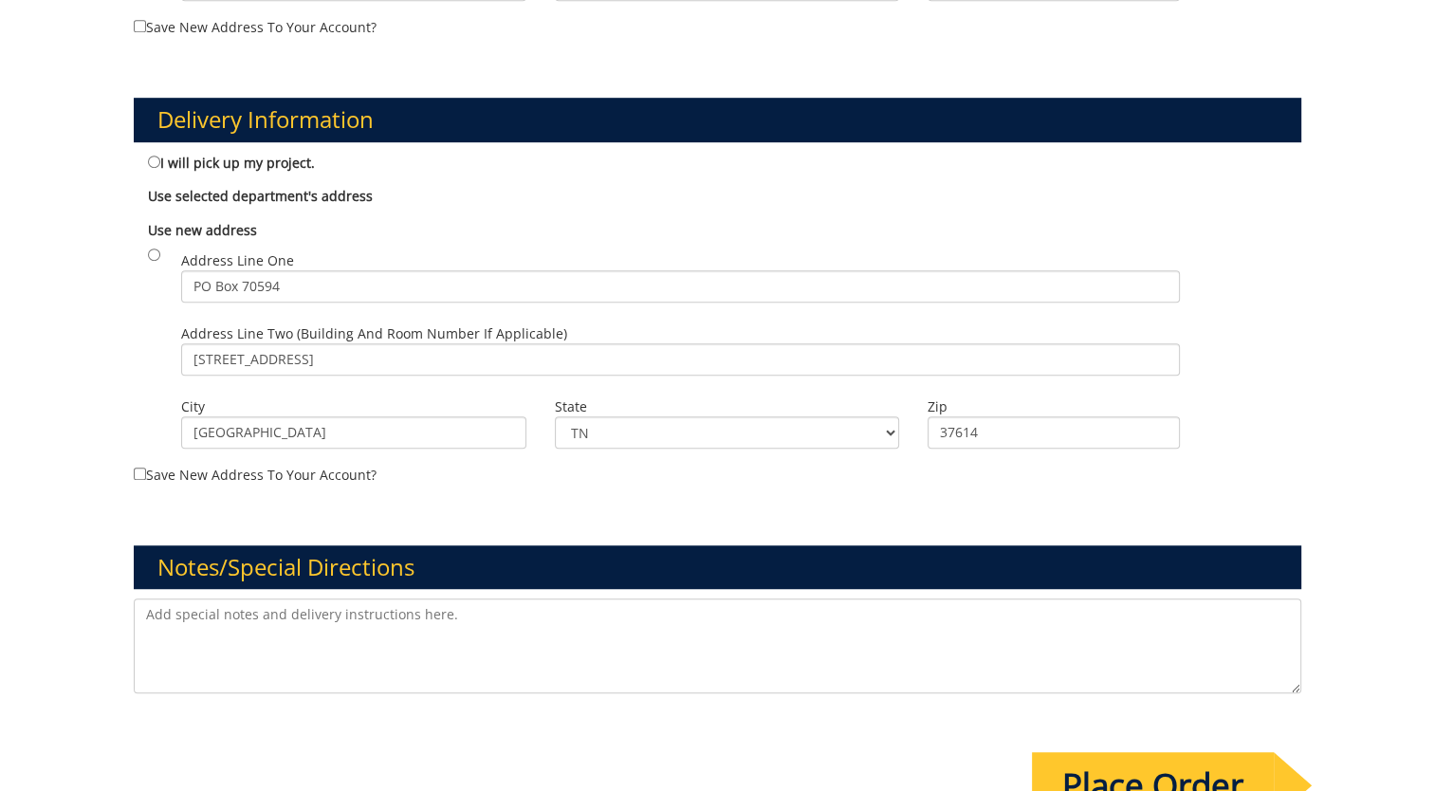
scroll to position [1064, 0]
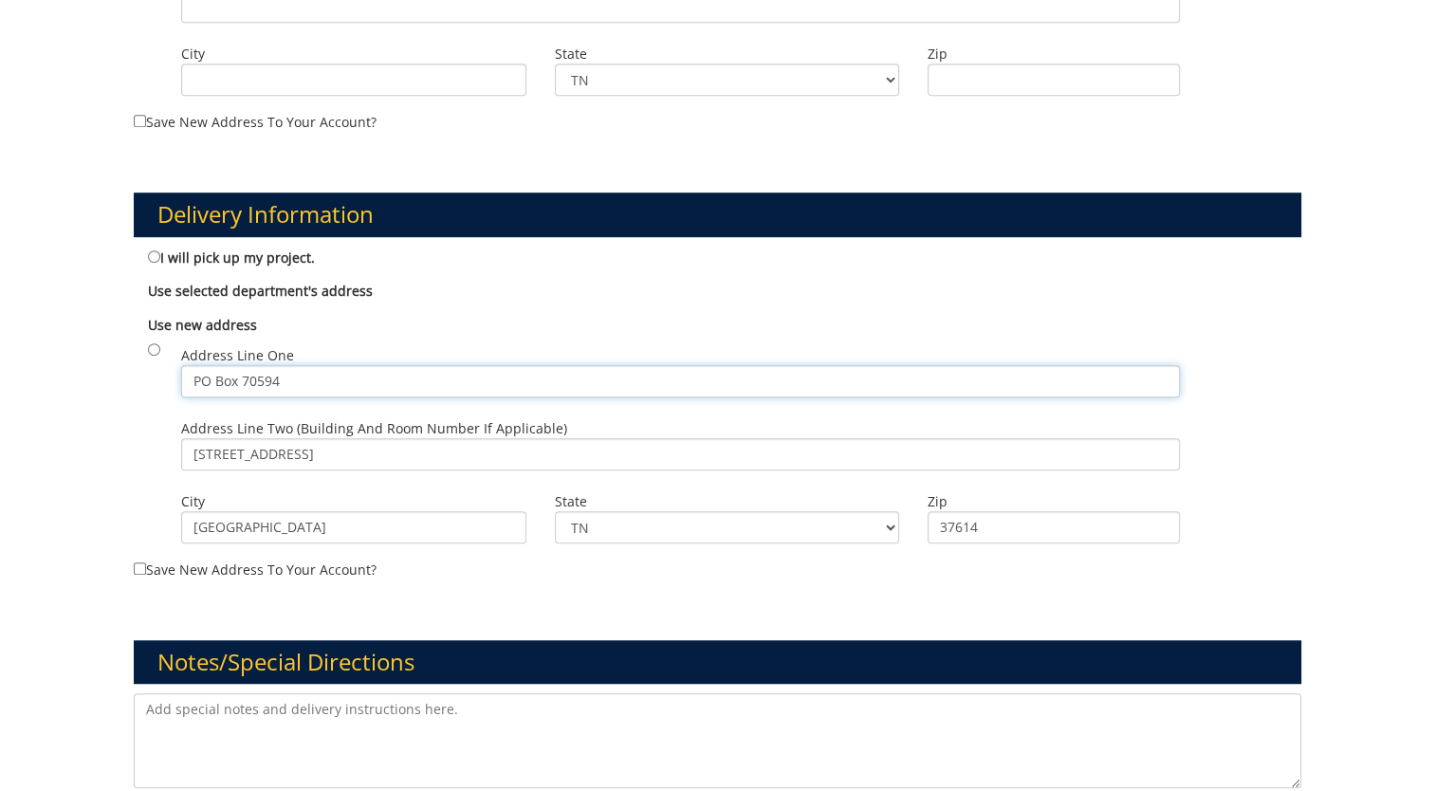
drag, startPoint x: 175, startPoint y: 367, endPoint x: 108, endPoint y: 363, distance: 66.5
click at [108, 364] on div "An address must be selected before an order can be placed. Payment Information …" at bounding box center [717, 64] width 1435 height 1861
type input "\"
click at [139, 565] on input "Save new address to your account?" at bounding box center [140, 569] width 12 height 12
click at [446, 570] on label "Save new address to your account?" at bounding box center [718, 413] width 1168 height 333
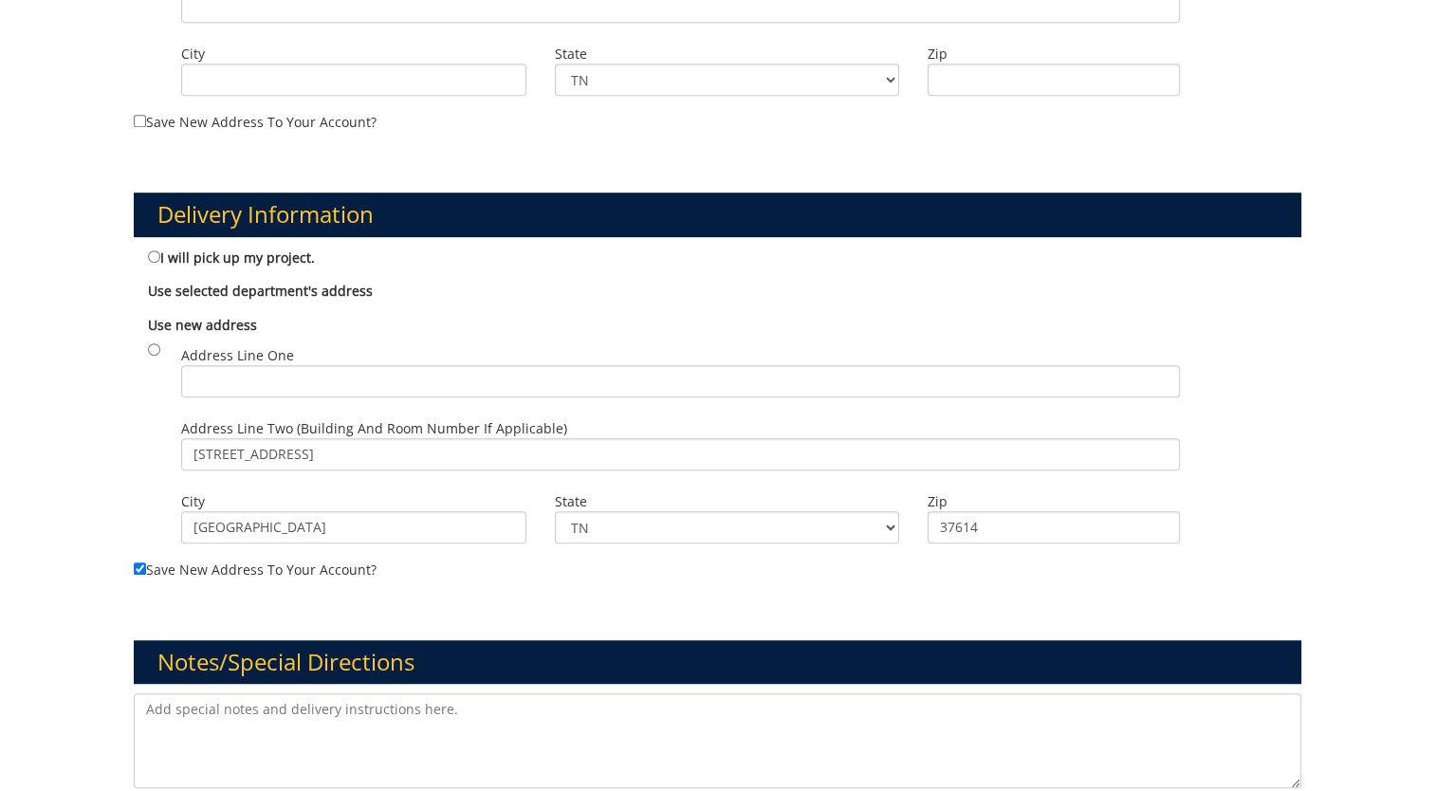
click at [146, 570] on input "Save new address to your account?" at bounding box center [140, 569] width 12 height 12
click at [140, 566] on input "Save new address to your account?" at bounding box center [140, 569] width 12 height 12
checkbox input "true"
click at [277, 379] on input "Address Line One" at bounding box center [680, 381] width 998 height 32
type input "VA Campus- College of Pharmacy"
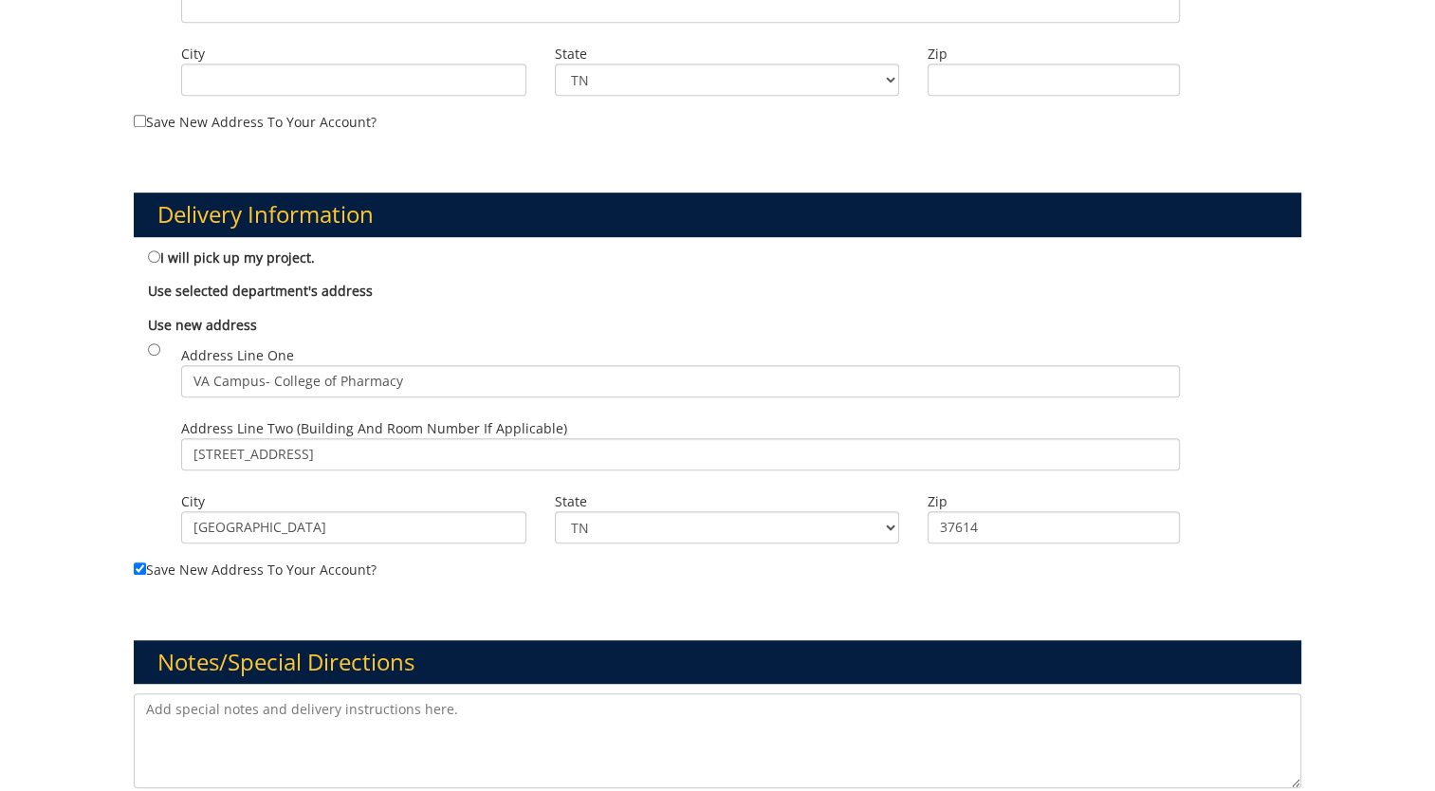
click at [1389, 518] on div "An address must be selected before an order can be placed. Payment Information …" at bounding box center [717, 64] width 1435 height 1861
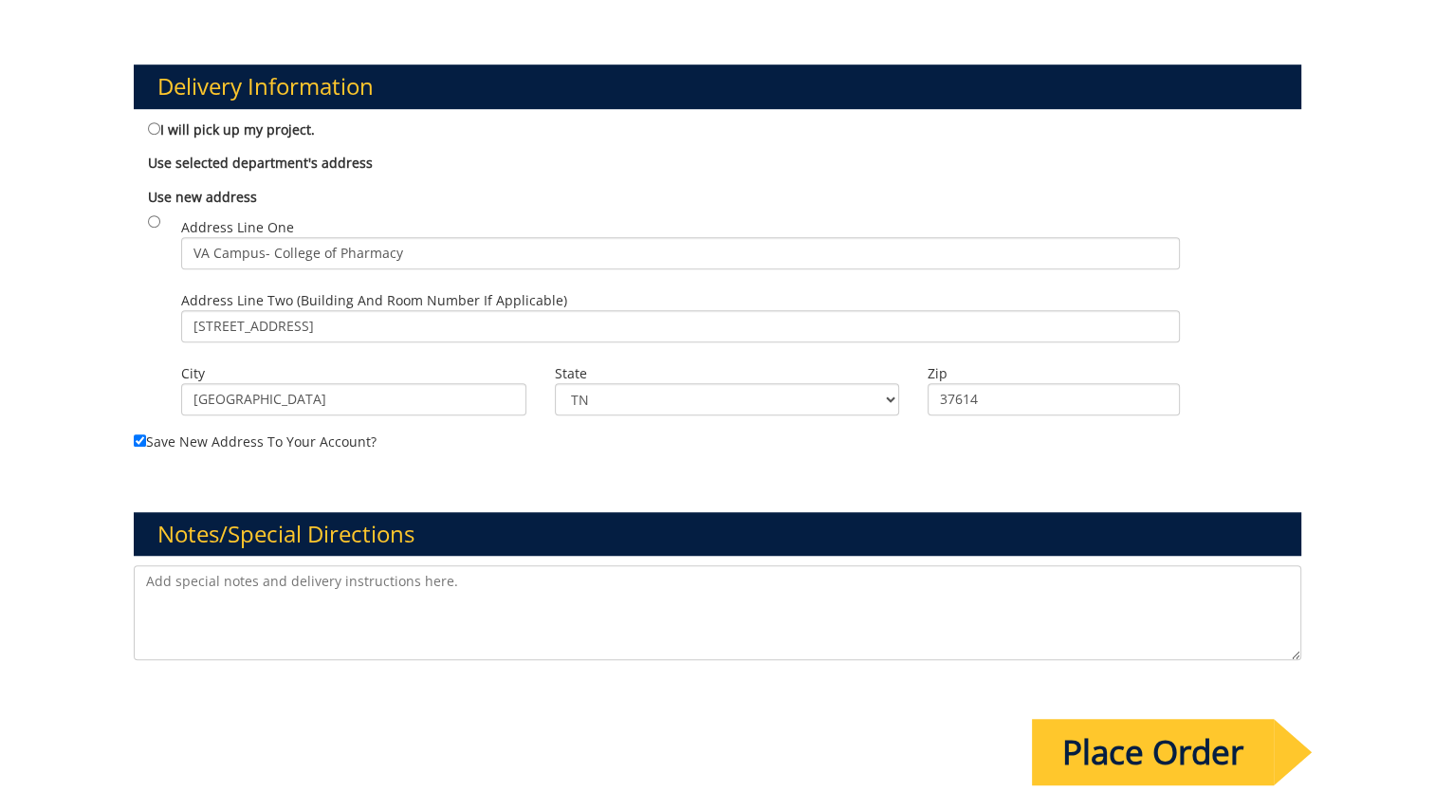
scroll to position [1443, 0]
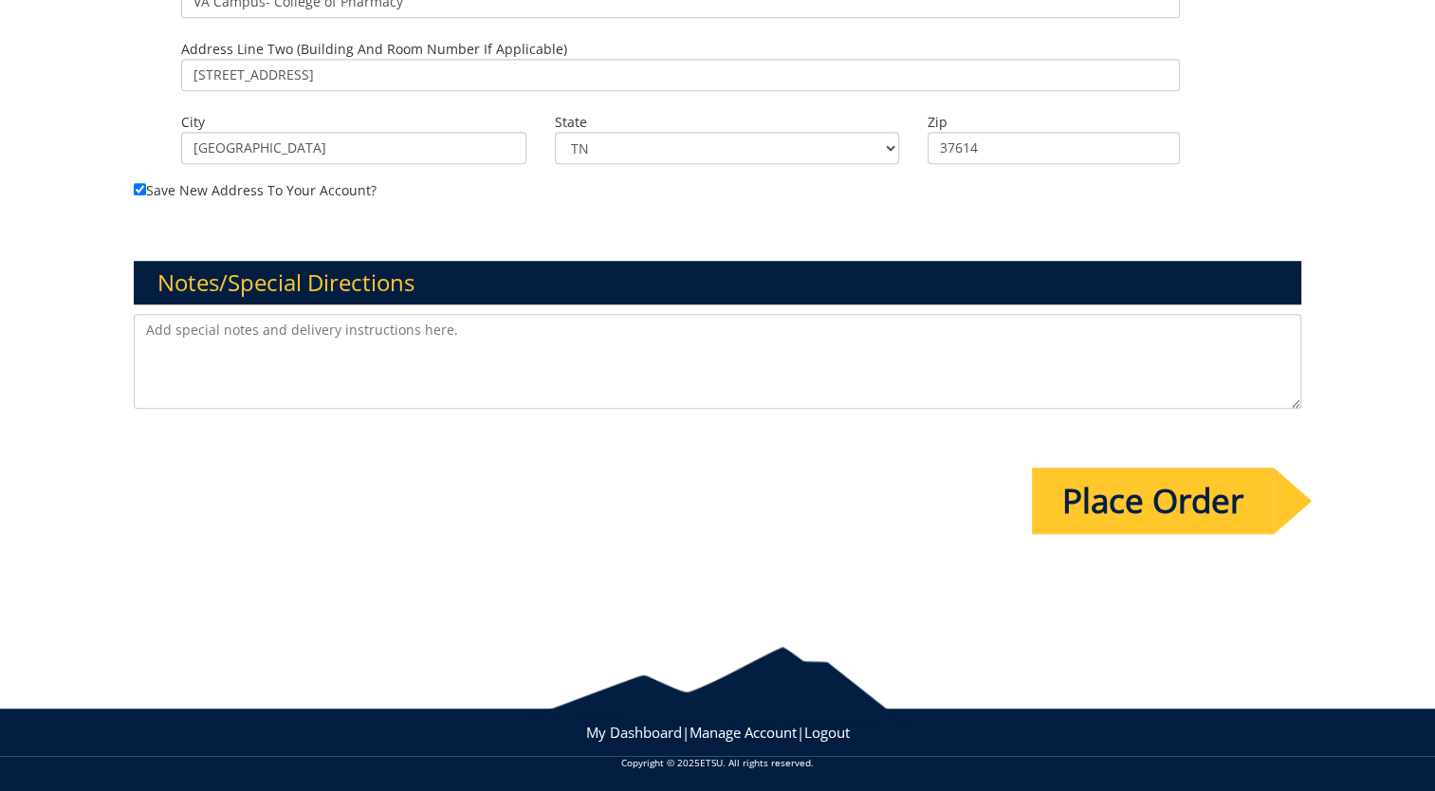
click at [1116, 500] on input "Place Order" at bounding box center [1153, 501] width 242 height 66
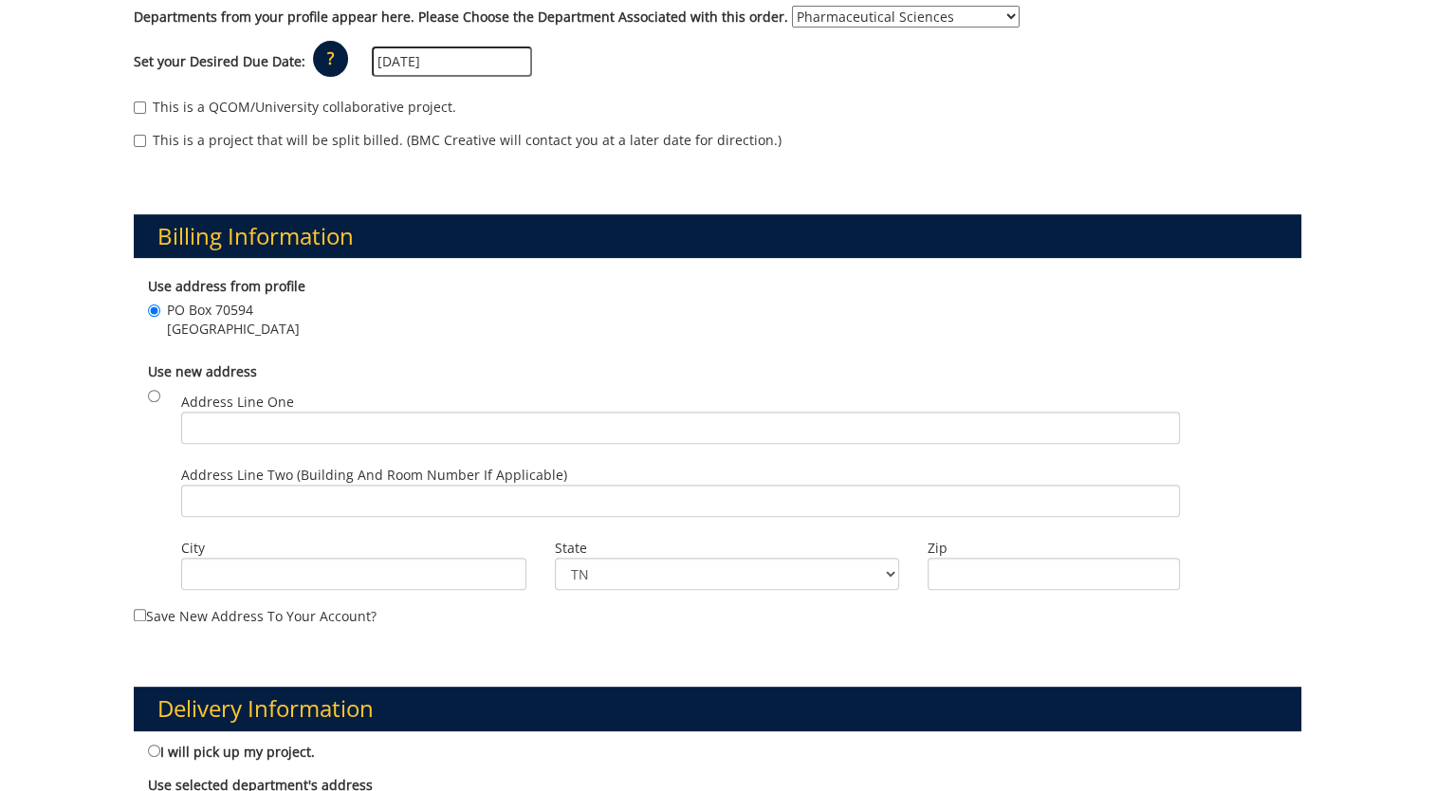
scroll to position [664, 0]
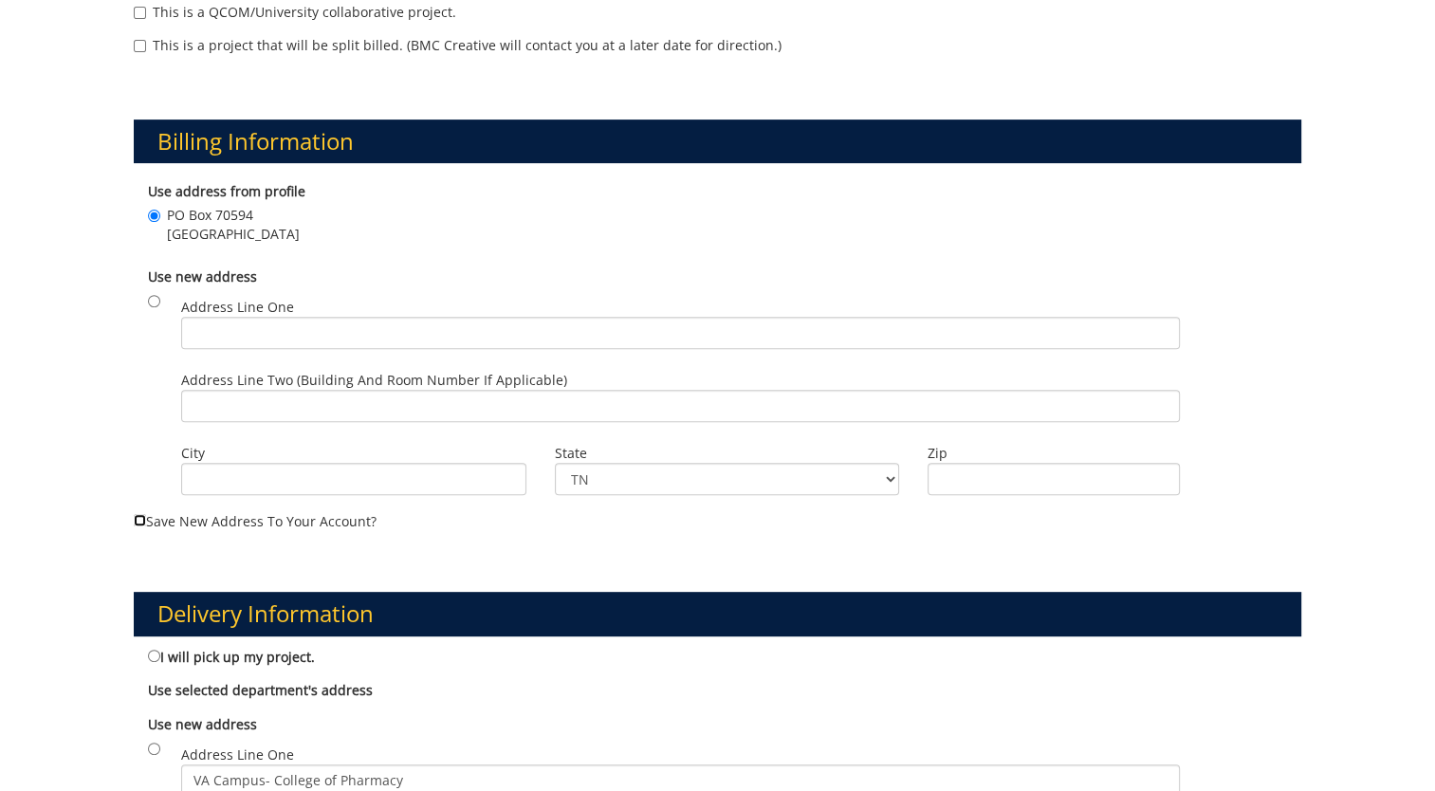
click at [140, 518] on input "Save new address to your account?" at bounding box center [140, 520] width 12 height 12
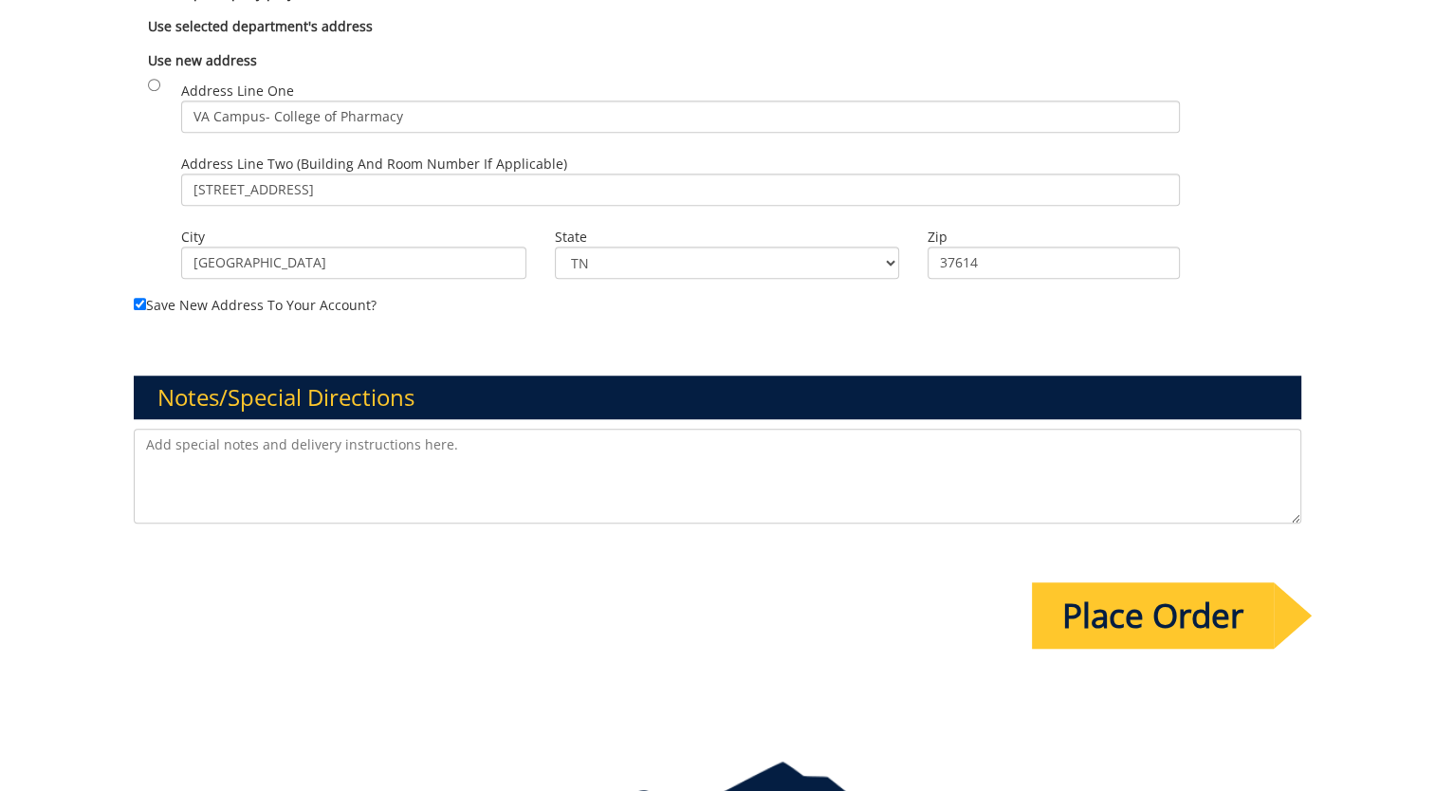
scroll to position [1443, 0]
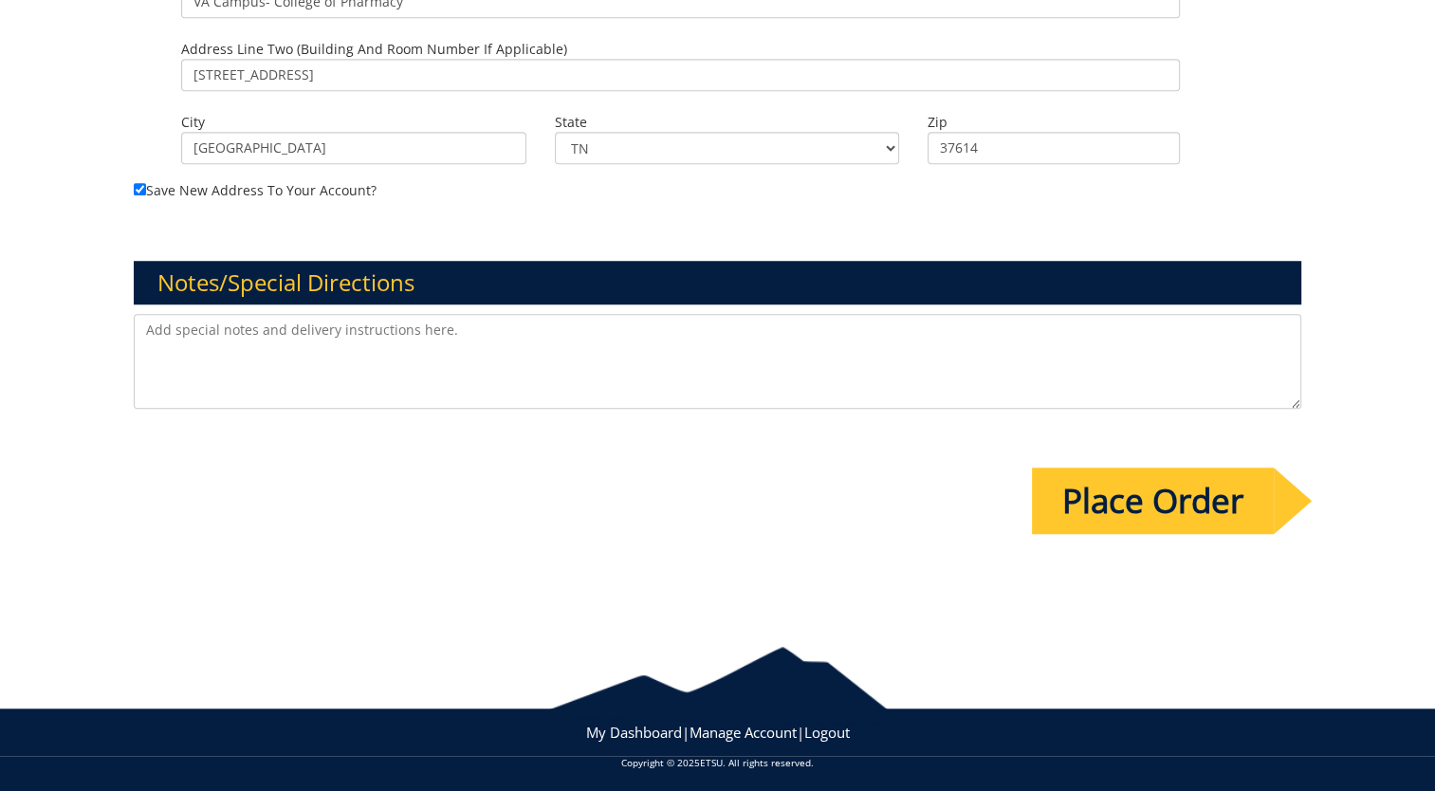
click at [1150, 473] on input "Place Order" at bounding box center [1153, 501] width 242 height 66
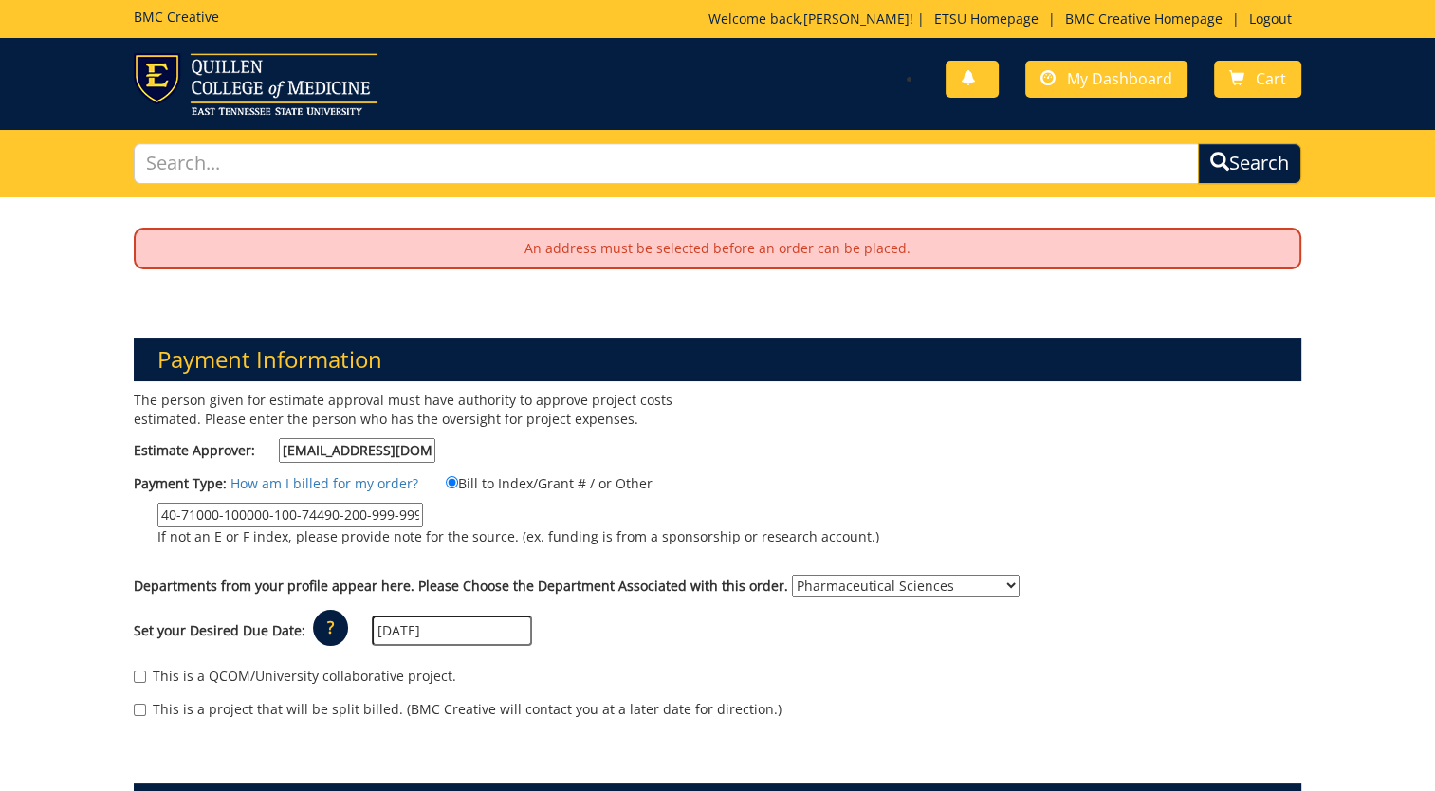
click at [638, 255] on p "An address must be selected before an order can be placed." at bounding box center [718, 249] width 1164 height 38
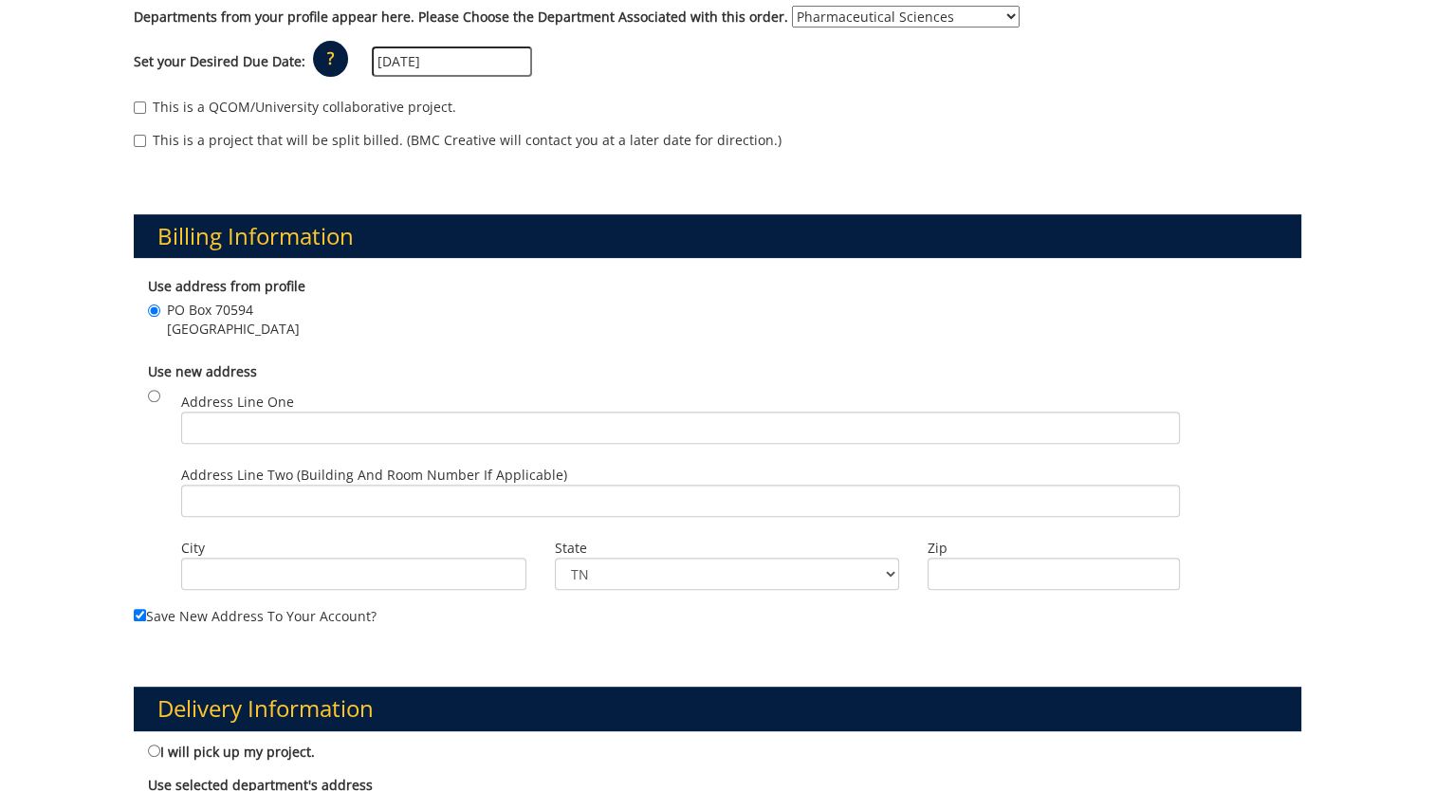
scroll to position [664, 0]
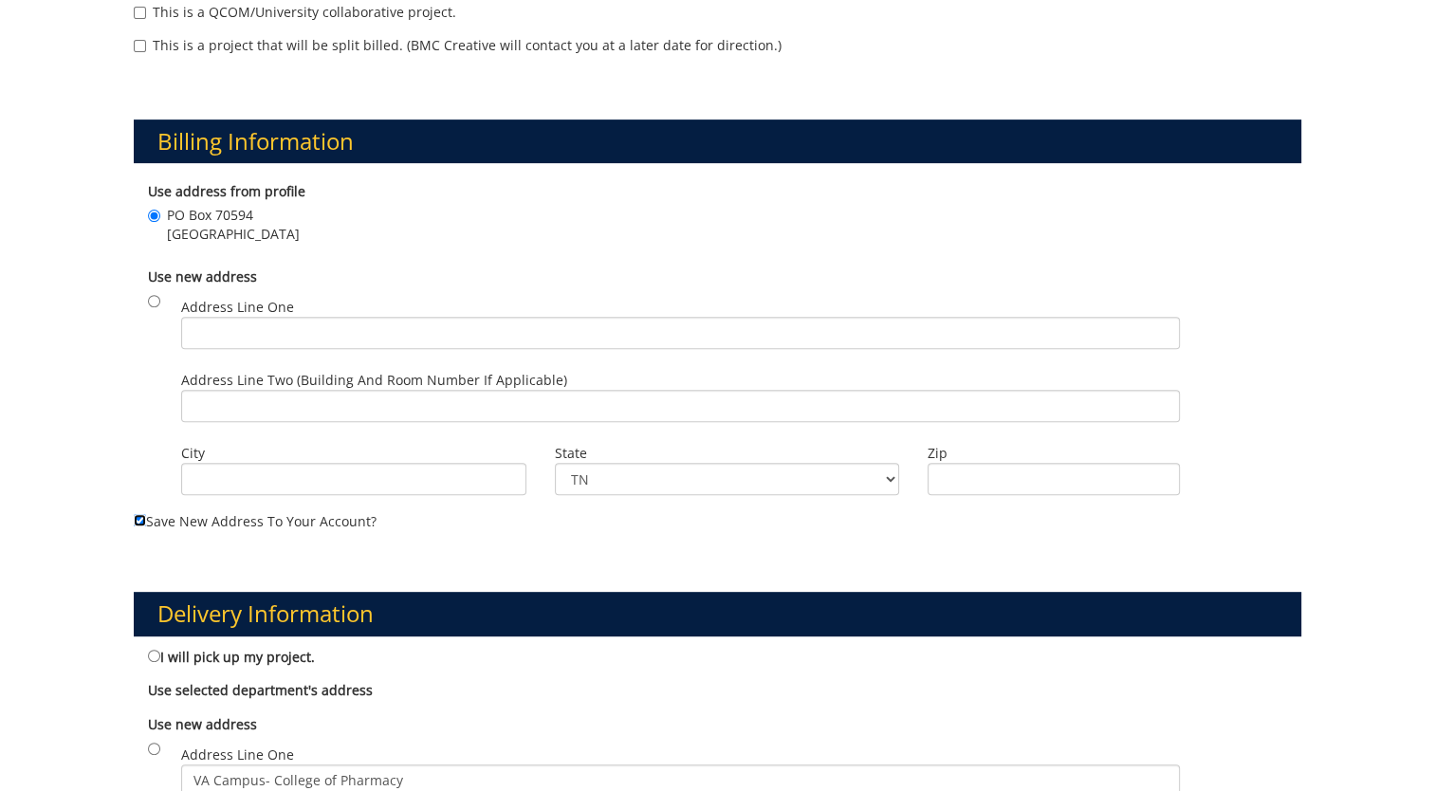
click at [140, 519] on input "Save new address to your account?" at bounding box center [140, 520] width 12 height 12
checkbox input "false"
click at [157, 214] on input "PO Box 70594 Johnson City , TN 37614" at bounding box center [154, 216] width 12 height 12
click at [154, 302] on input "radio" at bounding box center [154, 301] width 12 height 12
radio input "true"
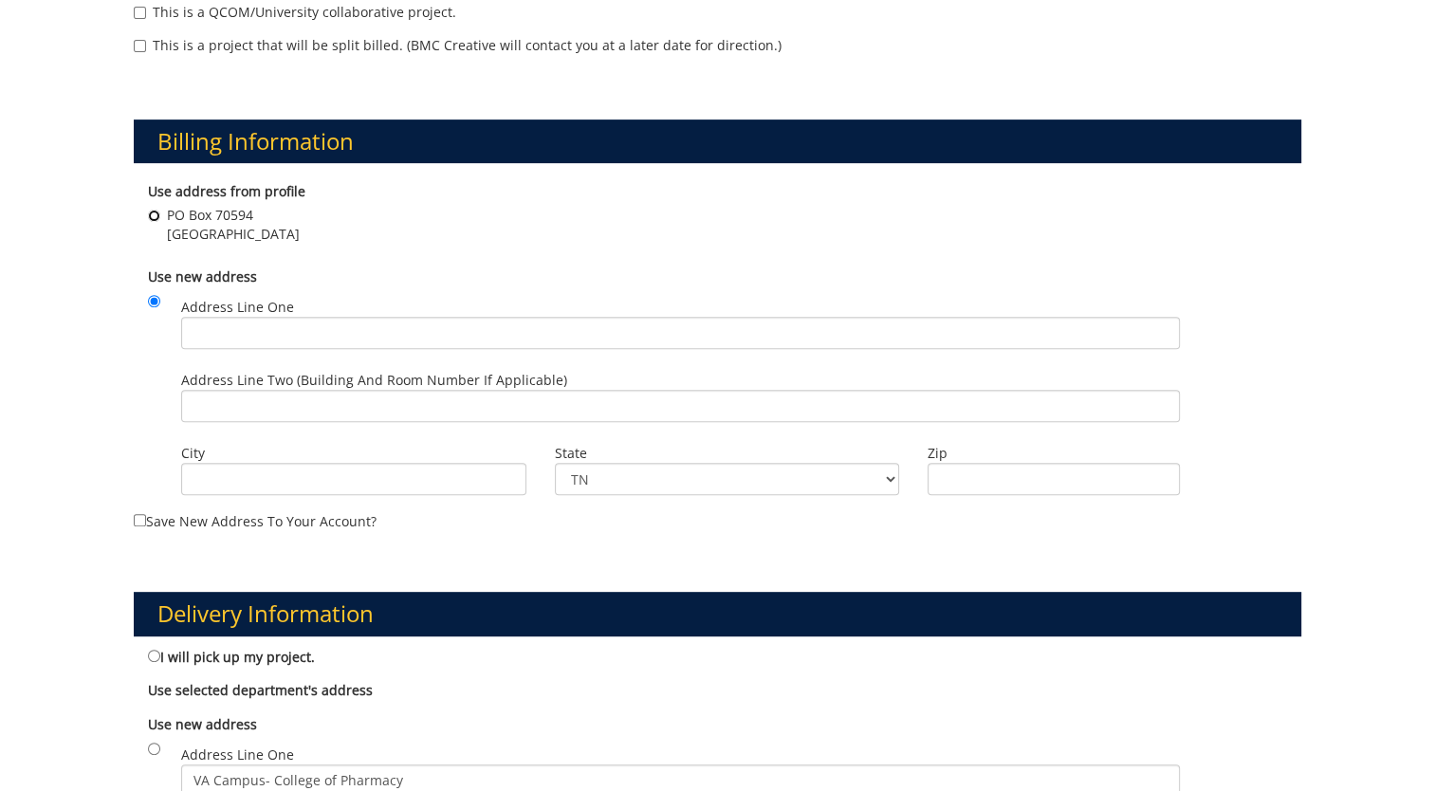
click at [151, 214] on input "PO Box 70594 Johnson City , TN 37614" at bounding box center [154, 216] width 12 height 12
radio input "true"
click at [357, 269] on label "Use new address" at bounding box center [717, 277] width 1139 height 19
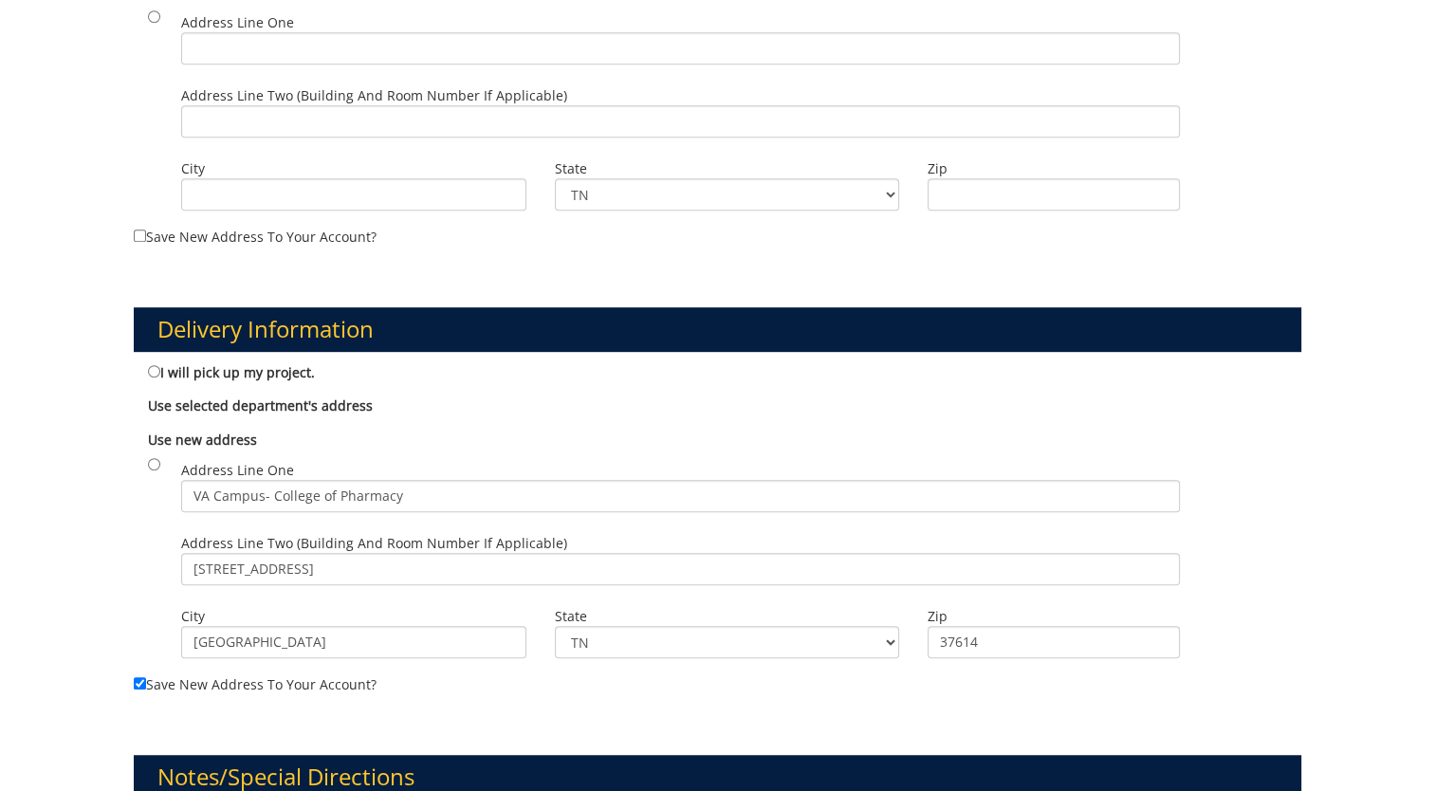
scroll to position [1044, 0]
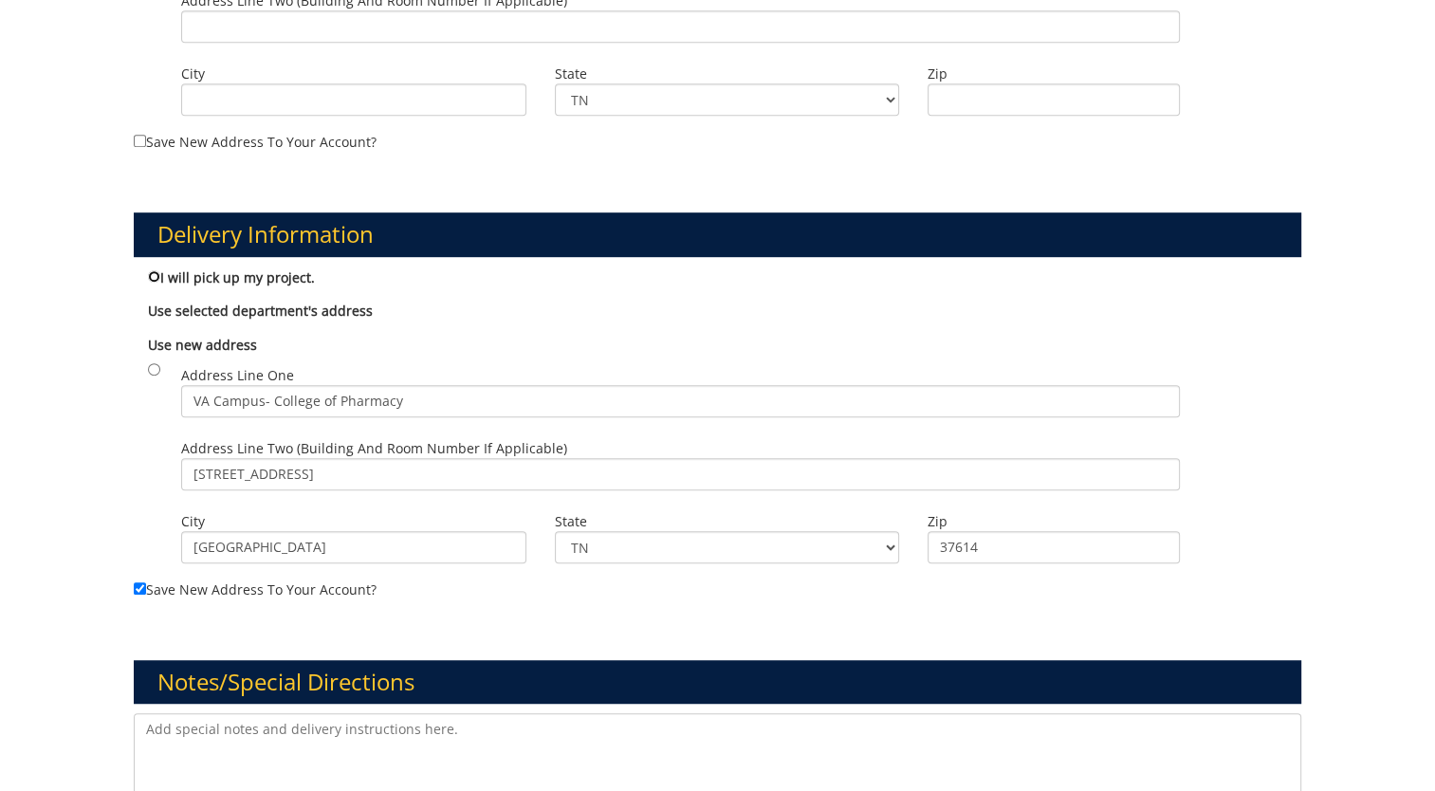
click at [155, 277] on input "I will pick up my project." at bounding box center [154, 276] width 12 height 12
radio input "true"
click at [434, 609] on div "Delivery Information I will pick up my project. Use selected department's addre…" at bounding box center [718, 390] width 1196 height 447
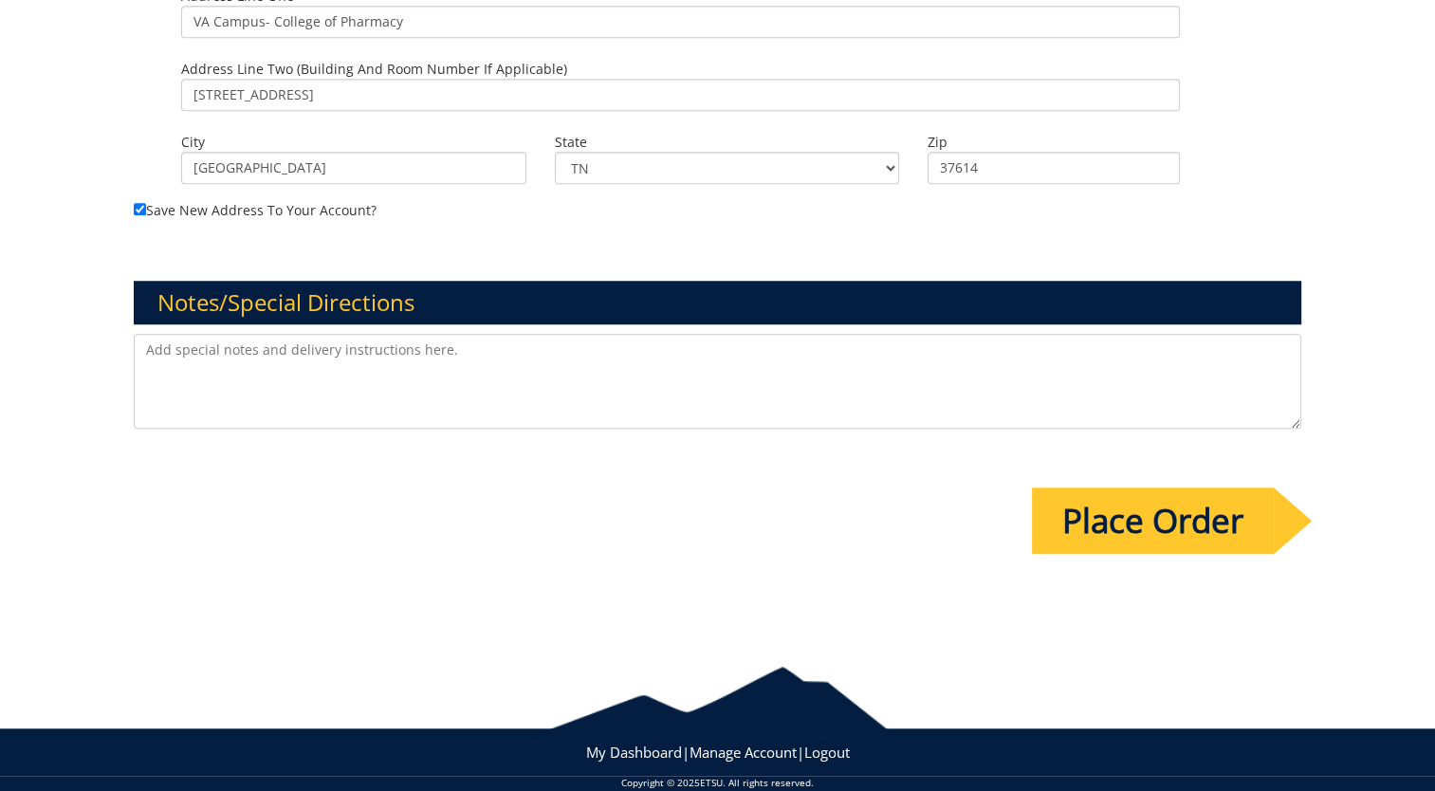
scroll to position [1443, 0]
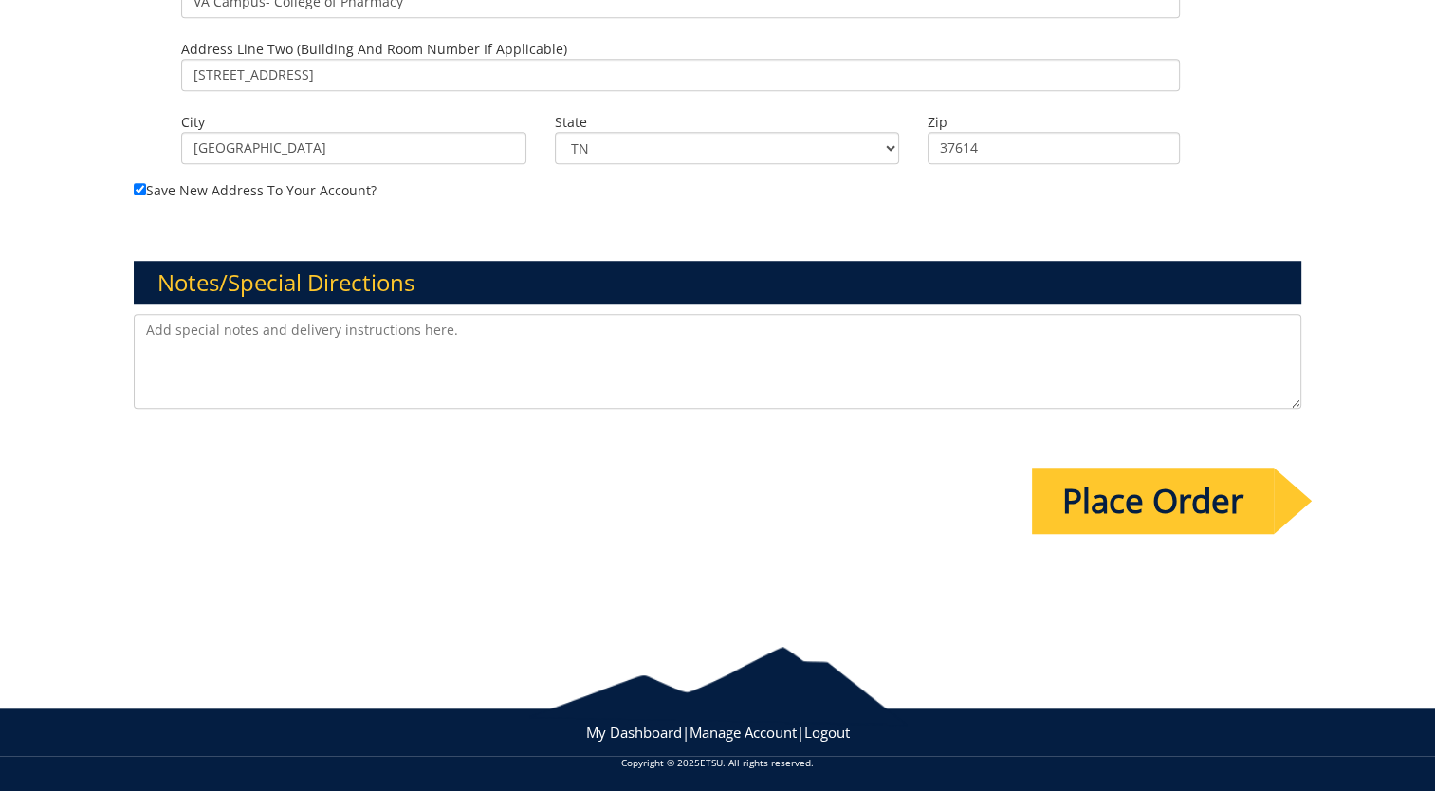
click at [1059, 499] on input "Place Order" at bounding box center [1153, 501] width 242 height 66
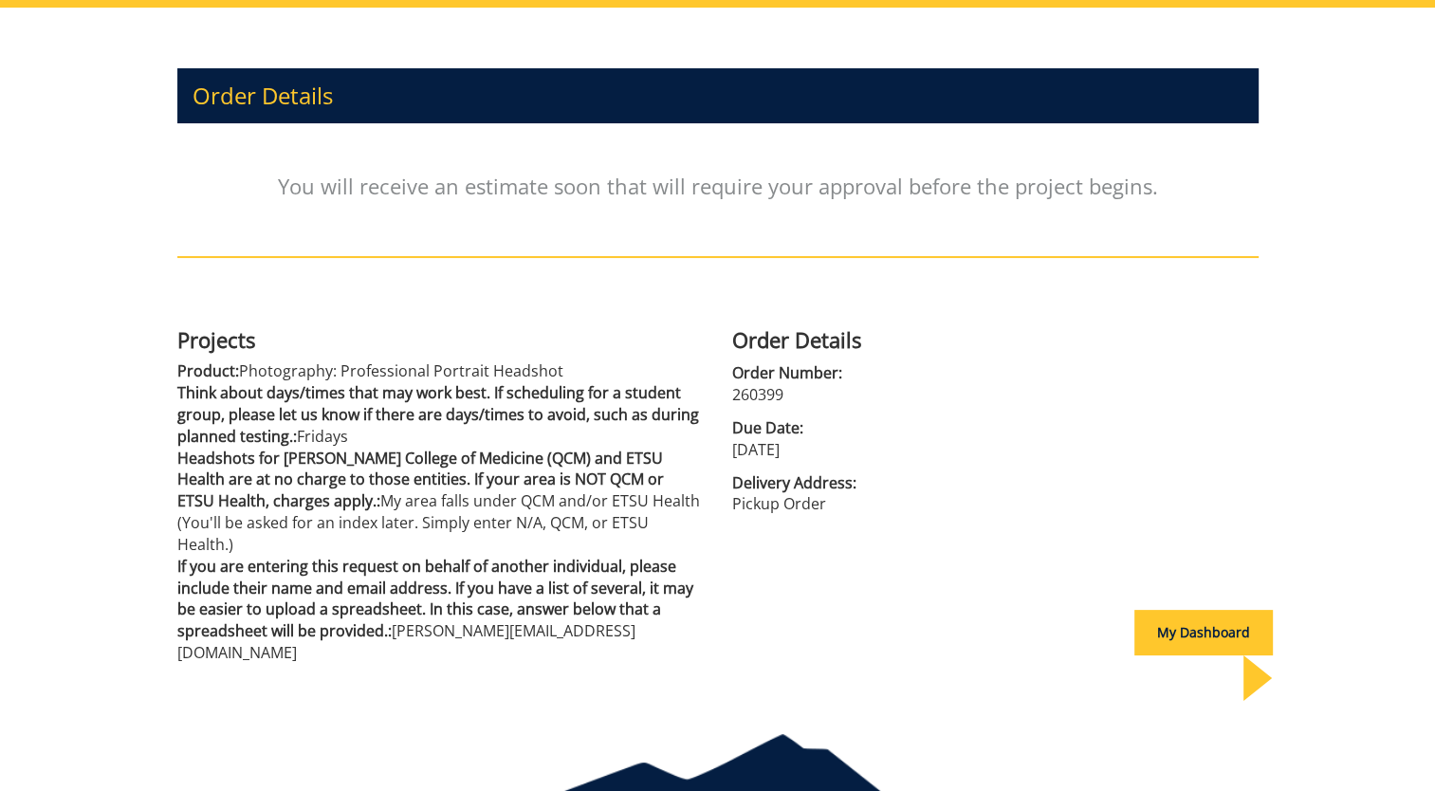
scroll to position [237, 0]
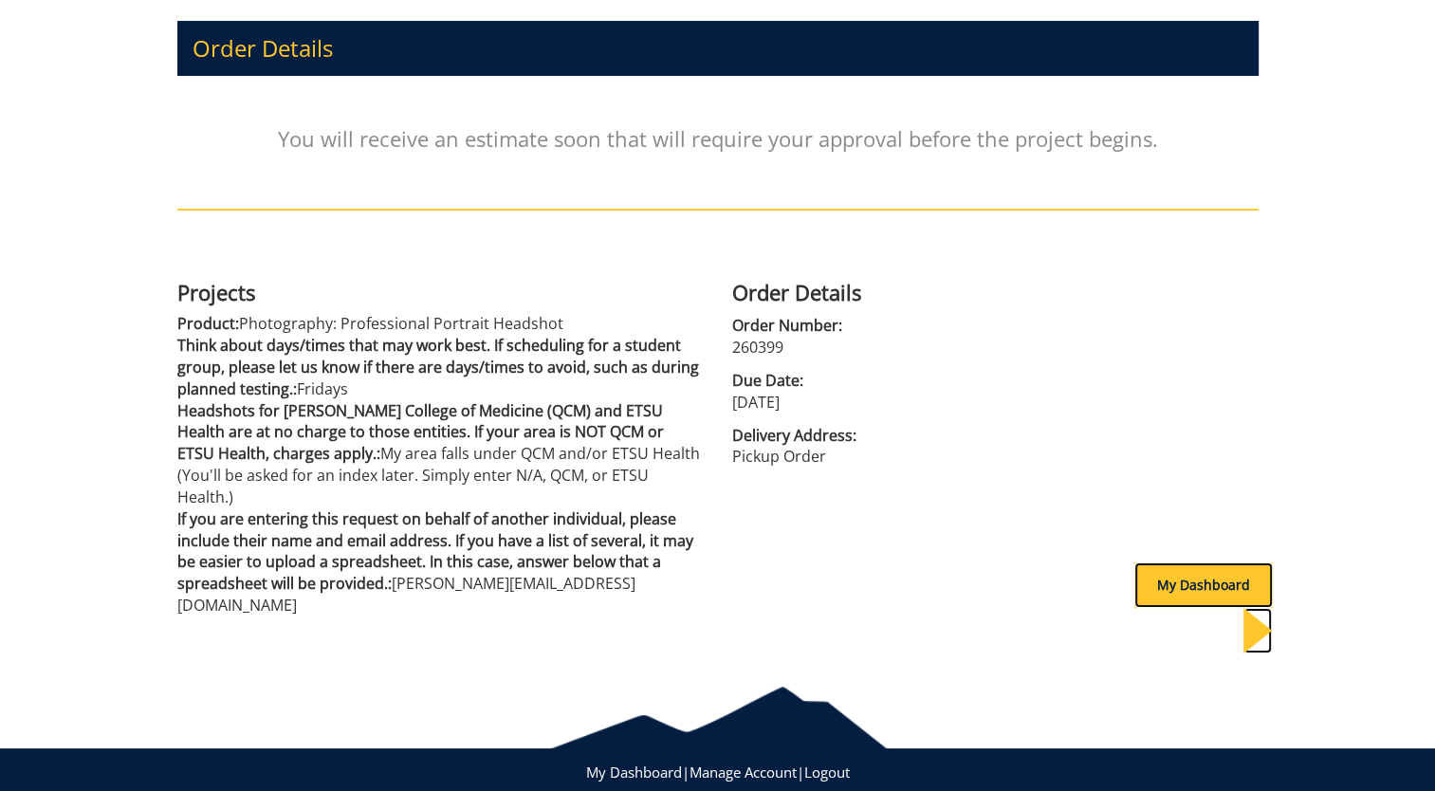
click at [1165, 590] on div "My Dashboard" at bounding box center [1204, 586] width 139 height 46
